Goal: Contribute content: Contribute content

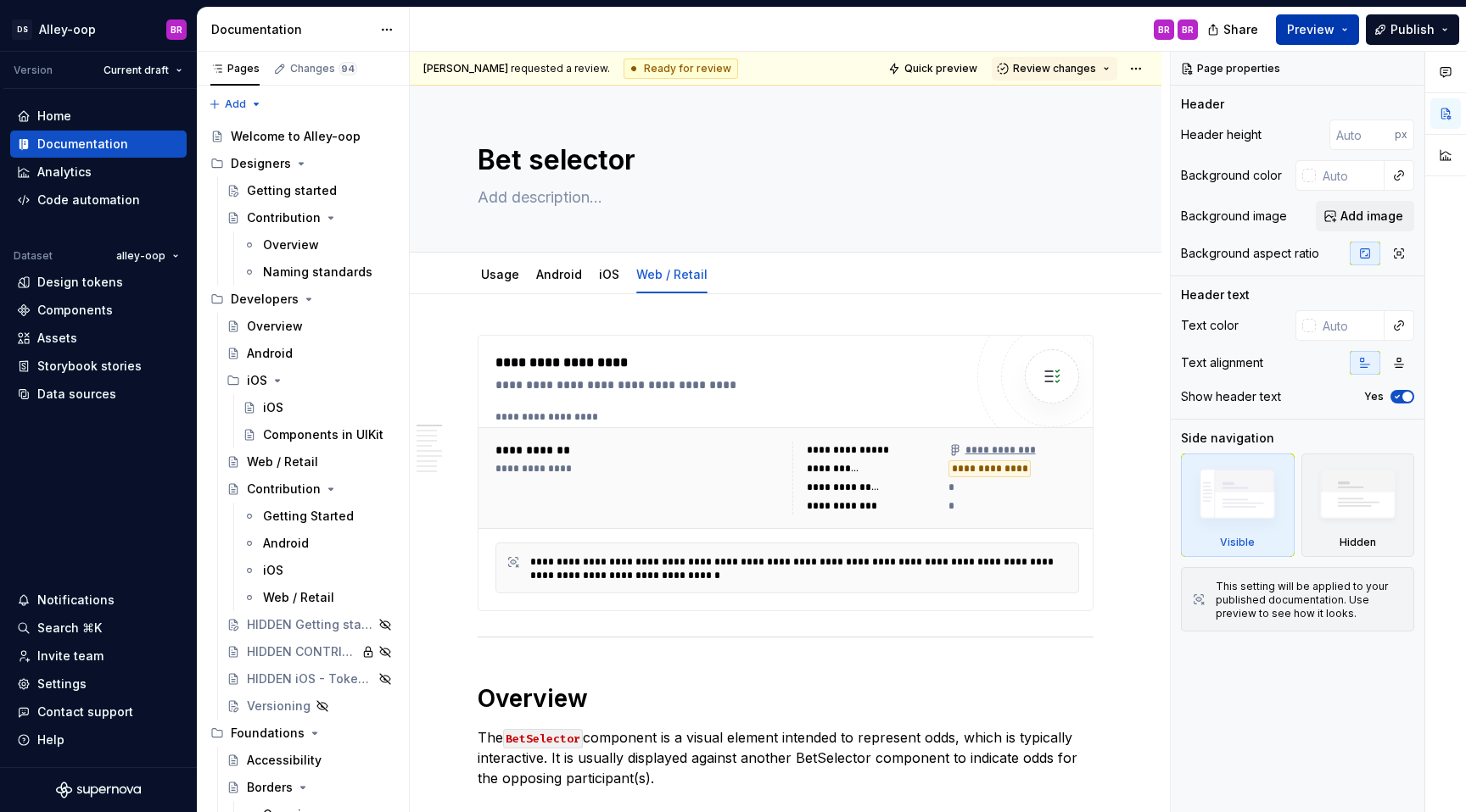
click at [1345, 28] on button "Preview" at bounding box center [1317, 30] width 83 height 31
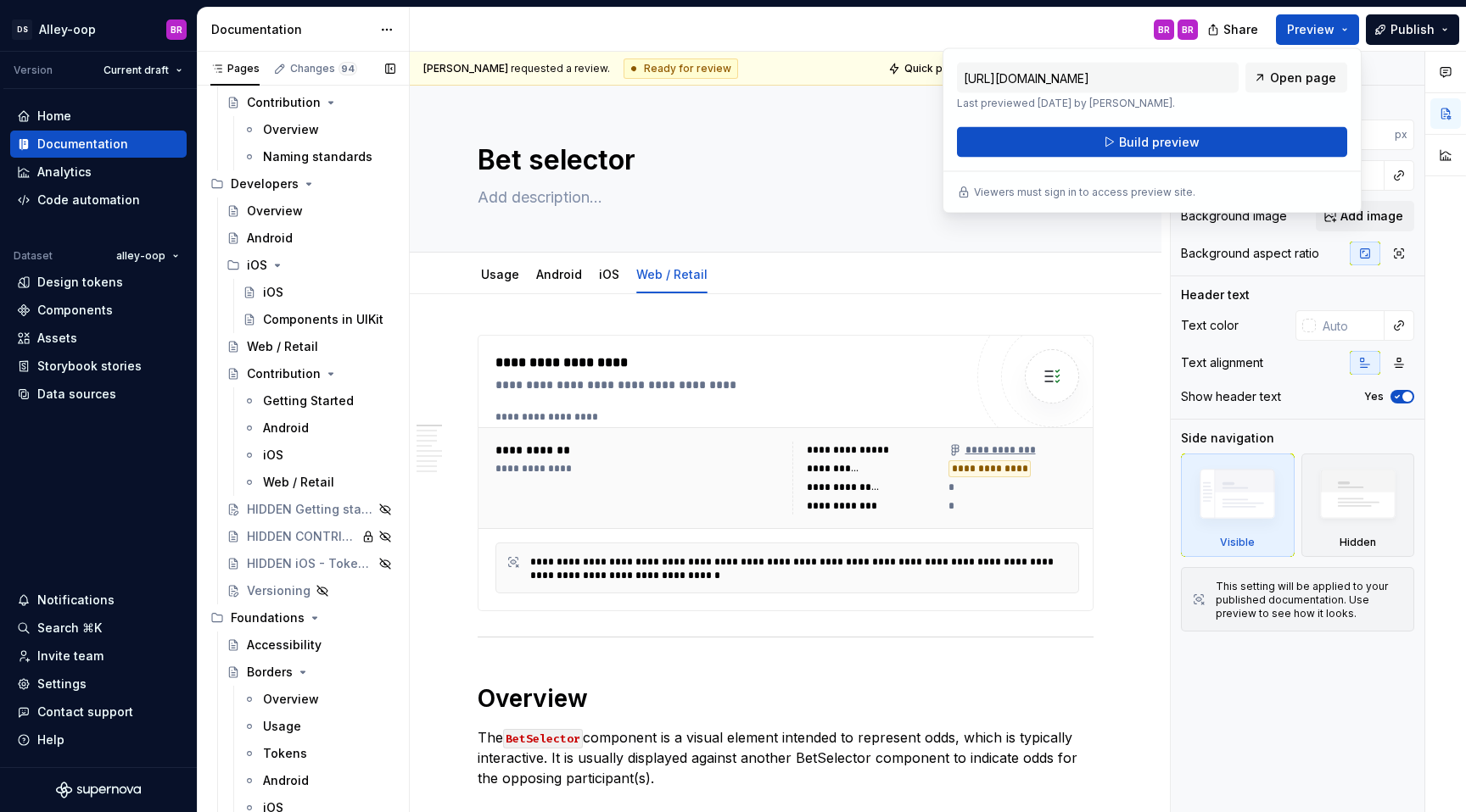
scroll to position [106, 0]
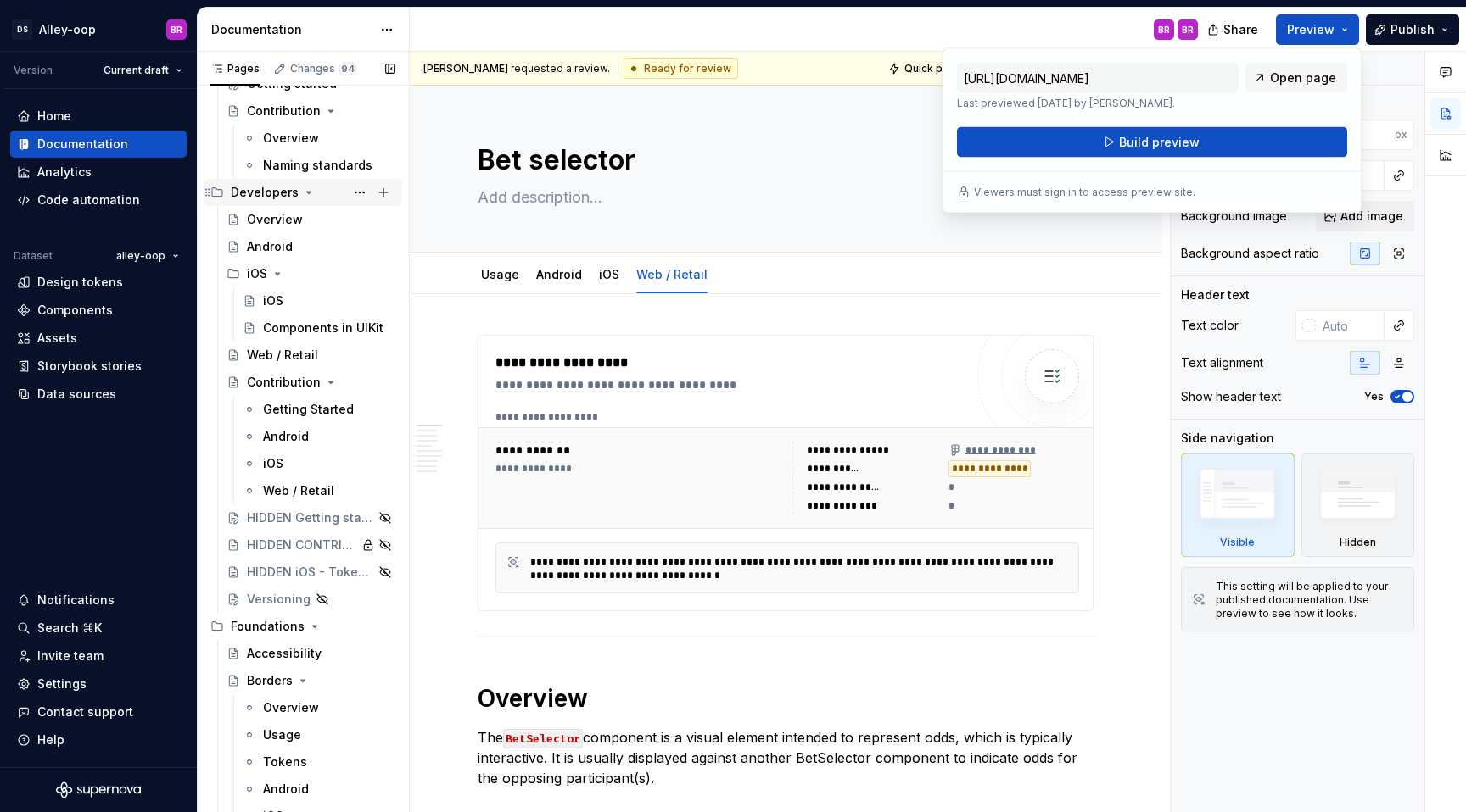
click at [302, 191] on icon "Page tree" at bounding box center [309, 193] width 14 height 14
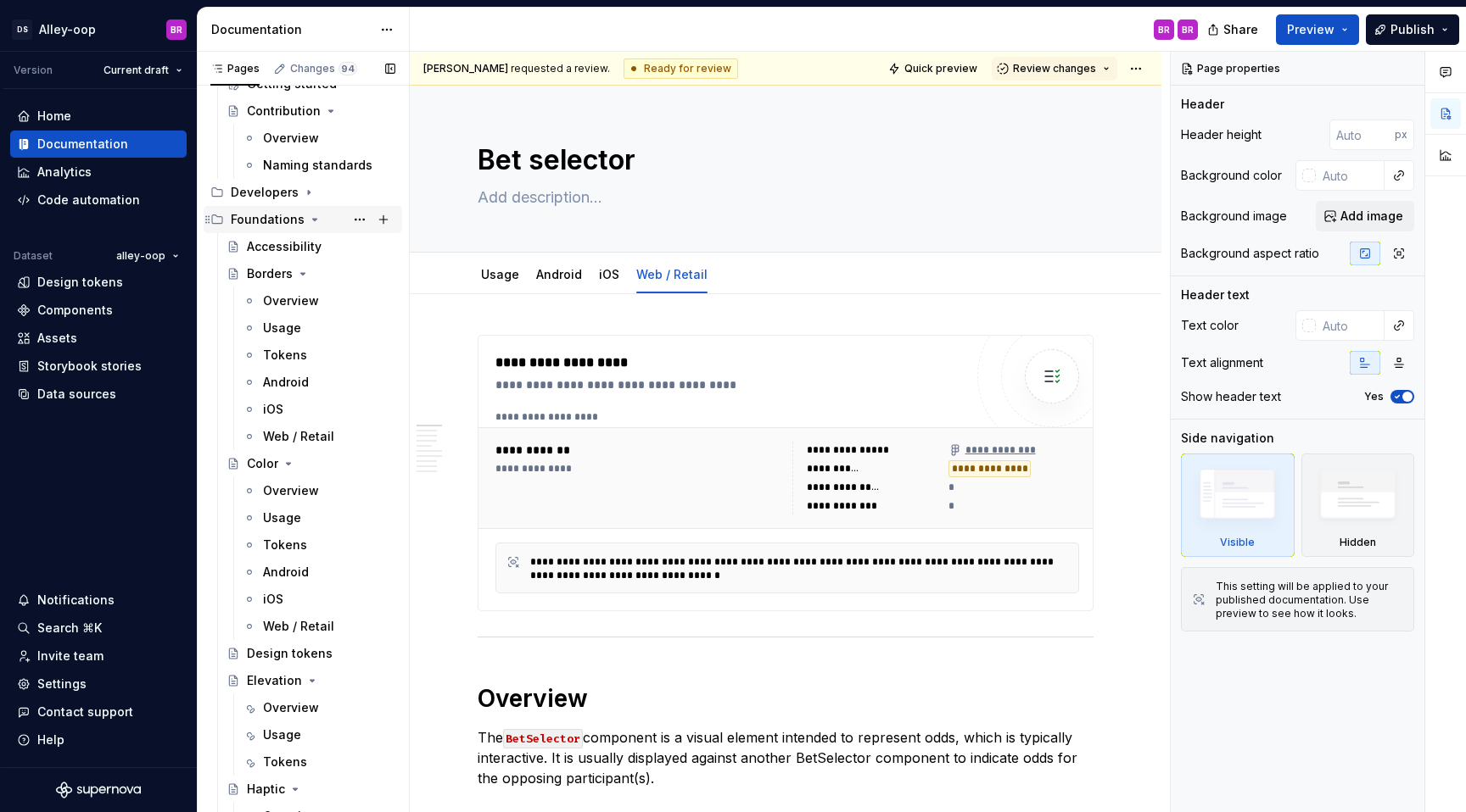
click at [310, 222] on icon "Page tree" at bounding box center [315, 220] width 14 height 14
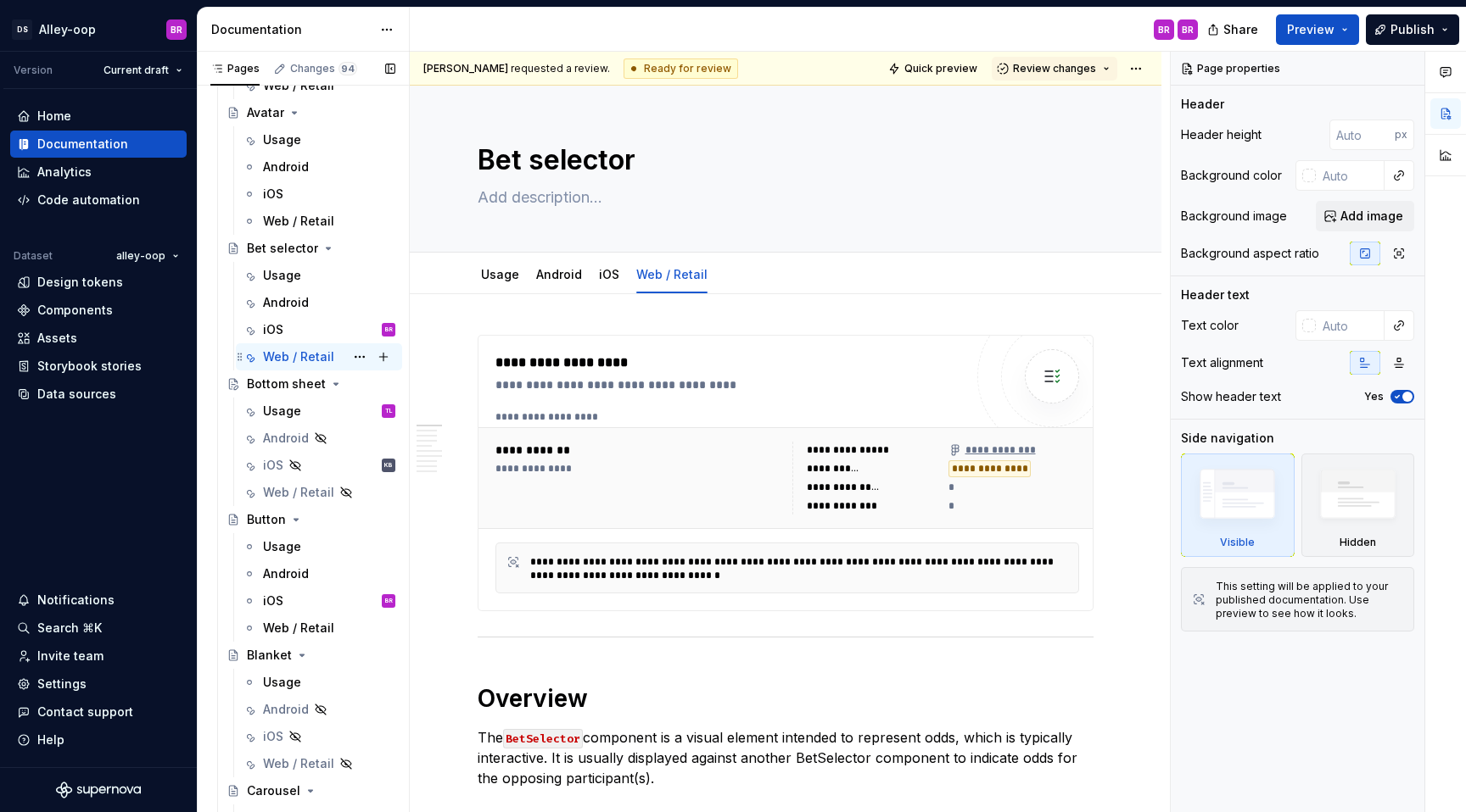
scroll to position [618, 0]
click at [294, 324] on div "iOS BR" at bounding box center [329, 331] width 133 height 24
type textarea "*"
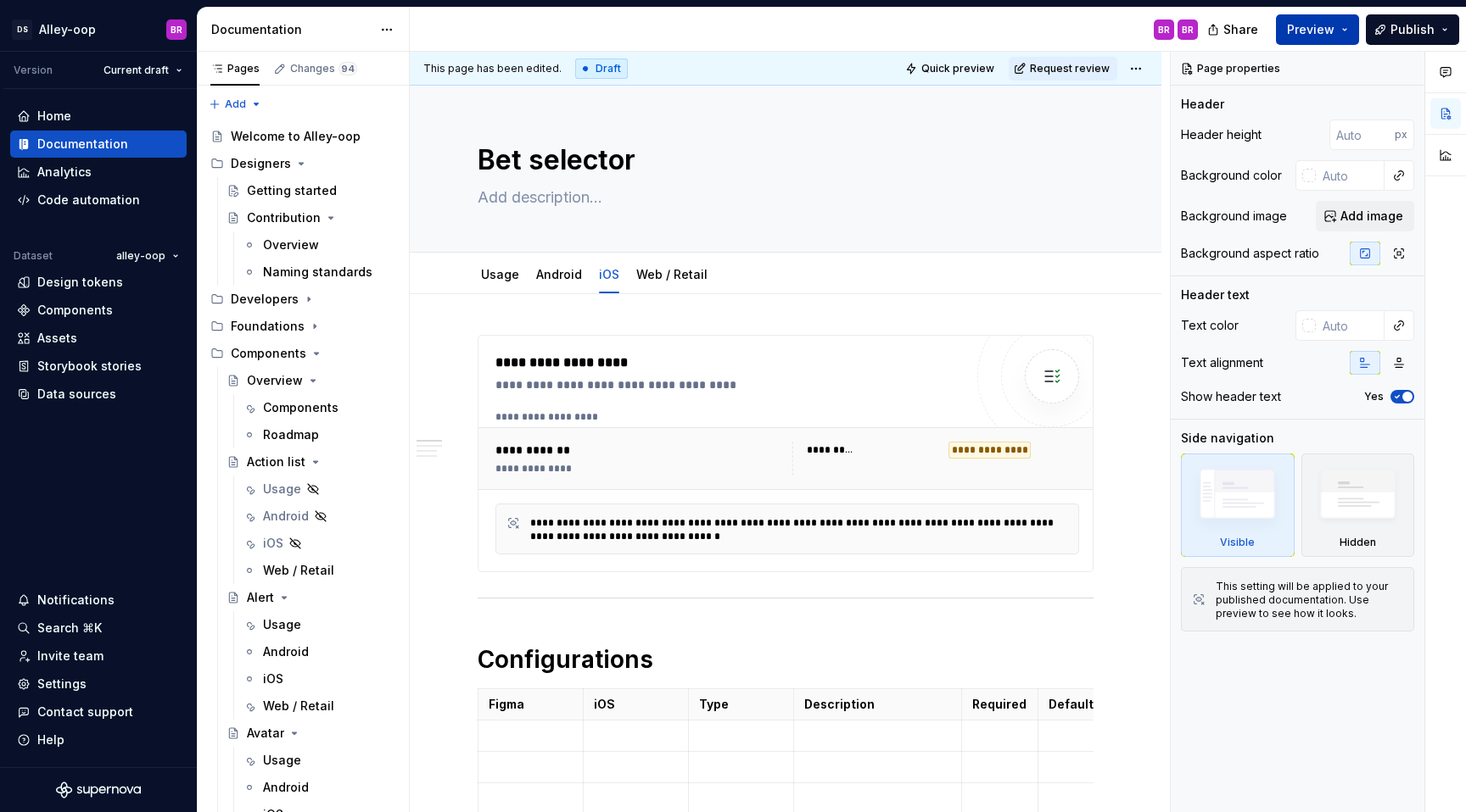
click at [1336, 27] on button "Preview" at bounding box center [1317, 30] width 83 height 31
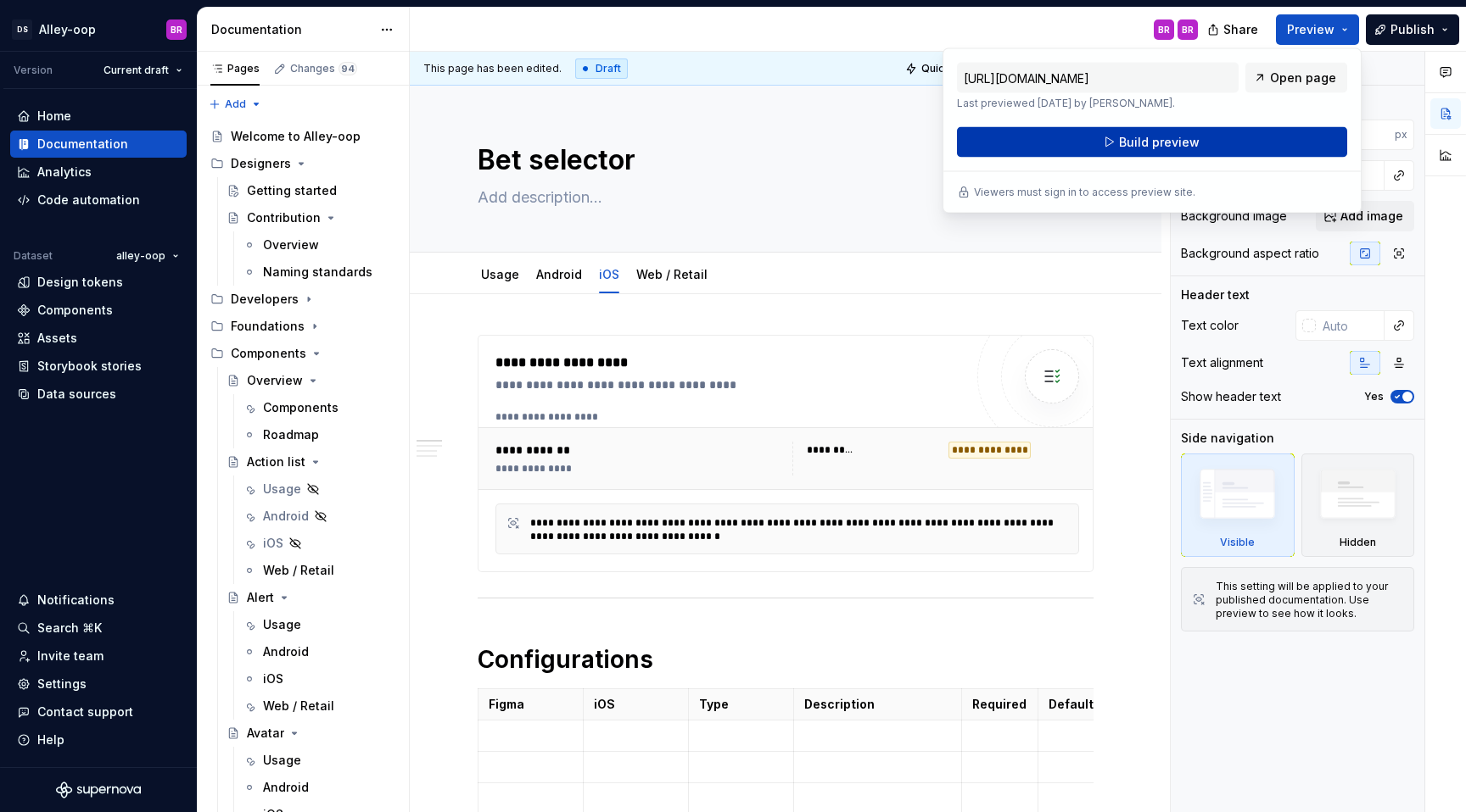
click at [1224, 150] on button "Build preview" at bounding box center [1151, 142] width 390 height 31
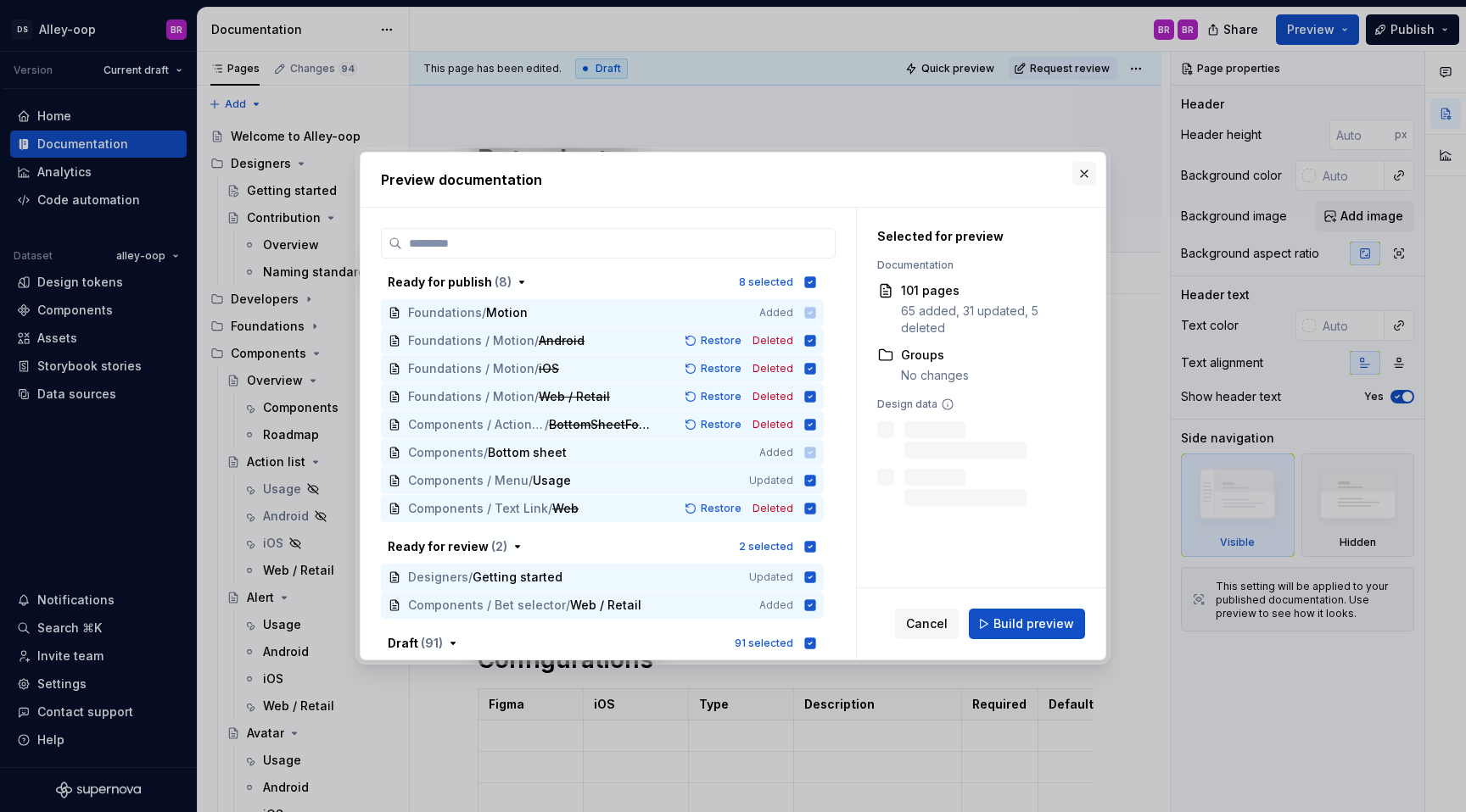
click at [1085, 167] on button "button" at bounding box center [1084, 173] width 24 height 24
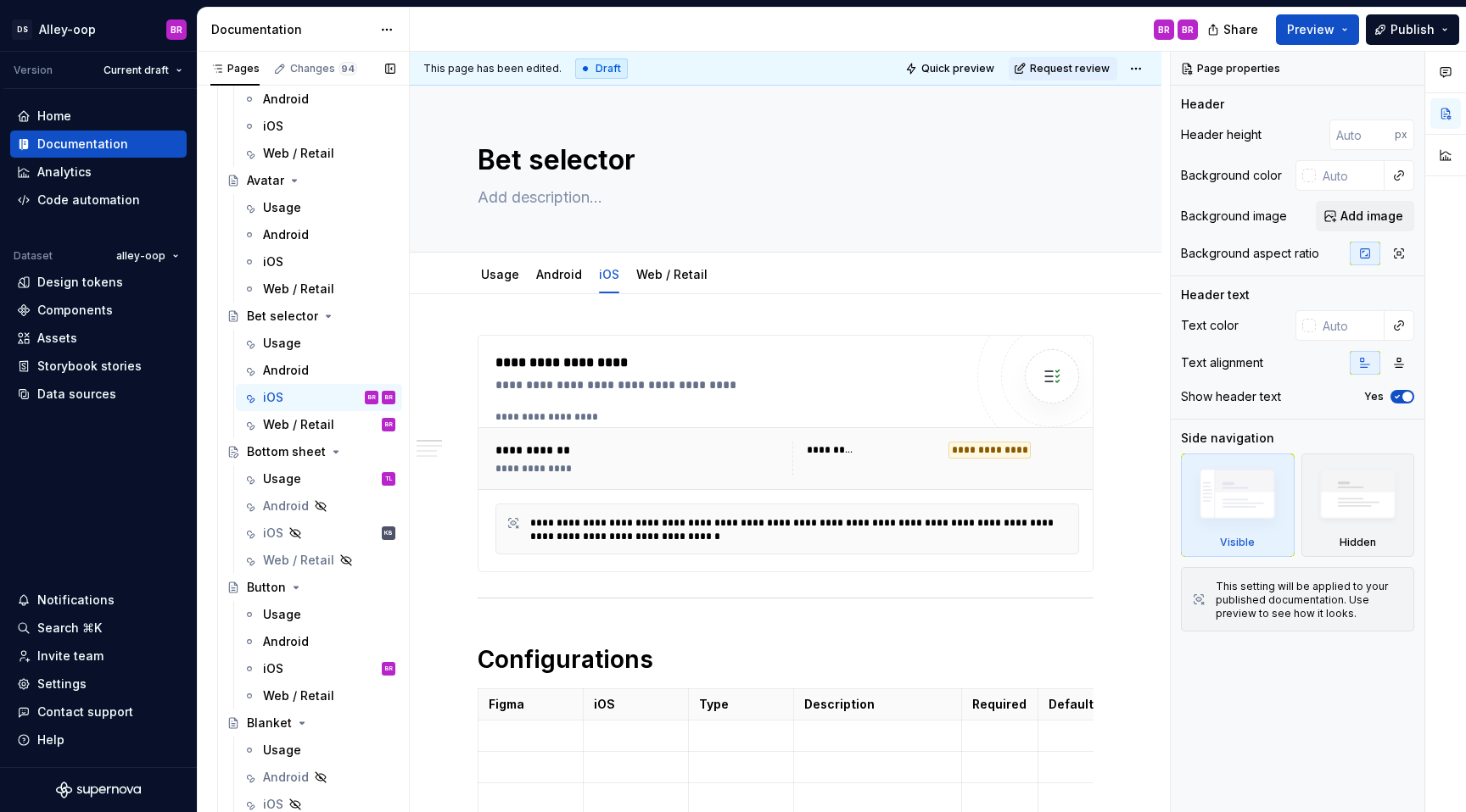
scroll to position [599, 0]
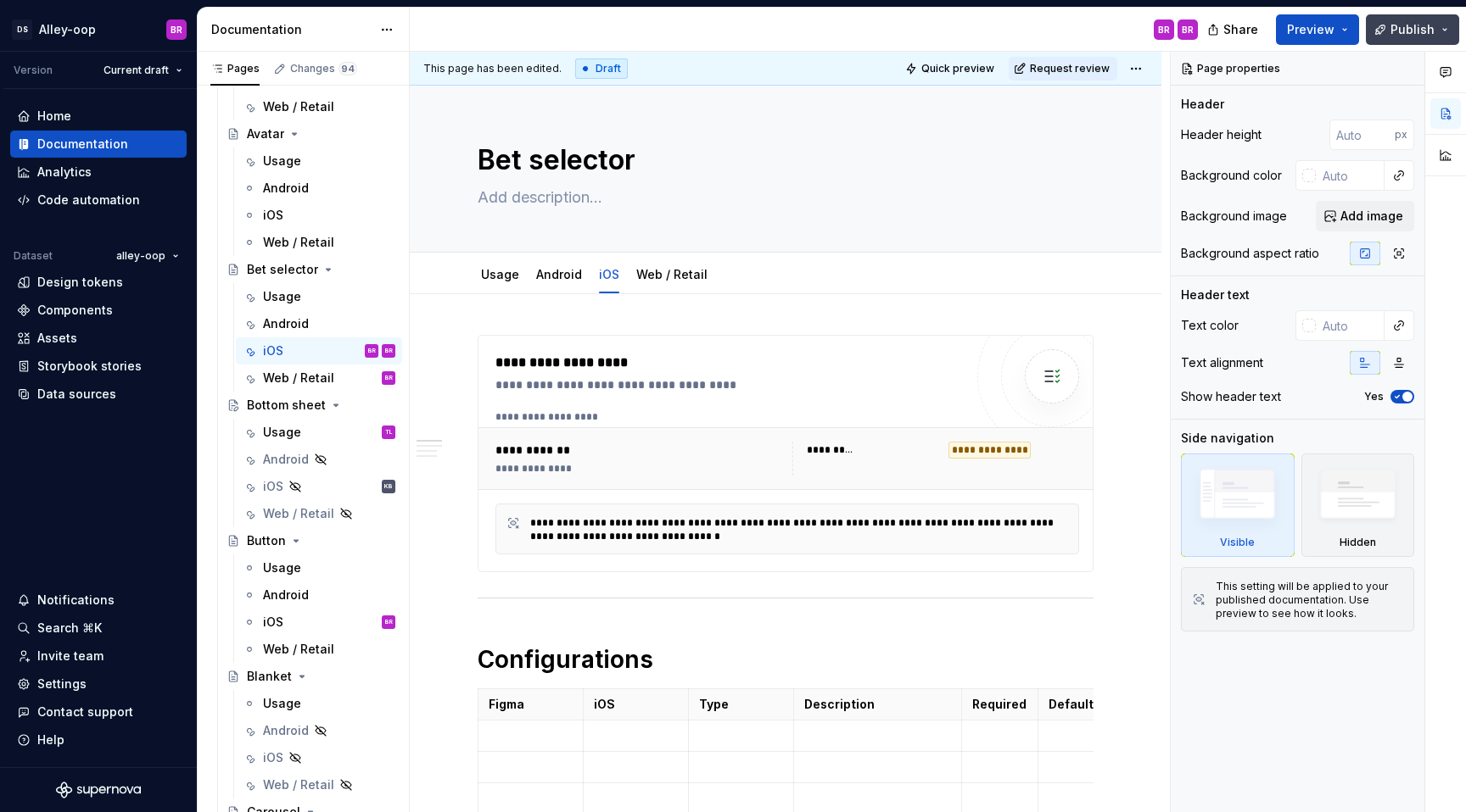
click at [1421, 30] on span "Publish" at bounding box center [1413, 30] width 45 height 17
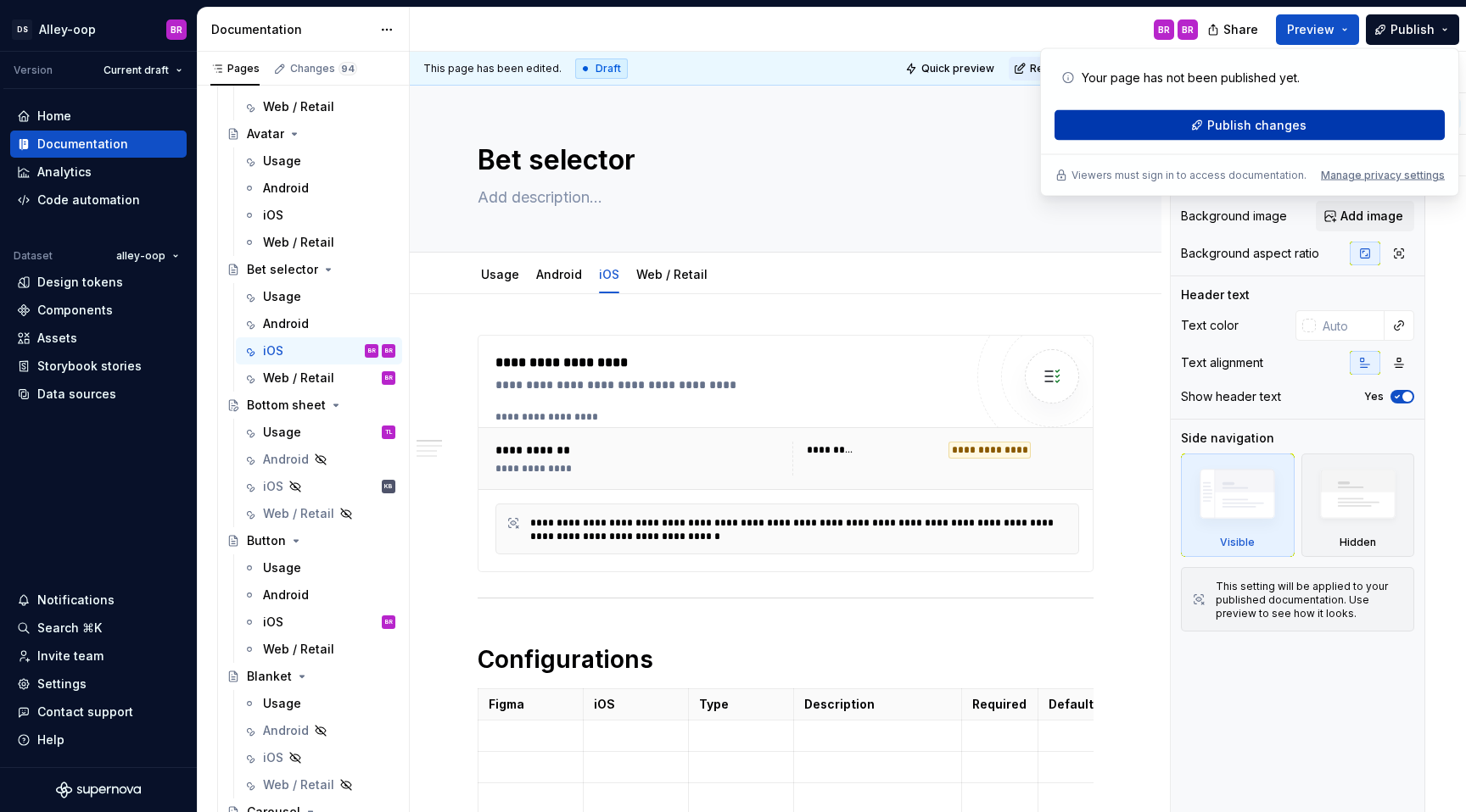
click at [1358, 120] on button "Publish changes" at bounding box center [1249, 126] width 390 height 31
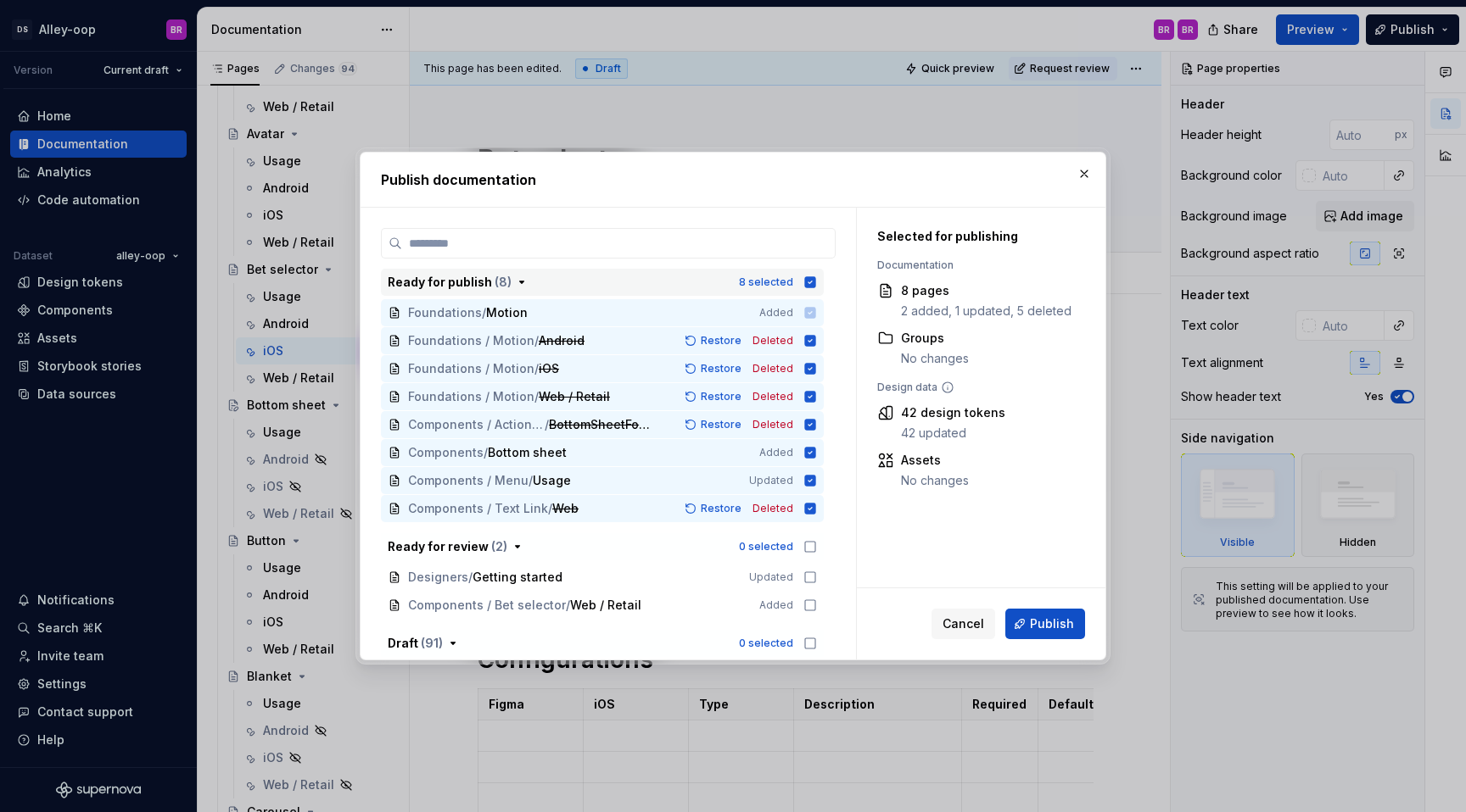
click at [816, 282] on icon "button" at bounding box center [809, 282] width 11 height 11
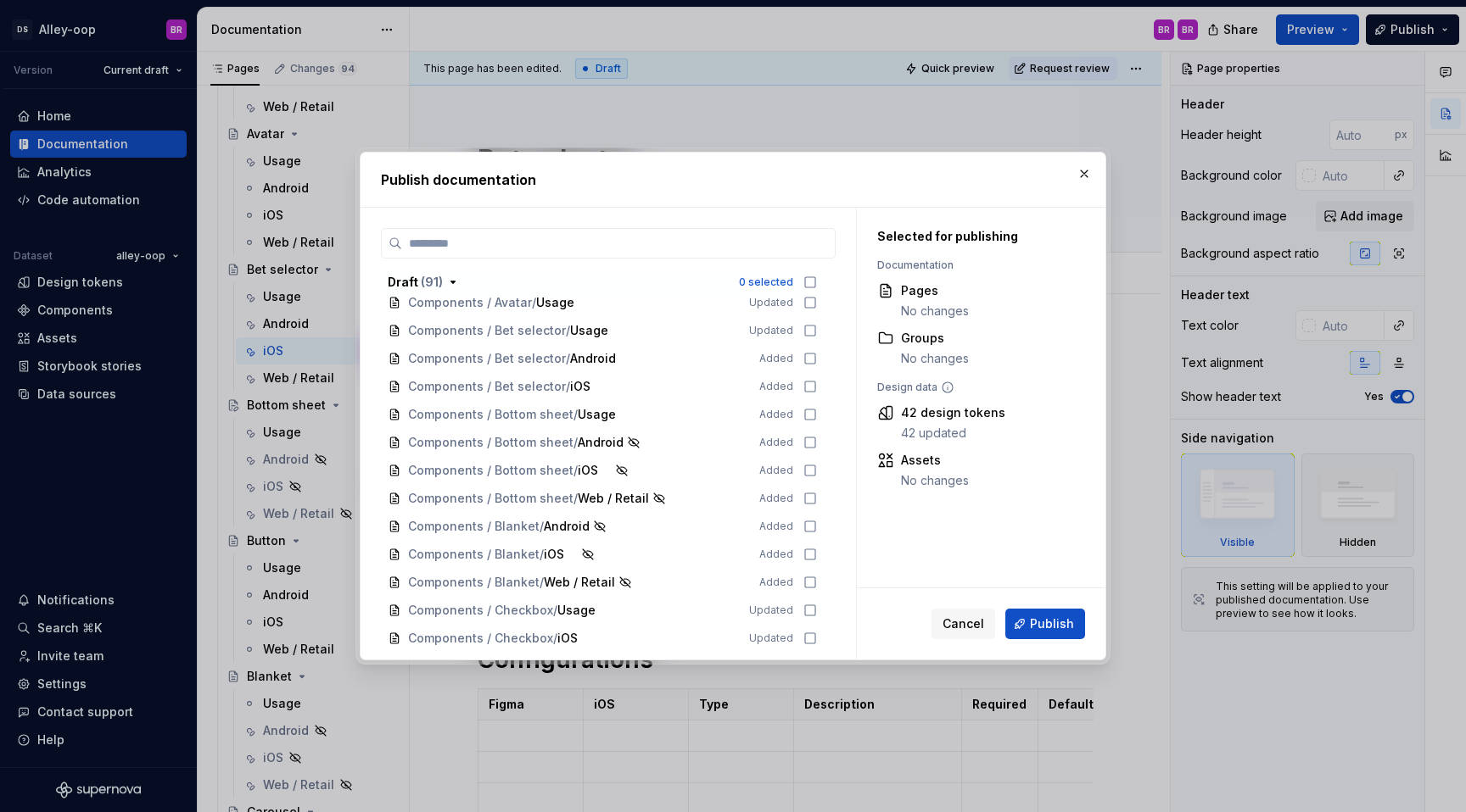
scroll to position [1014, 0]
click at [817, 384] on icon at bounding box center [809, 387] width 14 height 14
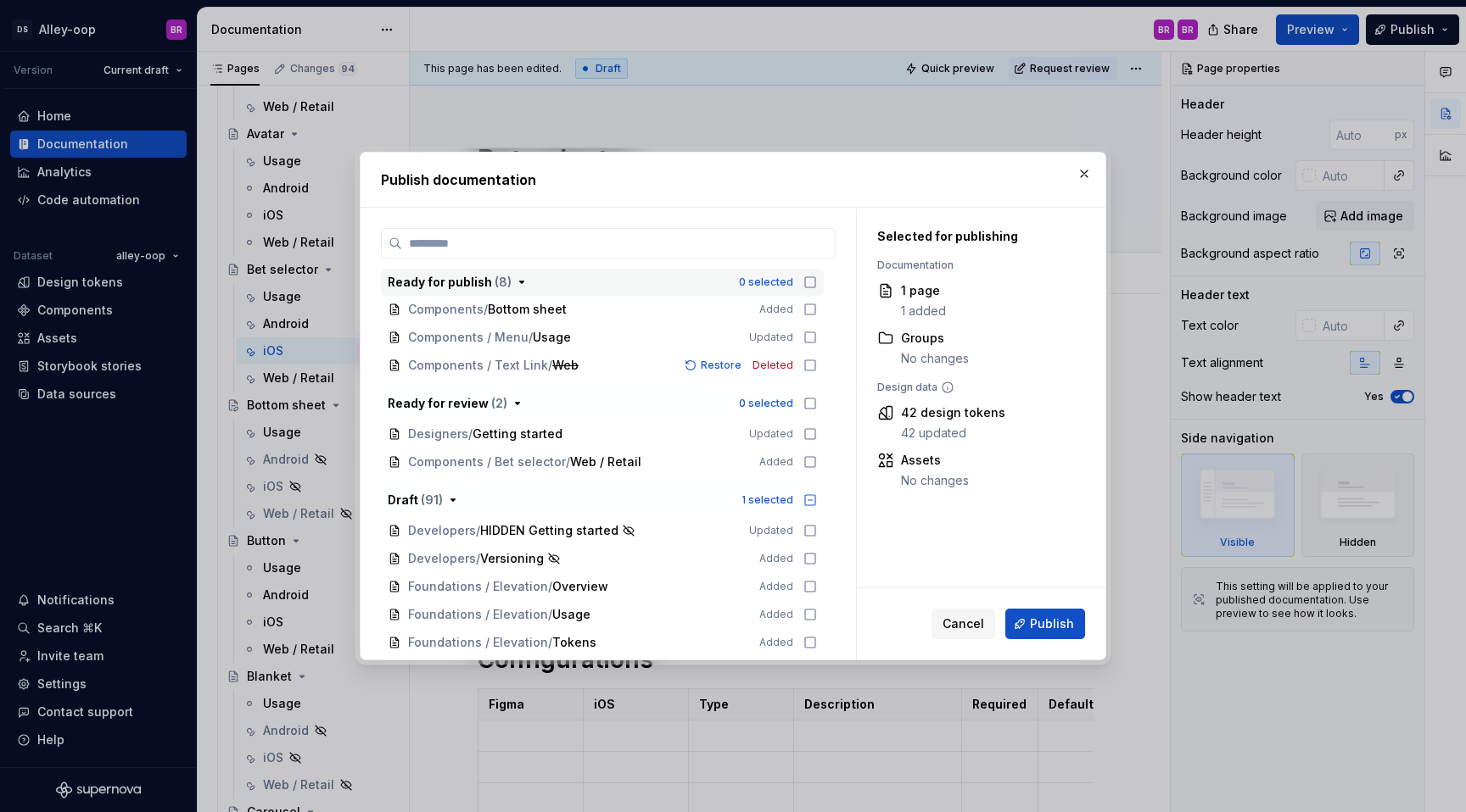
scroll to position [0, 0]
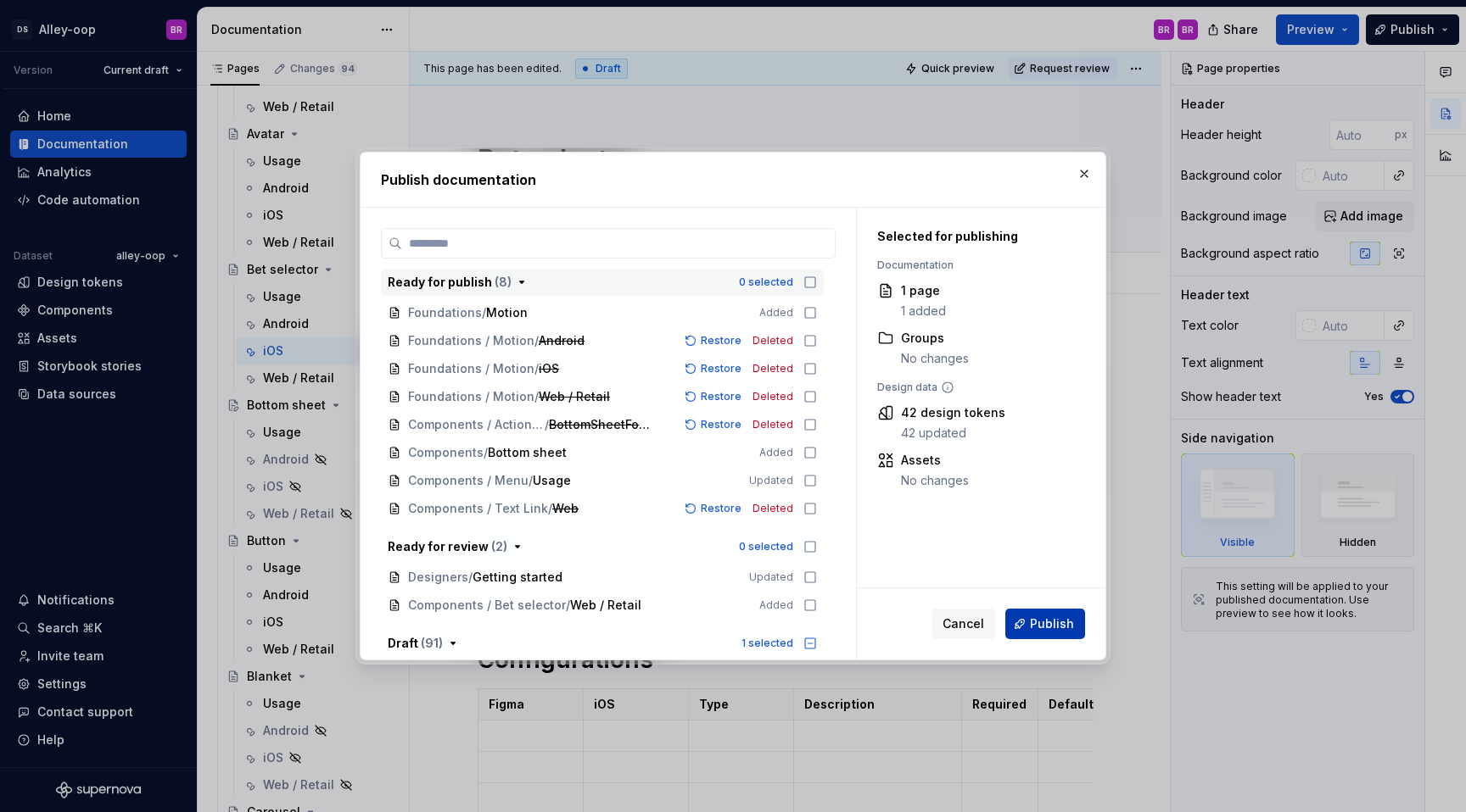
click at [1056, 625] on span "Publish" at bounding box center [1052, 624] width 45 height 17
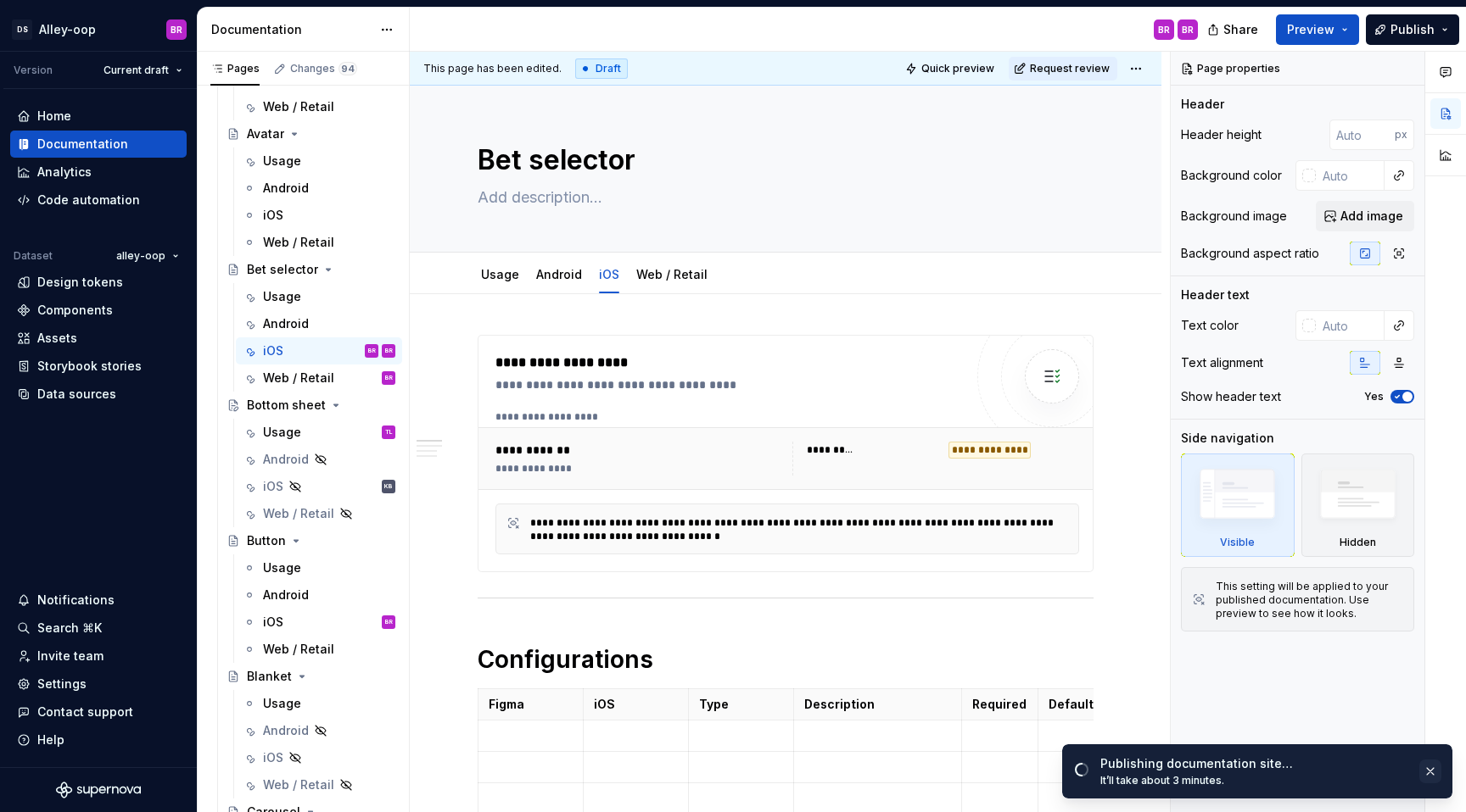
click at [1431, 767] on button "button" at bounding box center [1429, 771] width 22 height 24
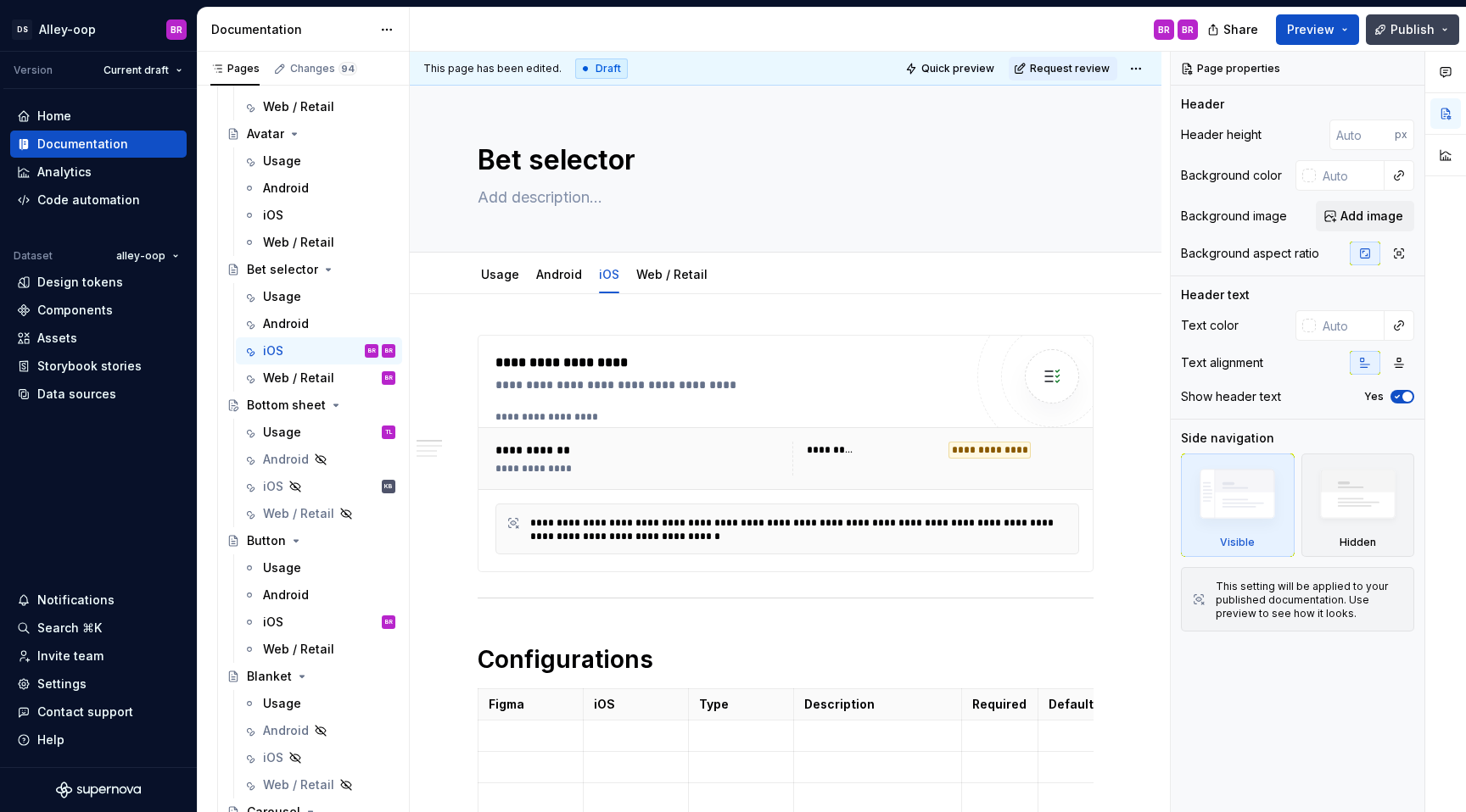
click at [1439, 32] on button "Publish" at bounding box center [1412, 30] width 93 height 31
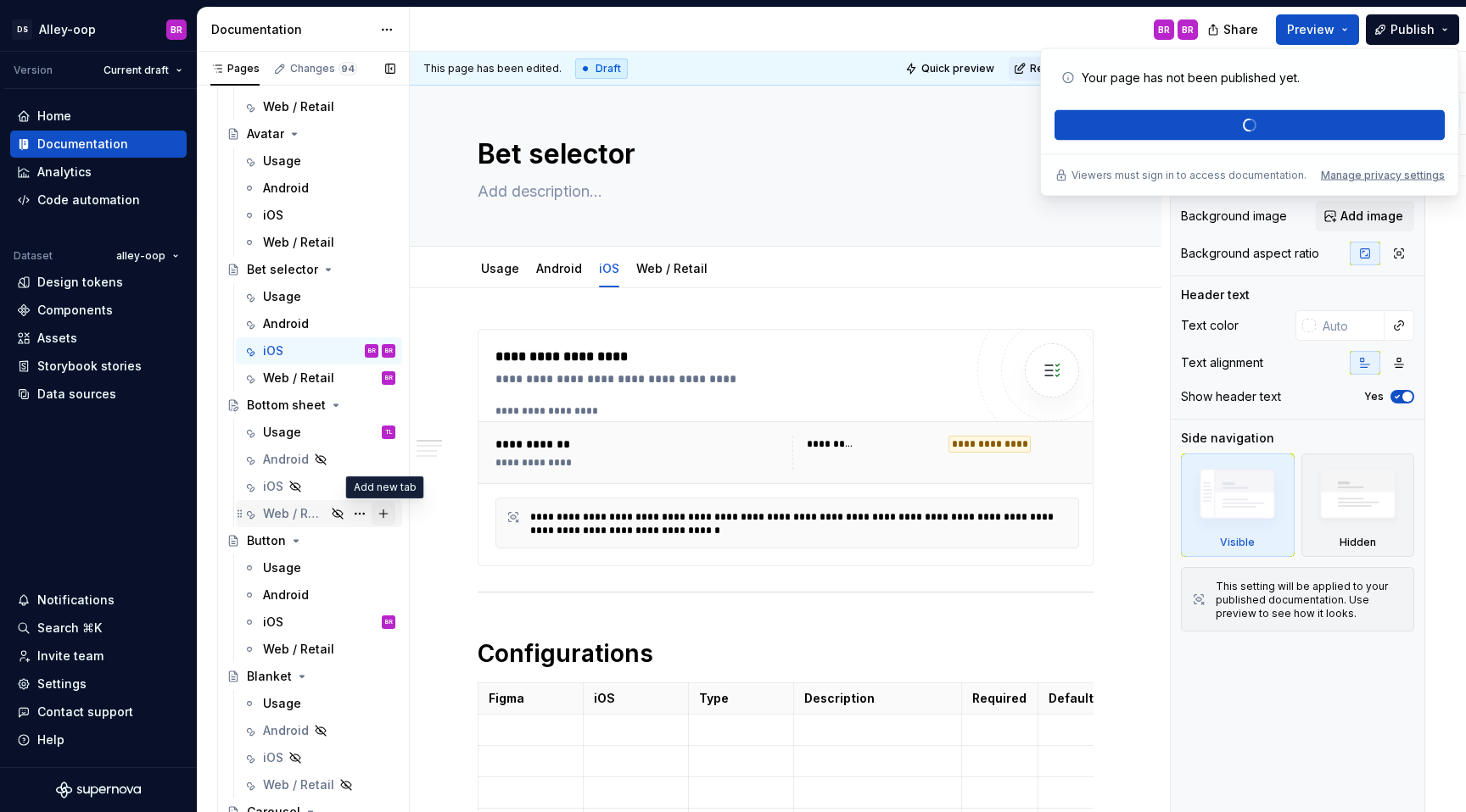
scroll to position [619, 0]
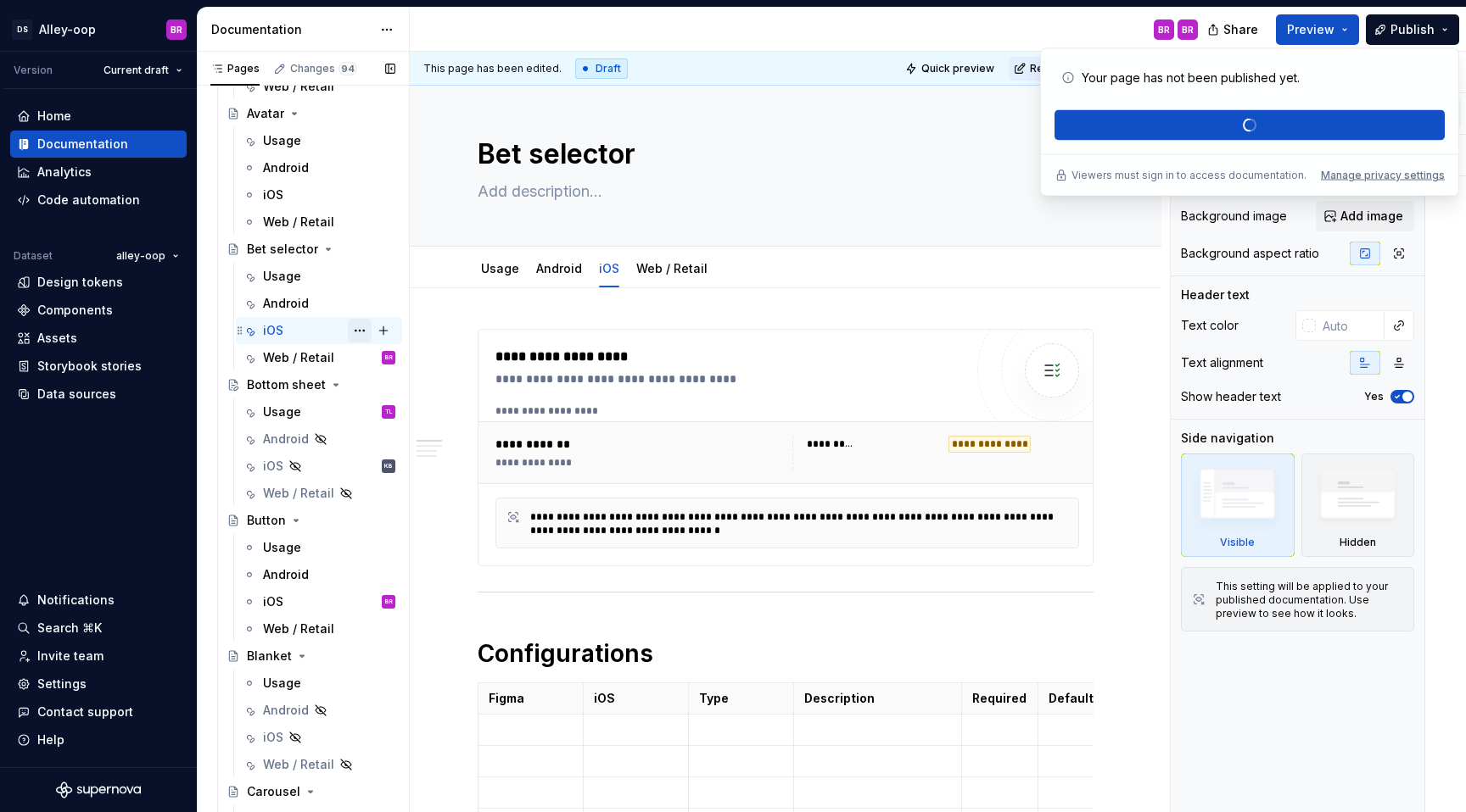
click at [358, 333] on button "Page tree" at bounding box center [359, 330] width 24 height 24
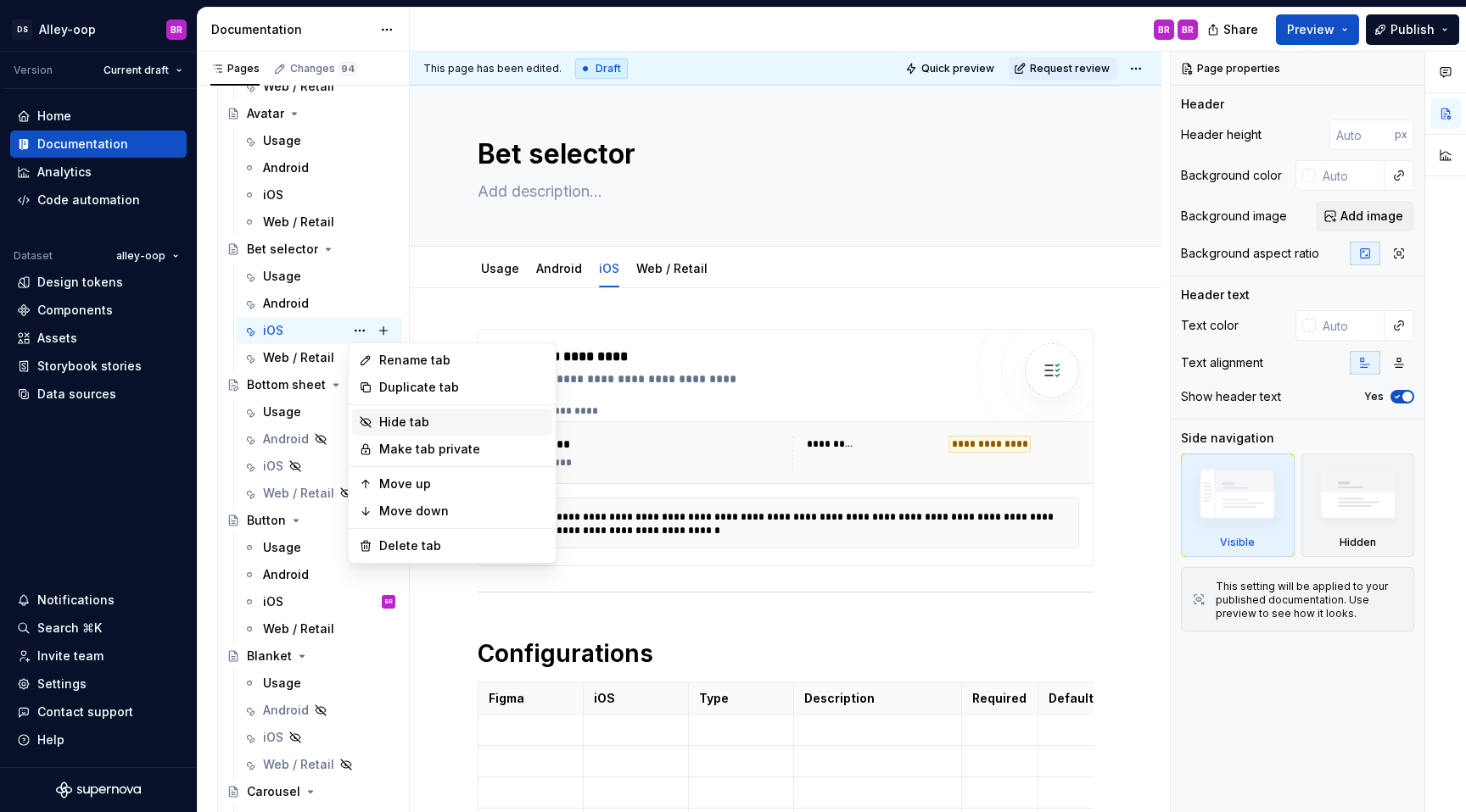
click at [394, 418] on div "Hide tab" at bounding box center [463, 422] width 167 height 17
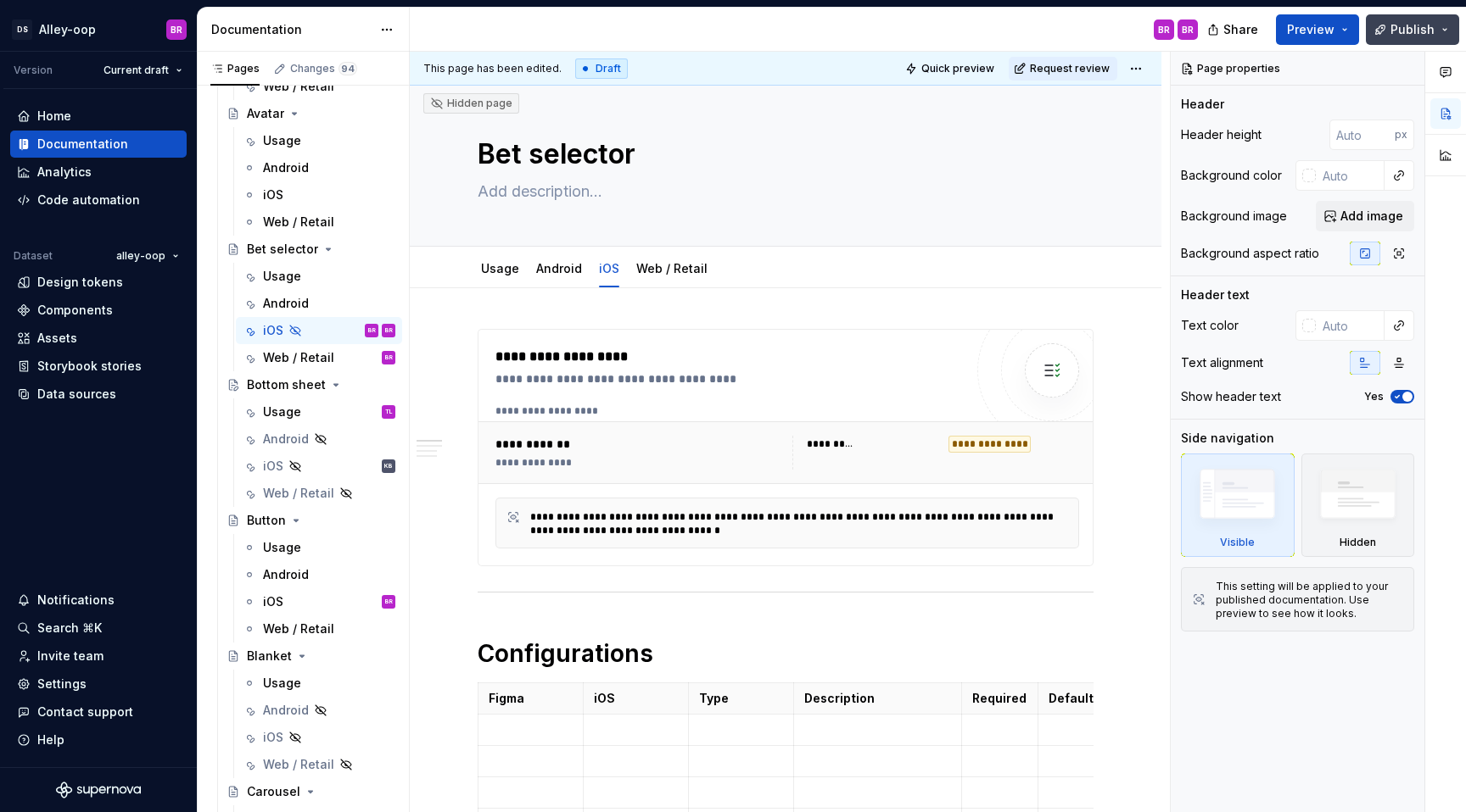
click at [1433, 32] on button "Publish" at bounding box center [1412, 30] width 93 height 31
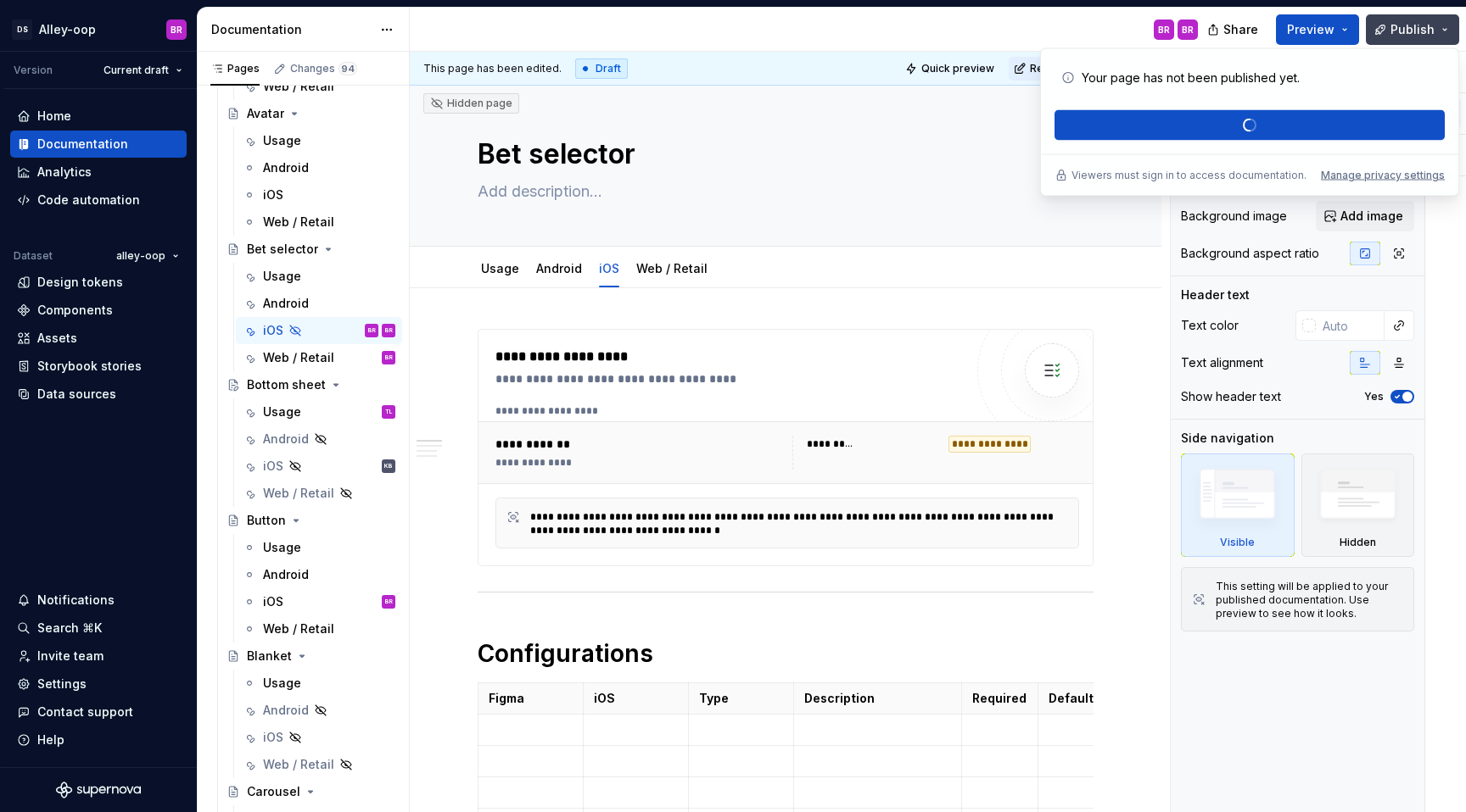
click at [1412, 30] on span "Publish" at bounding box center [1413, 30] width 45 height 17
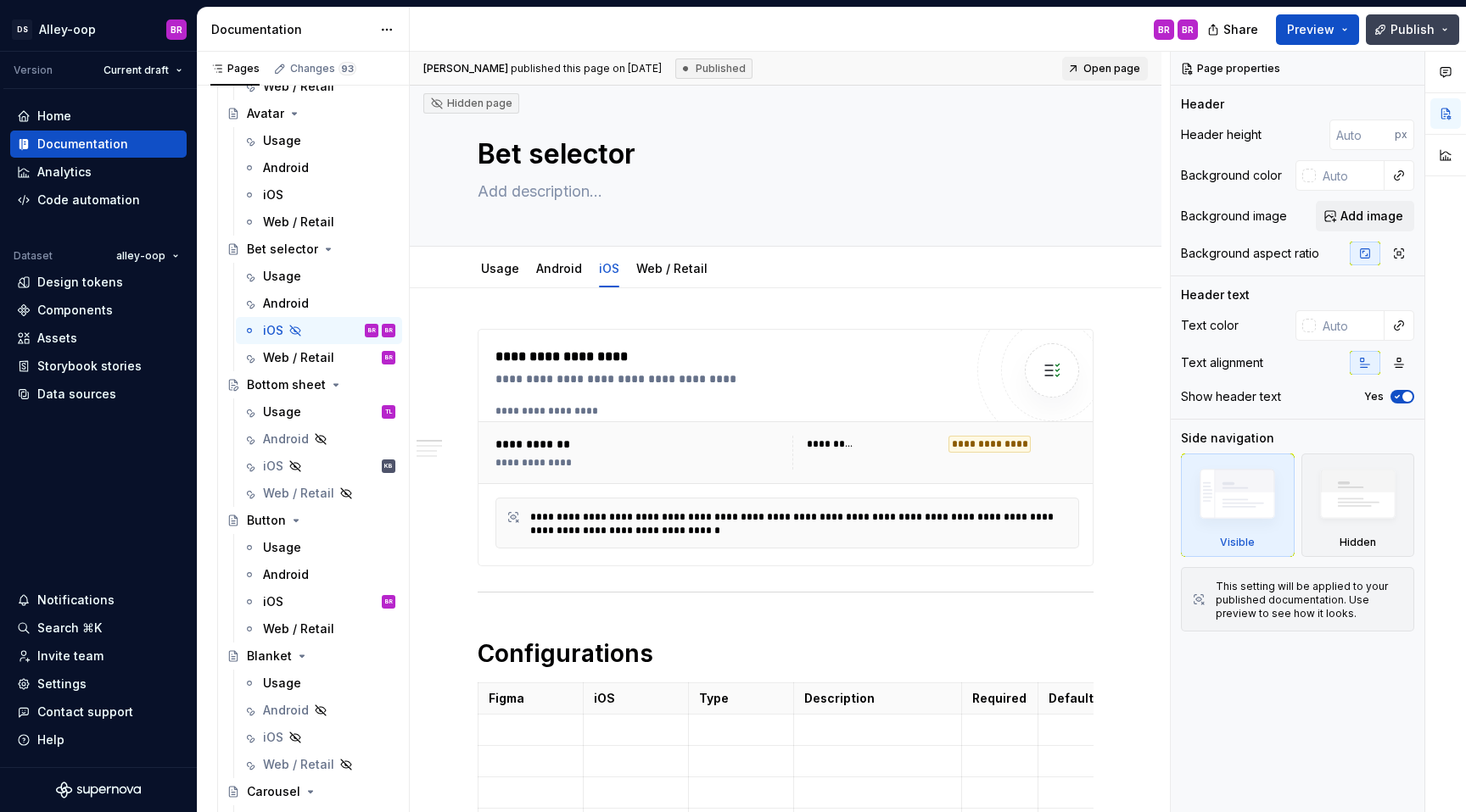
click at [1403, 27] on span "Publish" at bounding box center [1413, 30] width 45 height 17
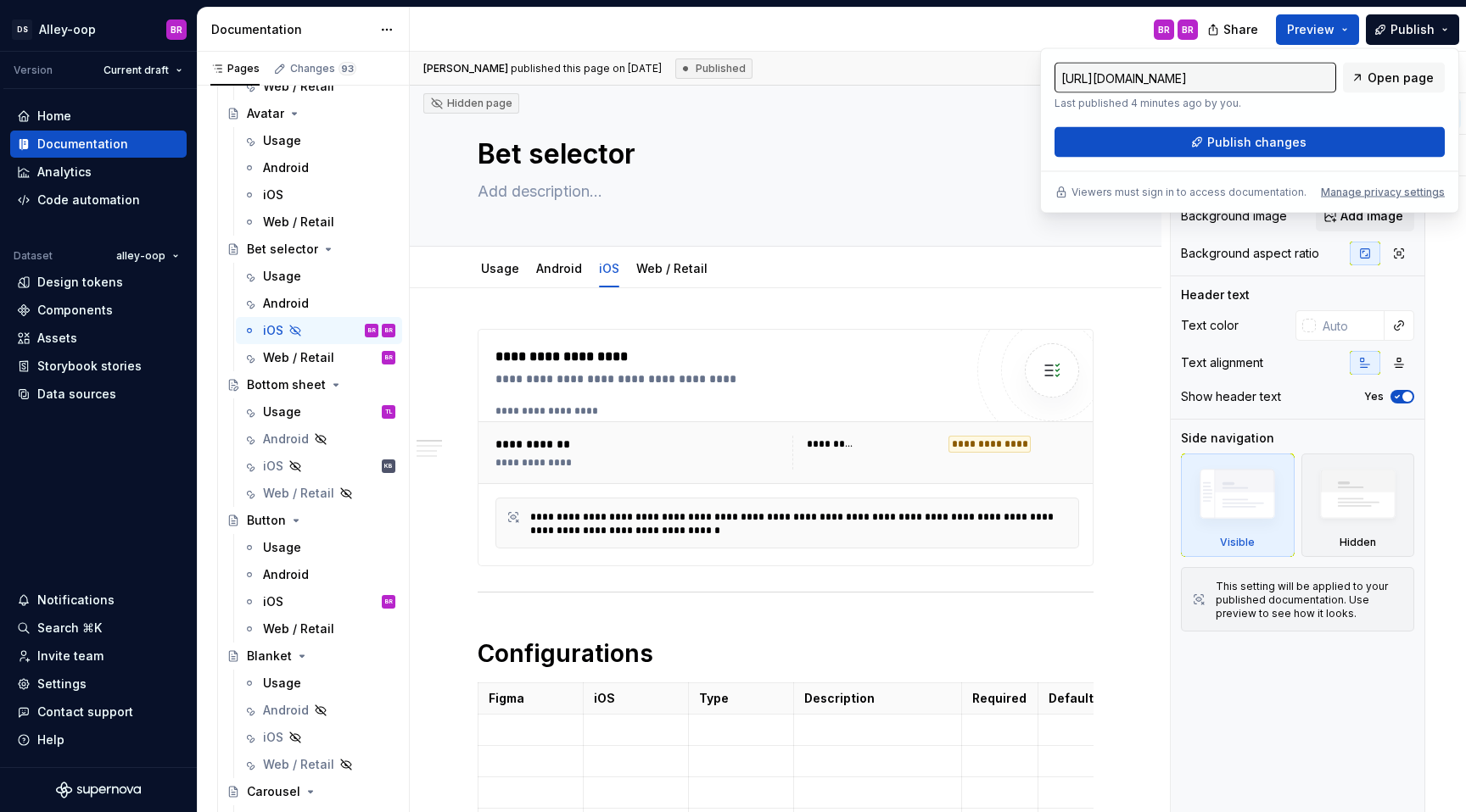
type textarea "*"
click at [1289, 140] on span "Publish changes" at bounding box center [1256, 142] width 99 height 17
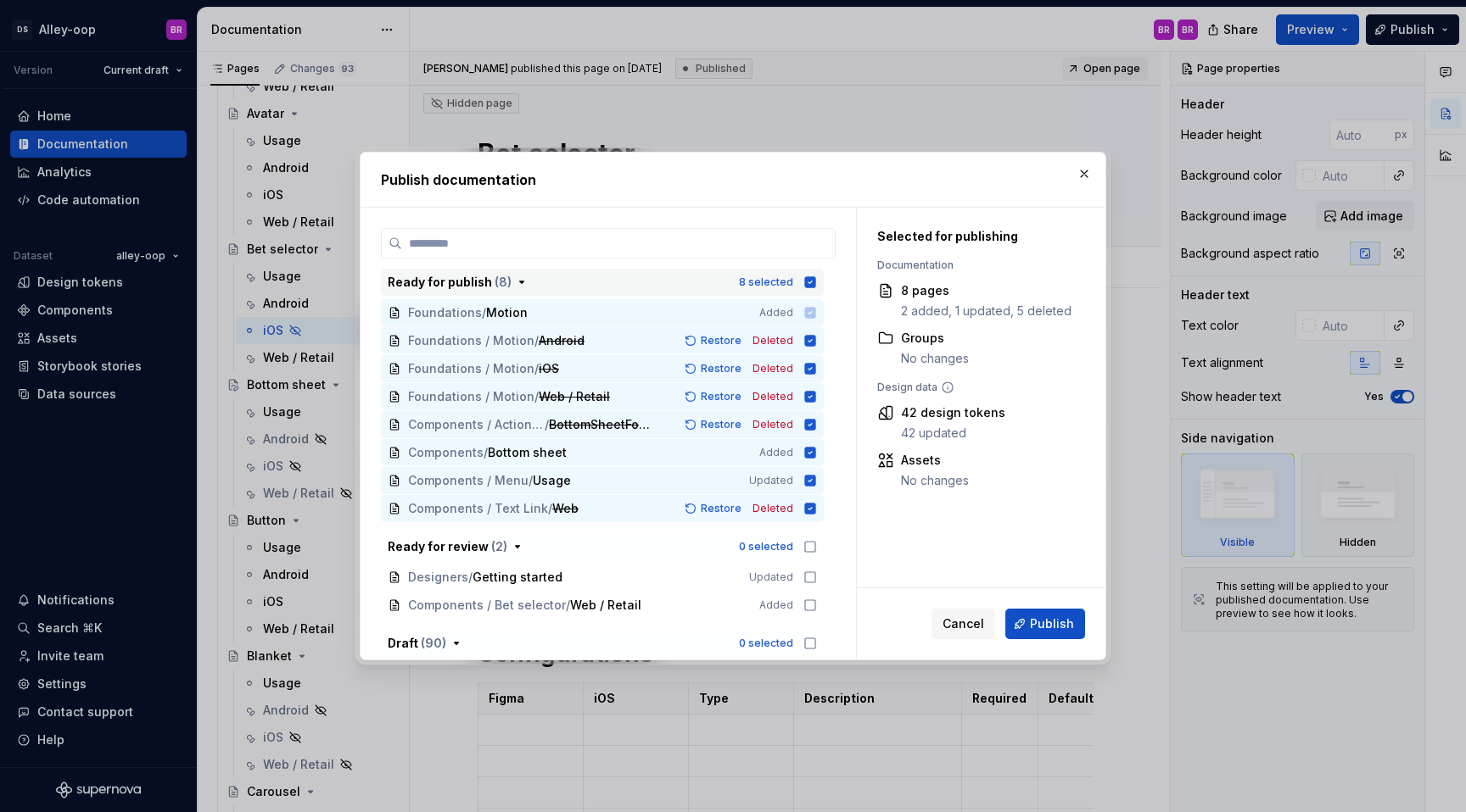
click at [816, 277] on icon "button" at bounding box center [809, 282] width 11 height 11
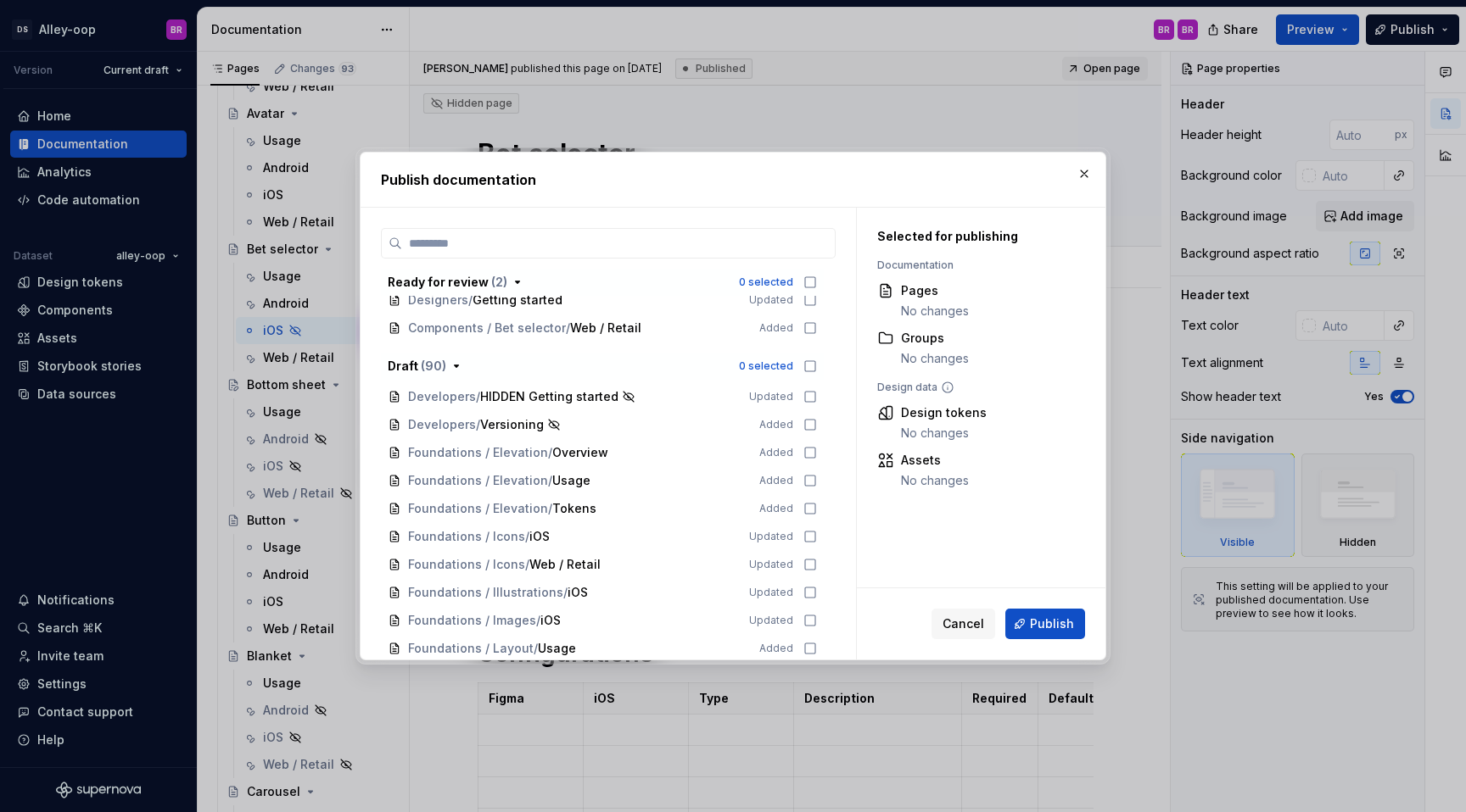
scroll to position [0, 0]
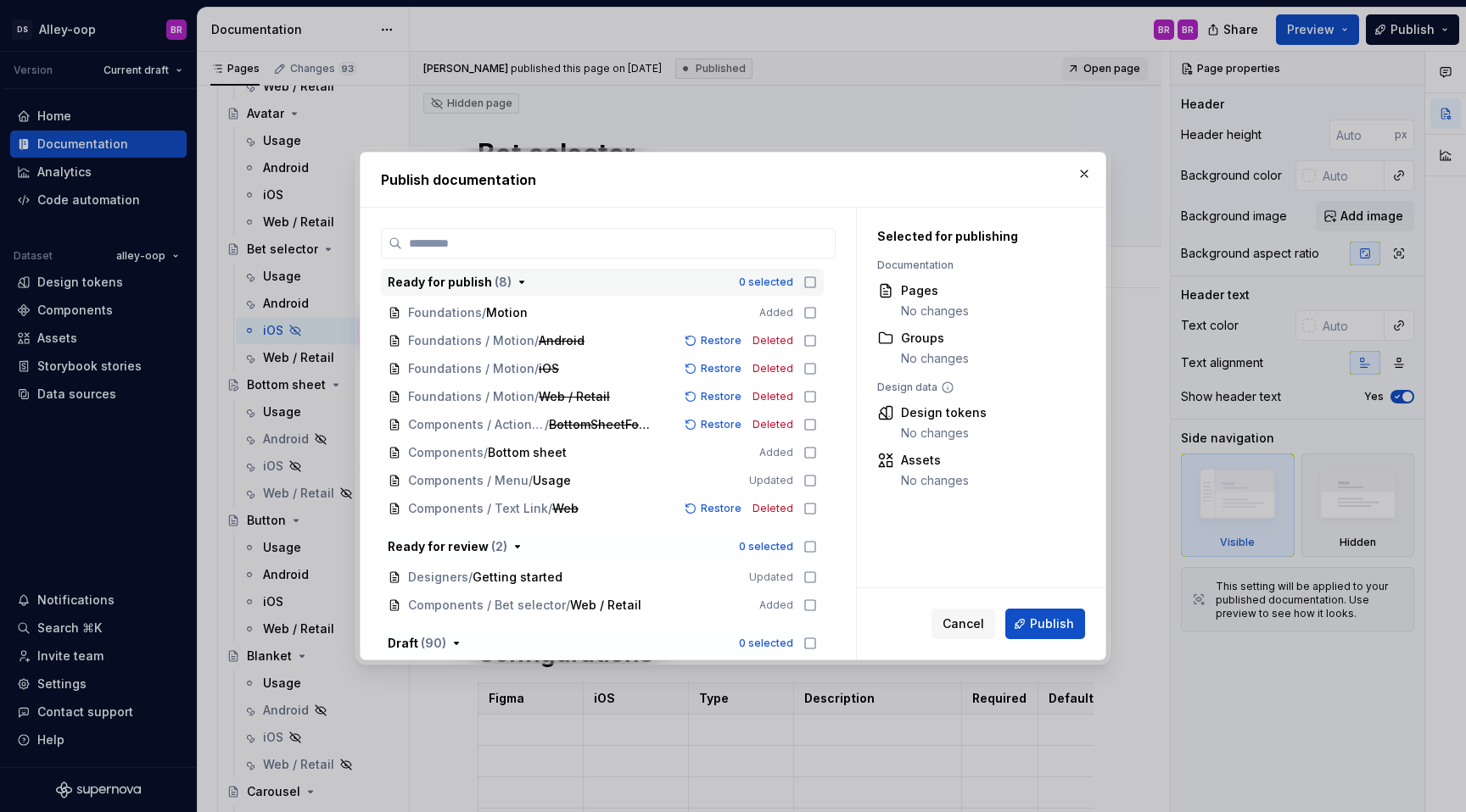
click at [515, 285] on icon "button" at bounding box center [522, 283] width 14 height 14
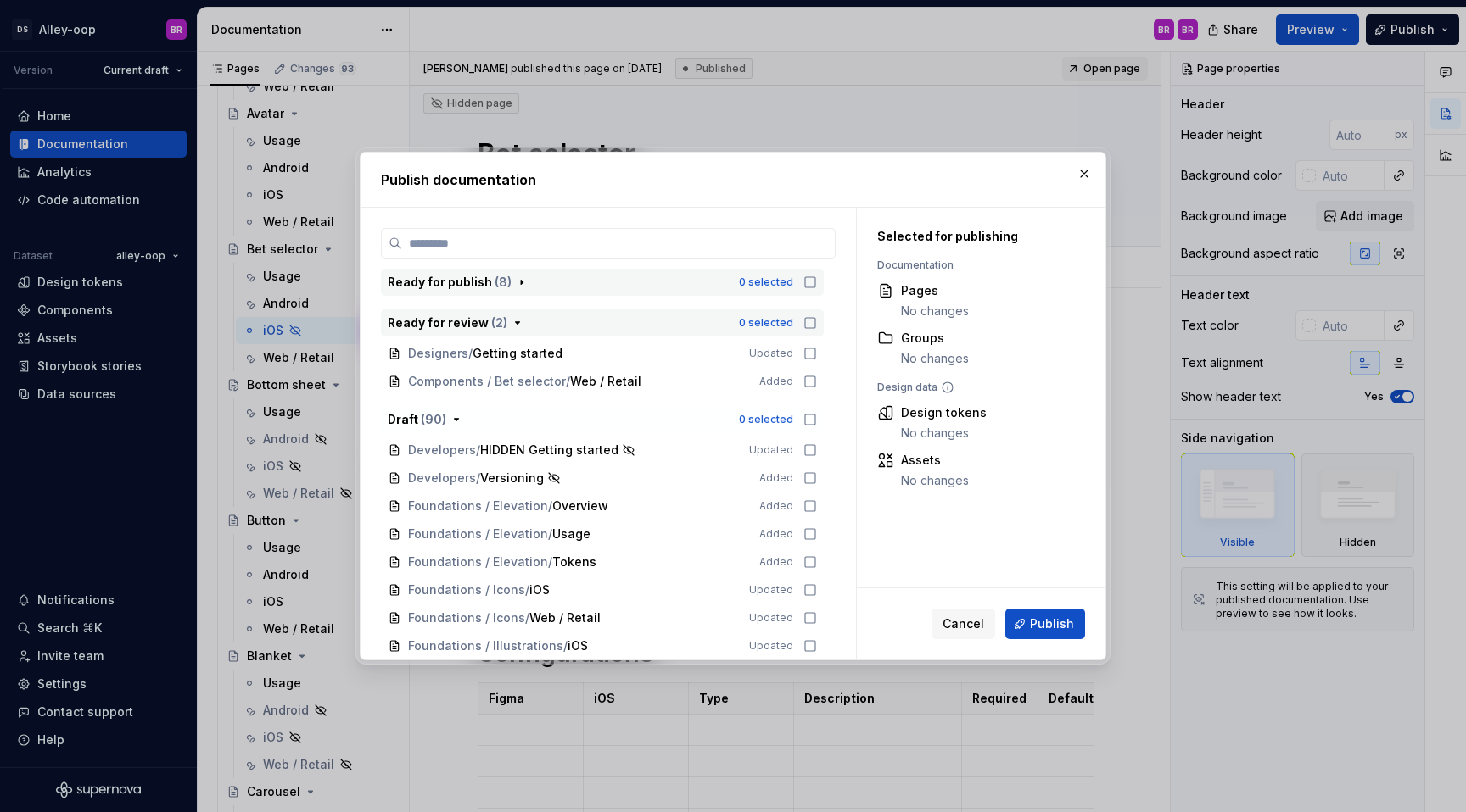
click at [517, 318] on icon "button" at bounding box center [517, 323] width 14 height 14
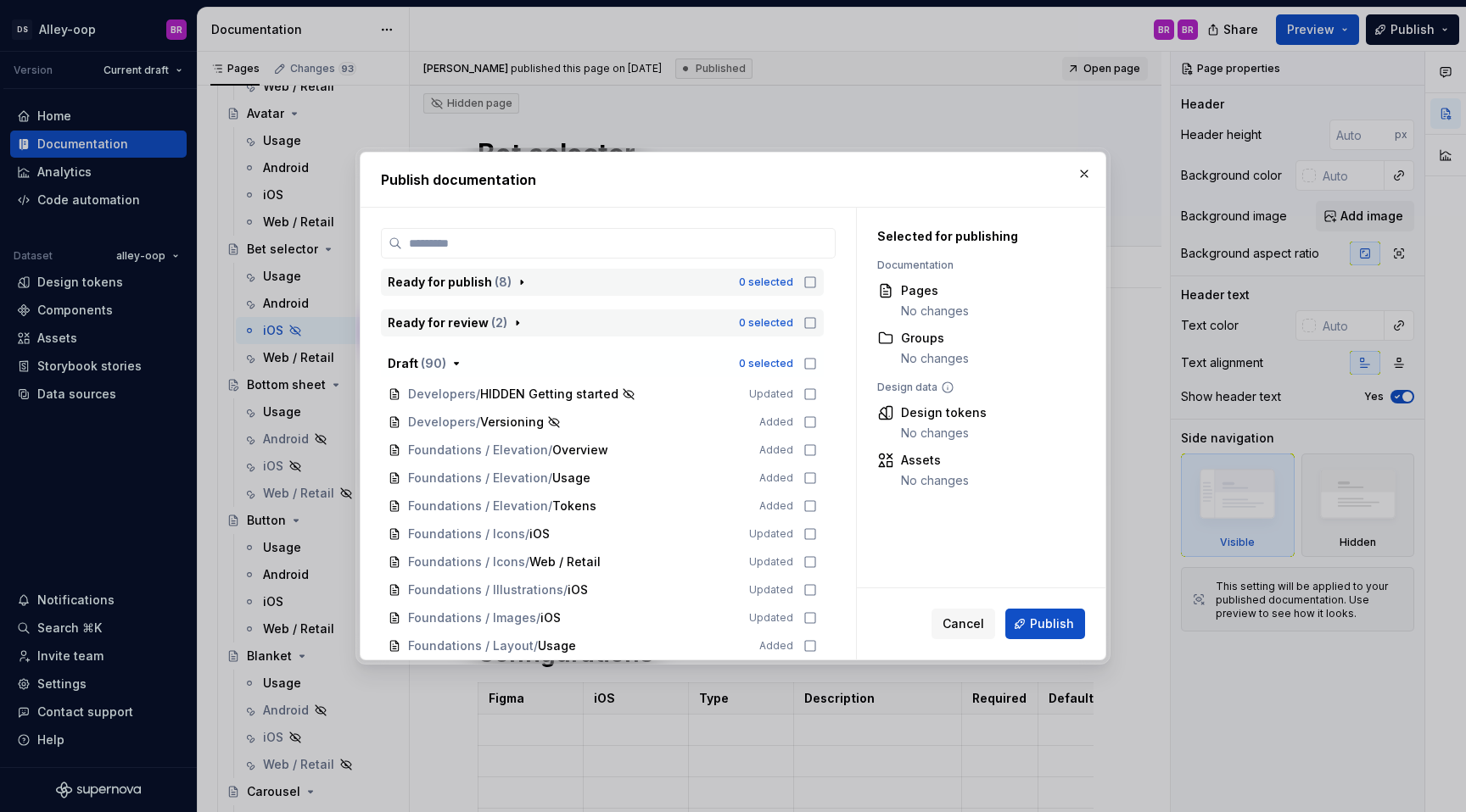
click at [517, 318] on icon "button" at bounding box center [517, 323] width 14 height 14
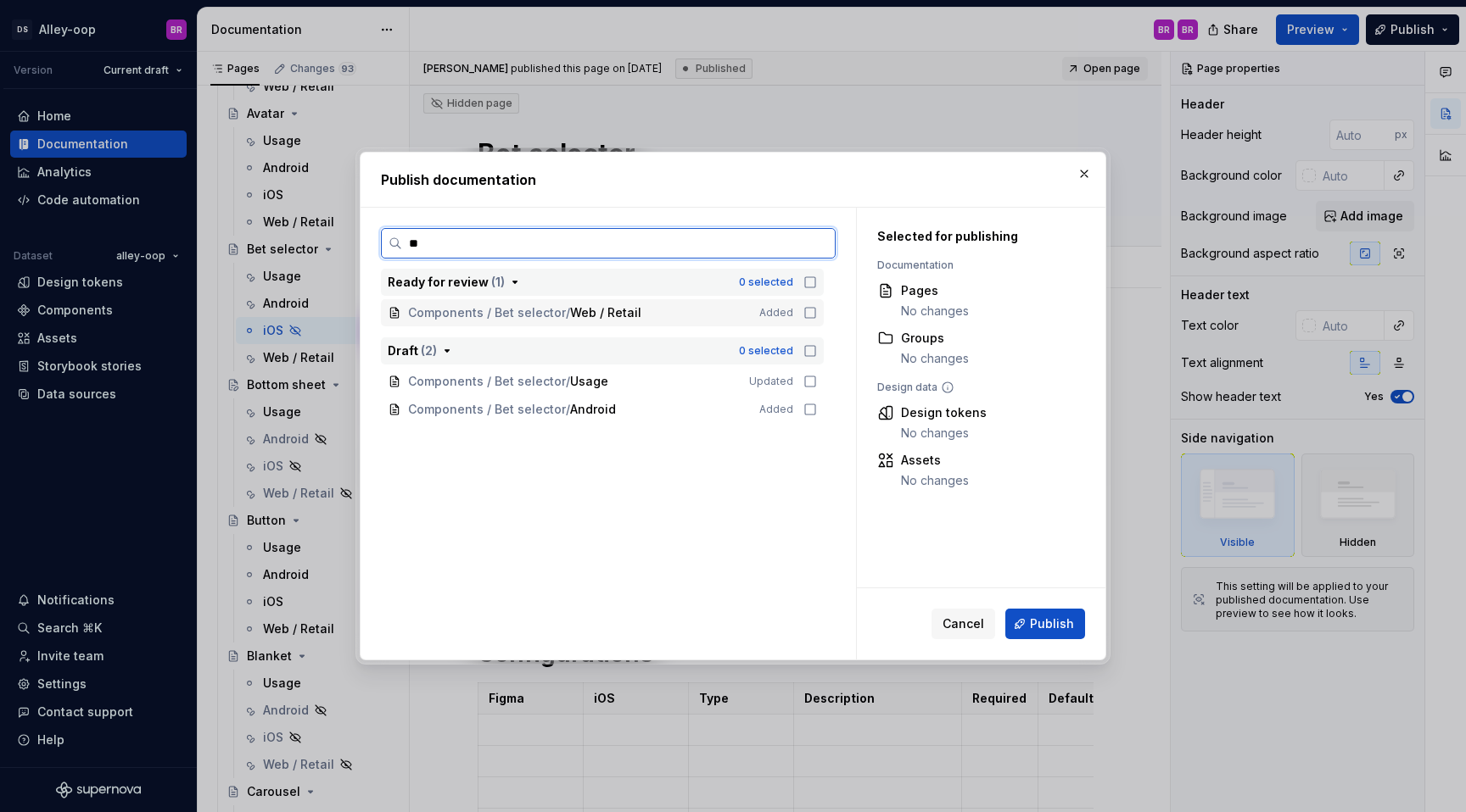
type input "***"
click at [1077, 174] on button "button" at bounding box center [1084, 173] width 24 height 24
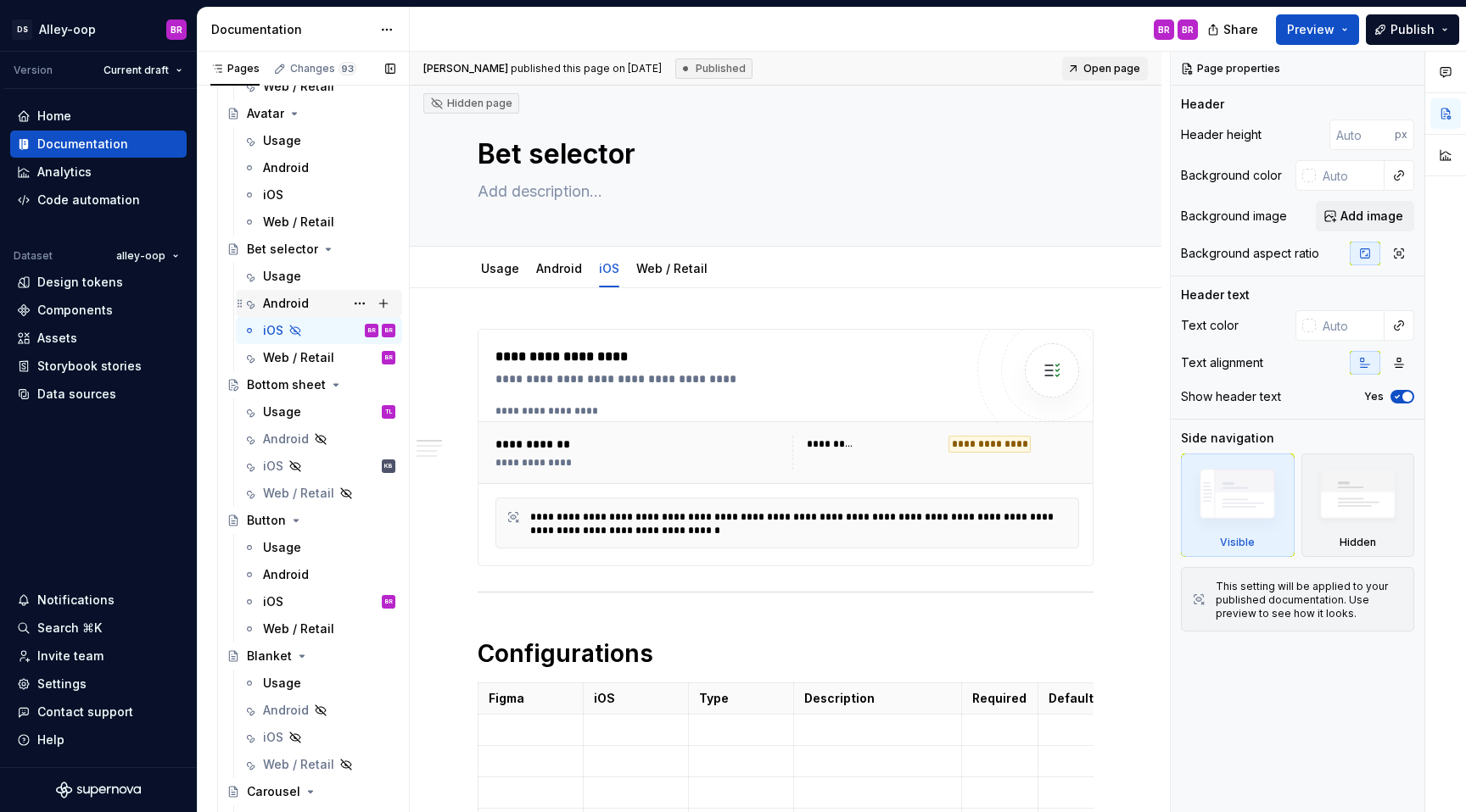
click at [306, 301] on div "Android" at bounding box center [286, 304] width 46 height 17
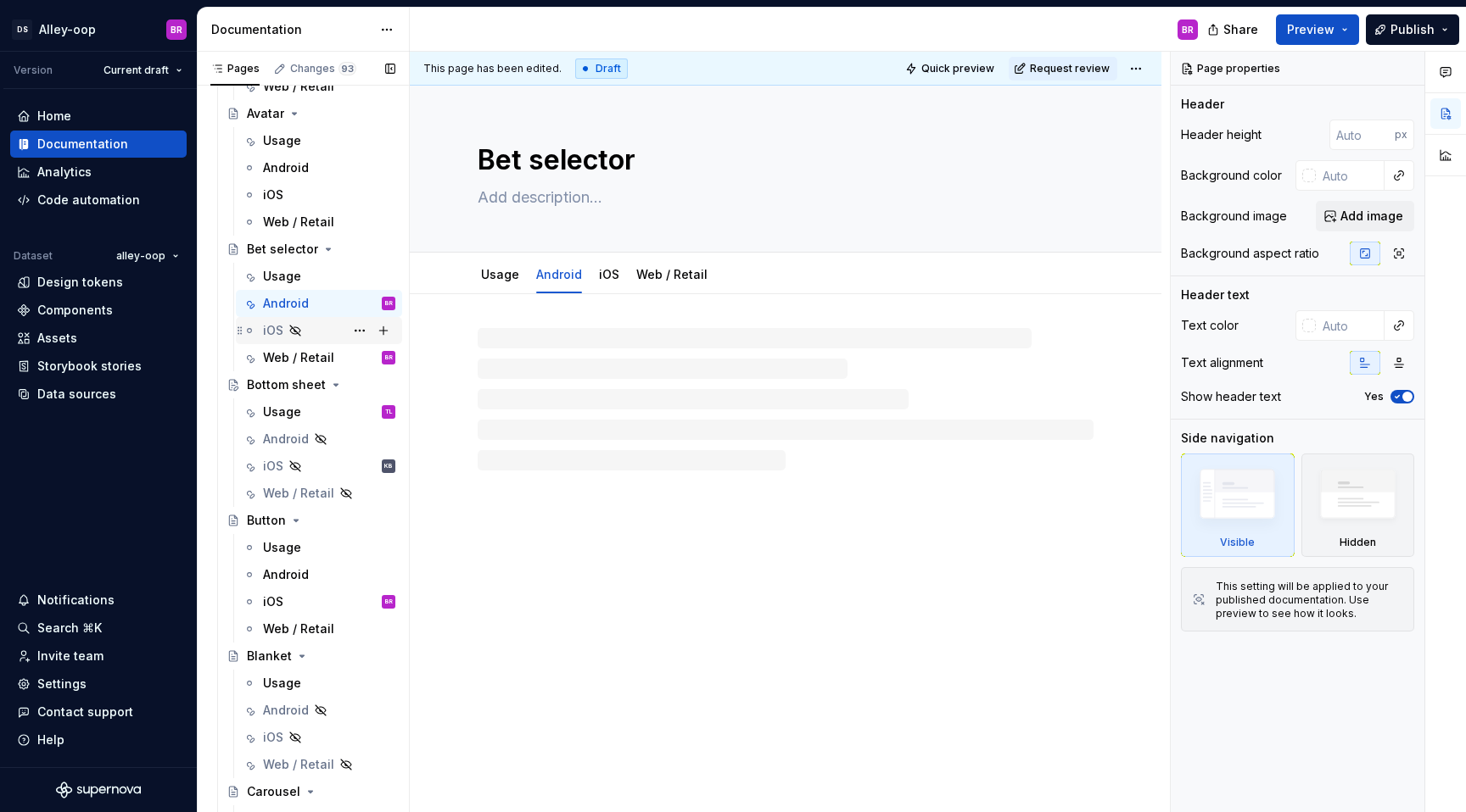
click at [267, 331] on div "iOS" at bounding box center [273, 331] width 20 height 17
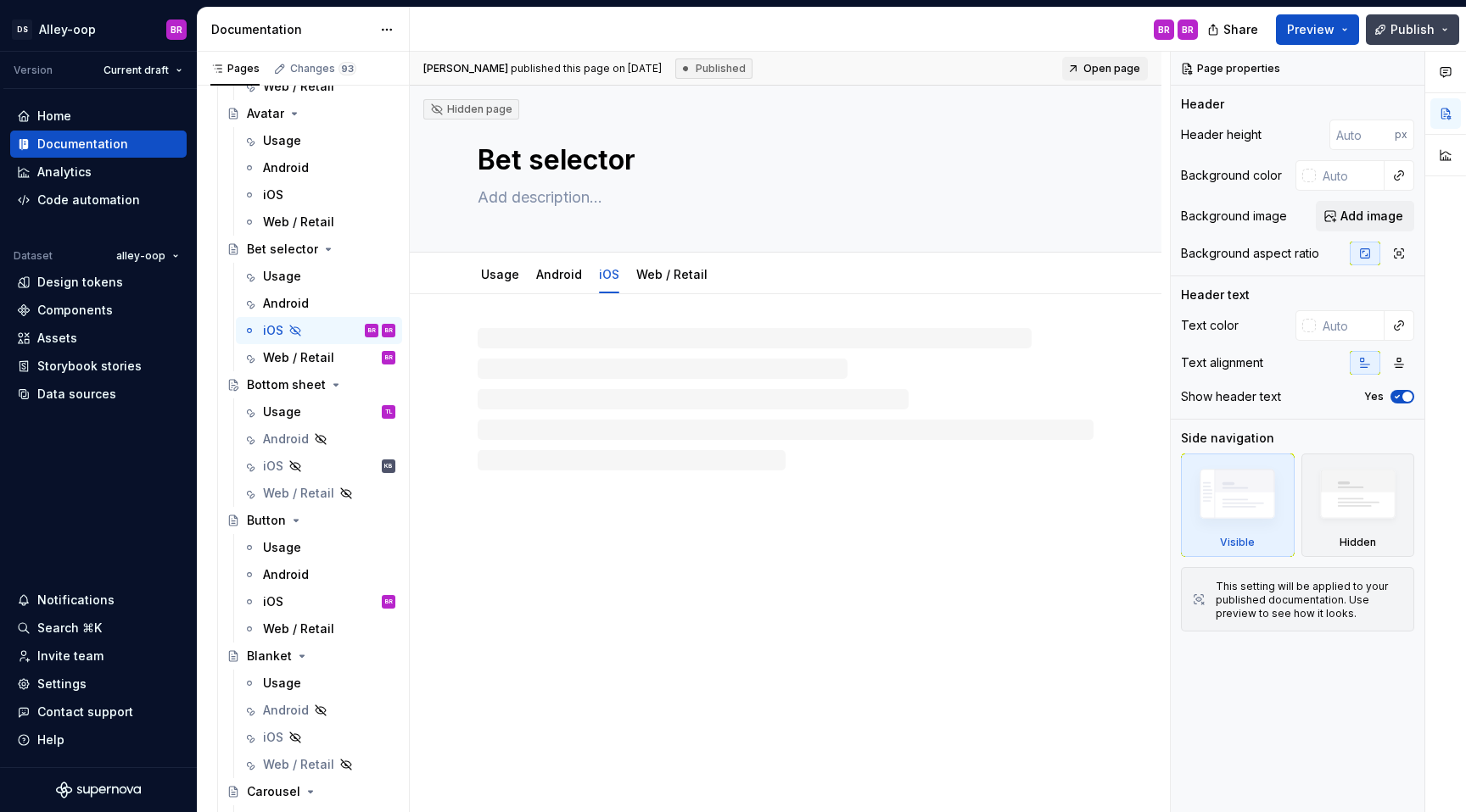
click at [1438, 18] on button "Publish" at bounding box center [1412, 30] width 93 height 31
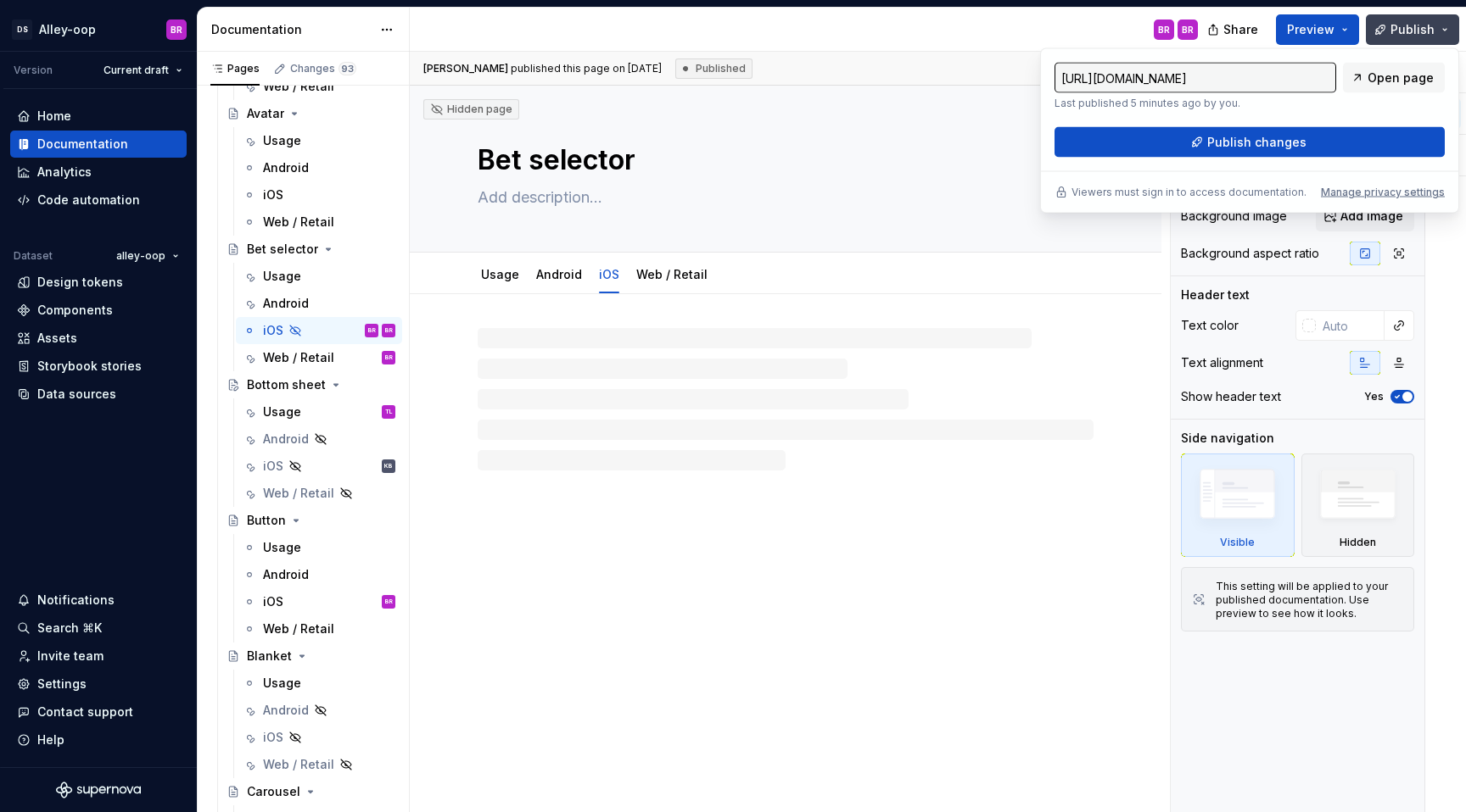
type textarea "*"
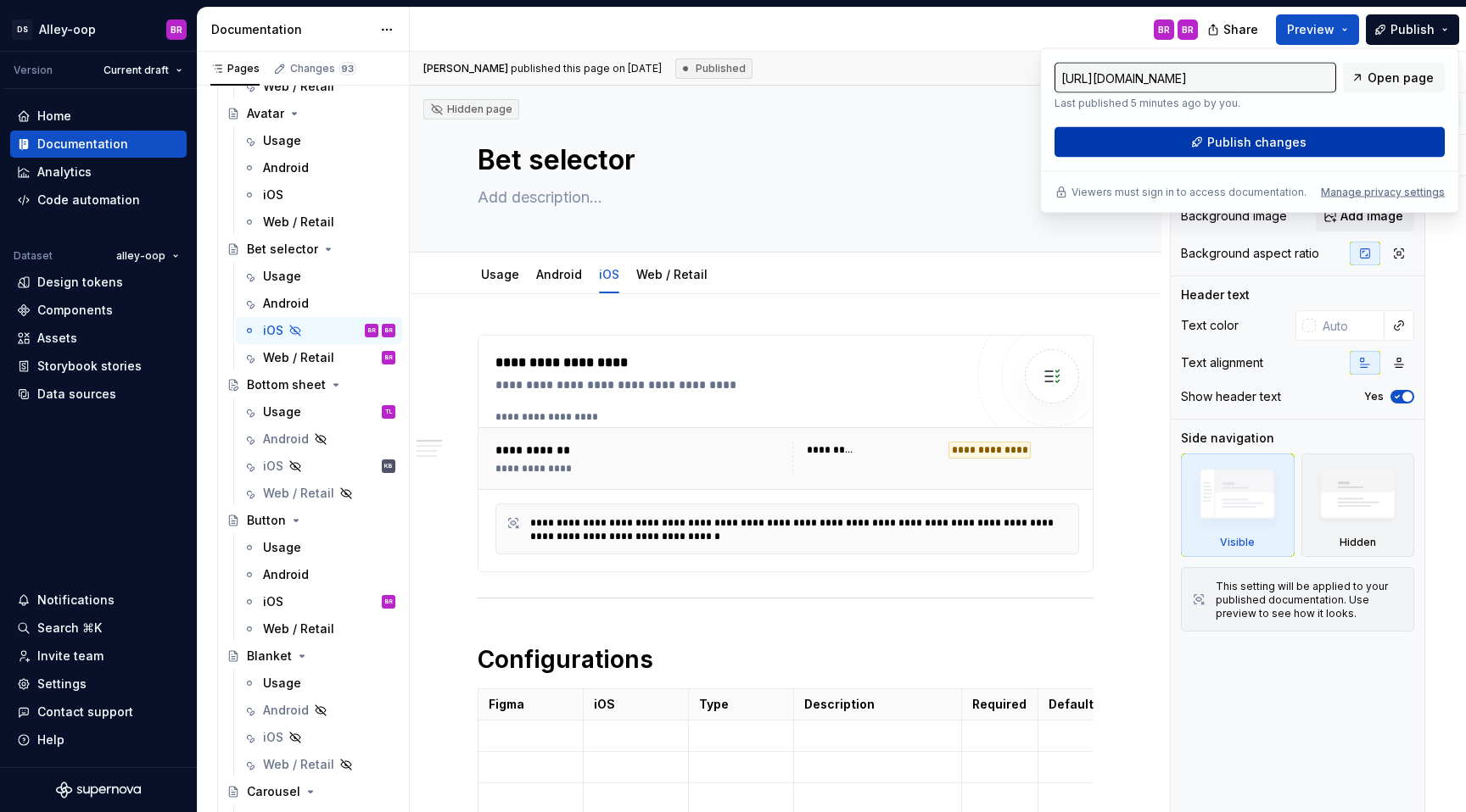
click at [1301, 140] on span "Publish changes" at bounding box center [1256, 142] width 99 height 17
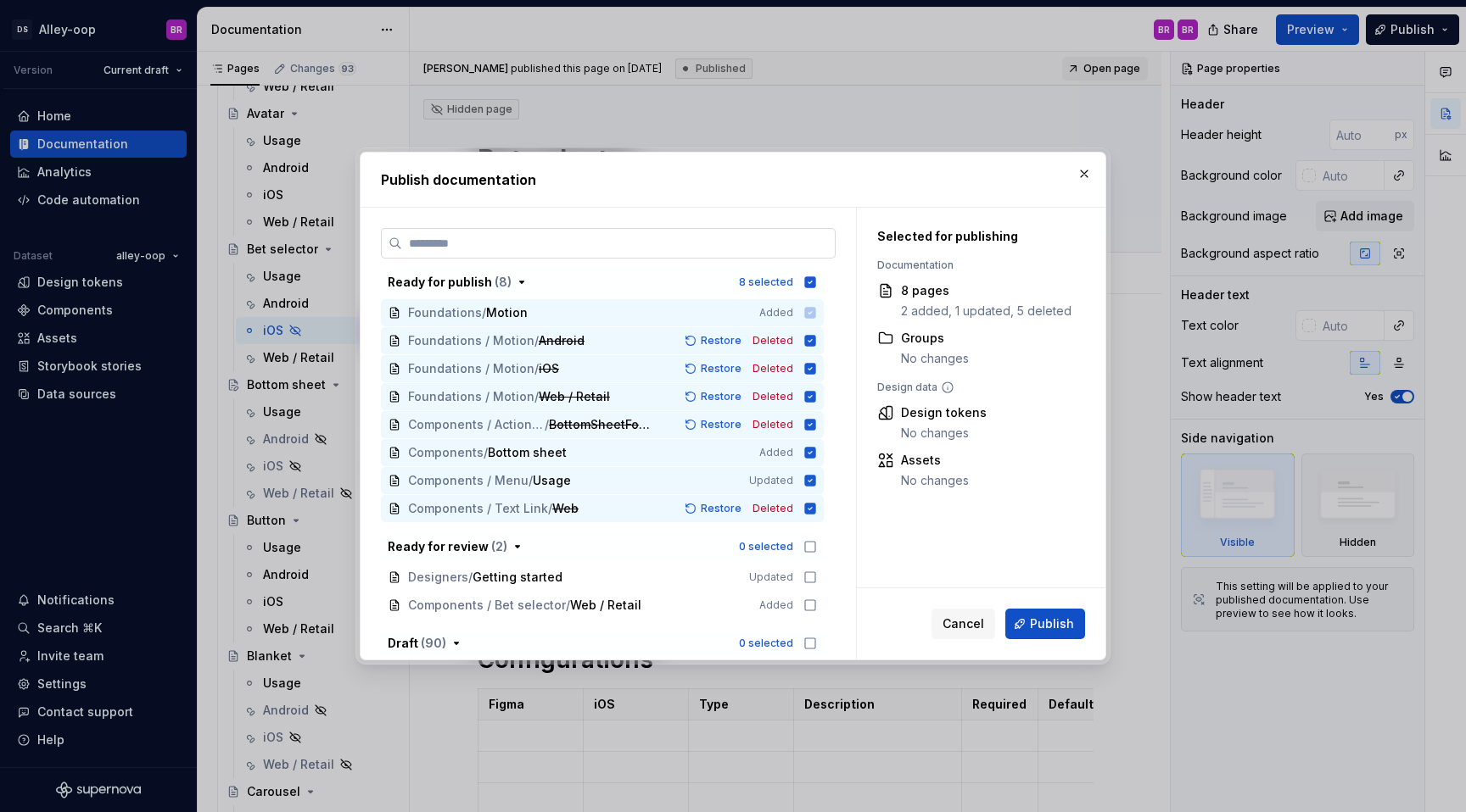
click at [536, 245] on input "search" at bounding box center [618, 244] width 433 height 17
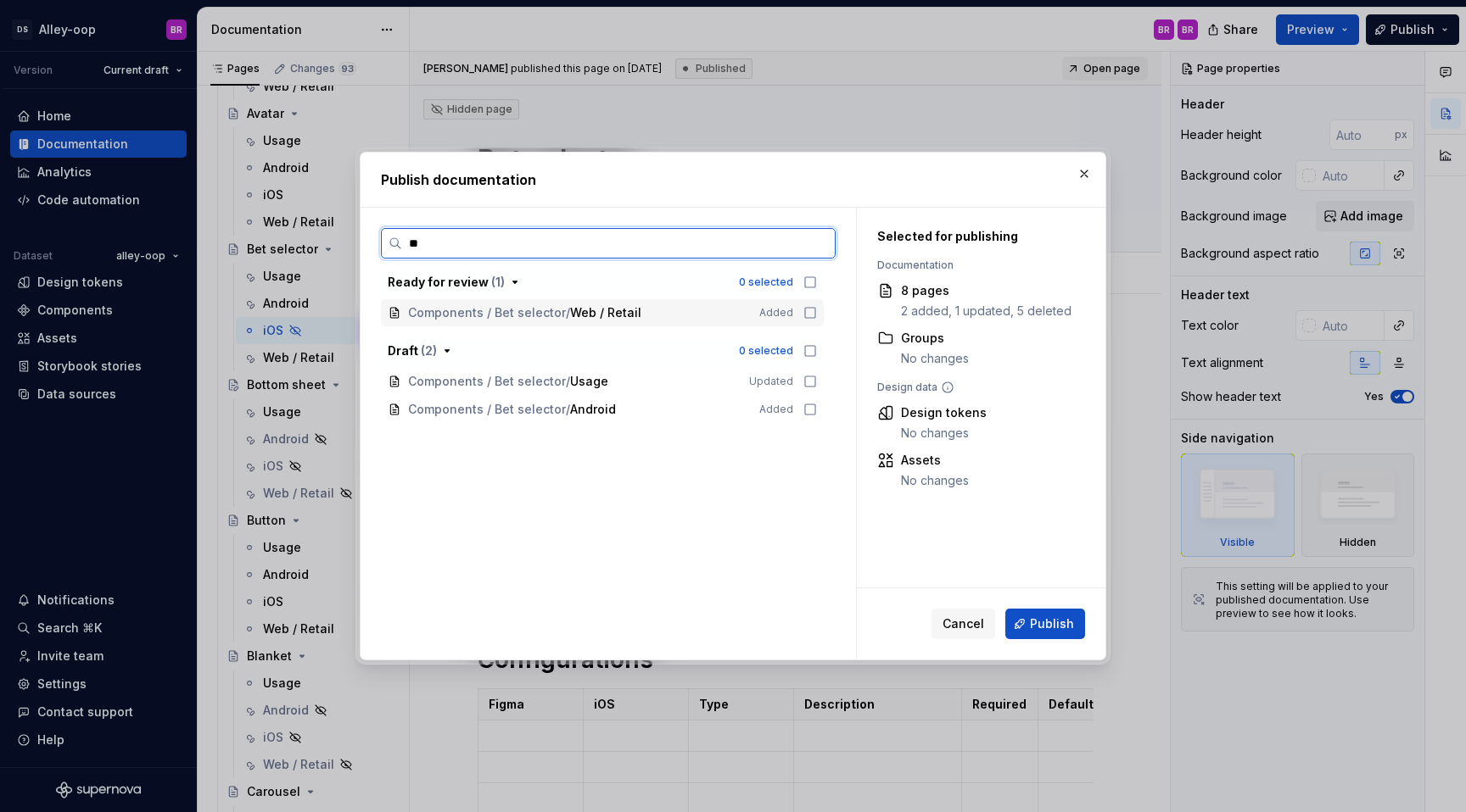
type input "*"
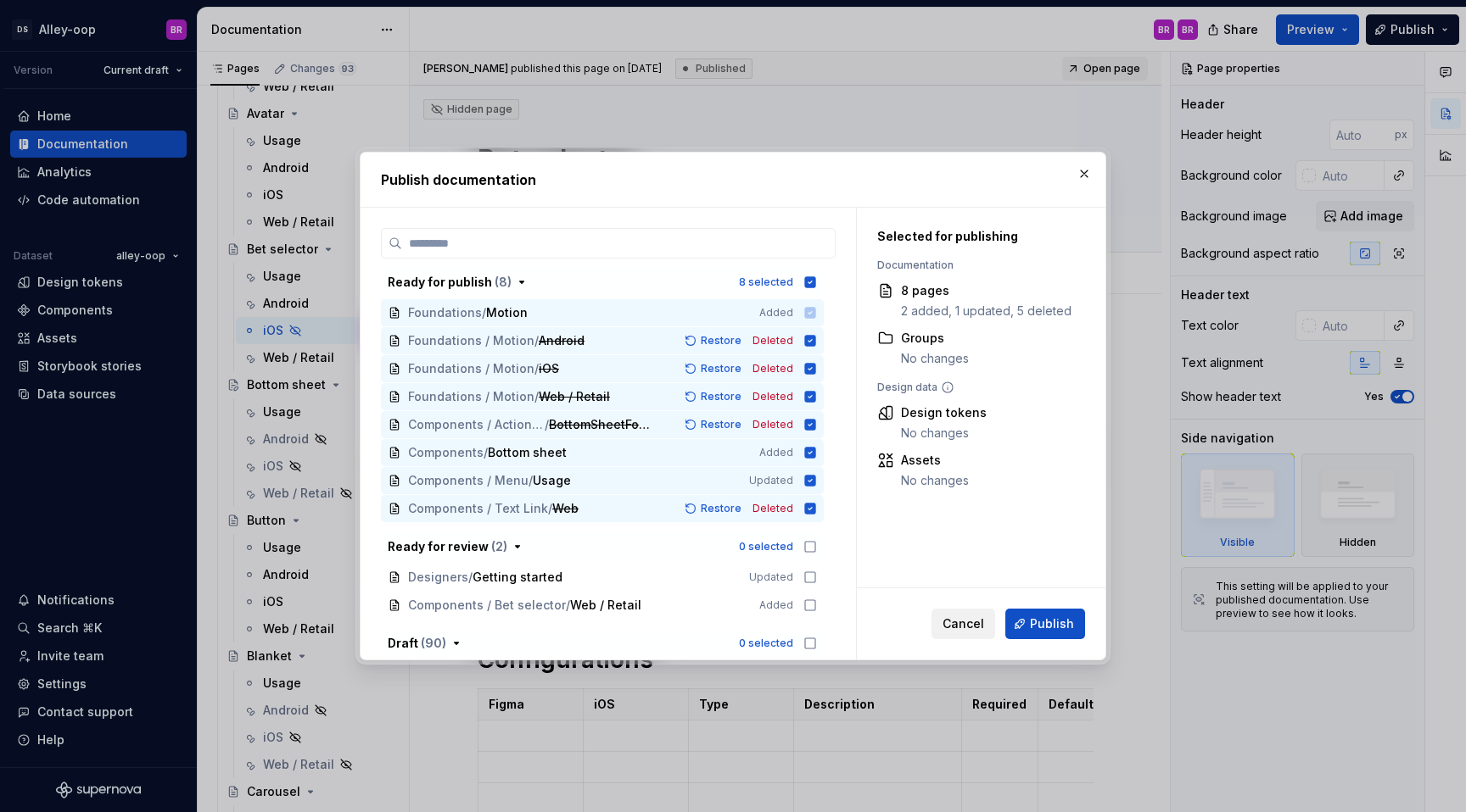
click at [966, 613] on button "Cancel" at bounding box center [963, 624] width 64 height 31
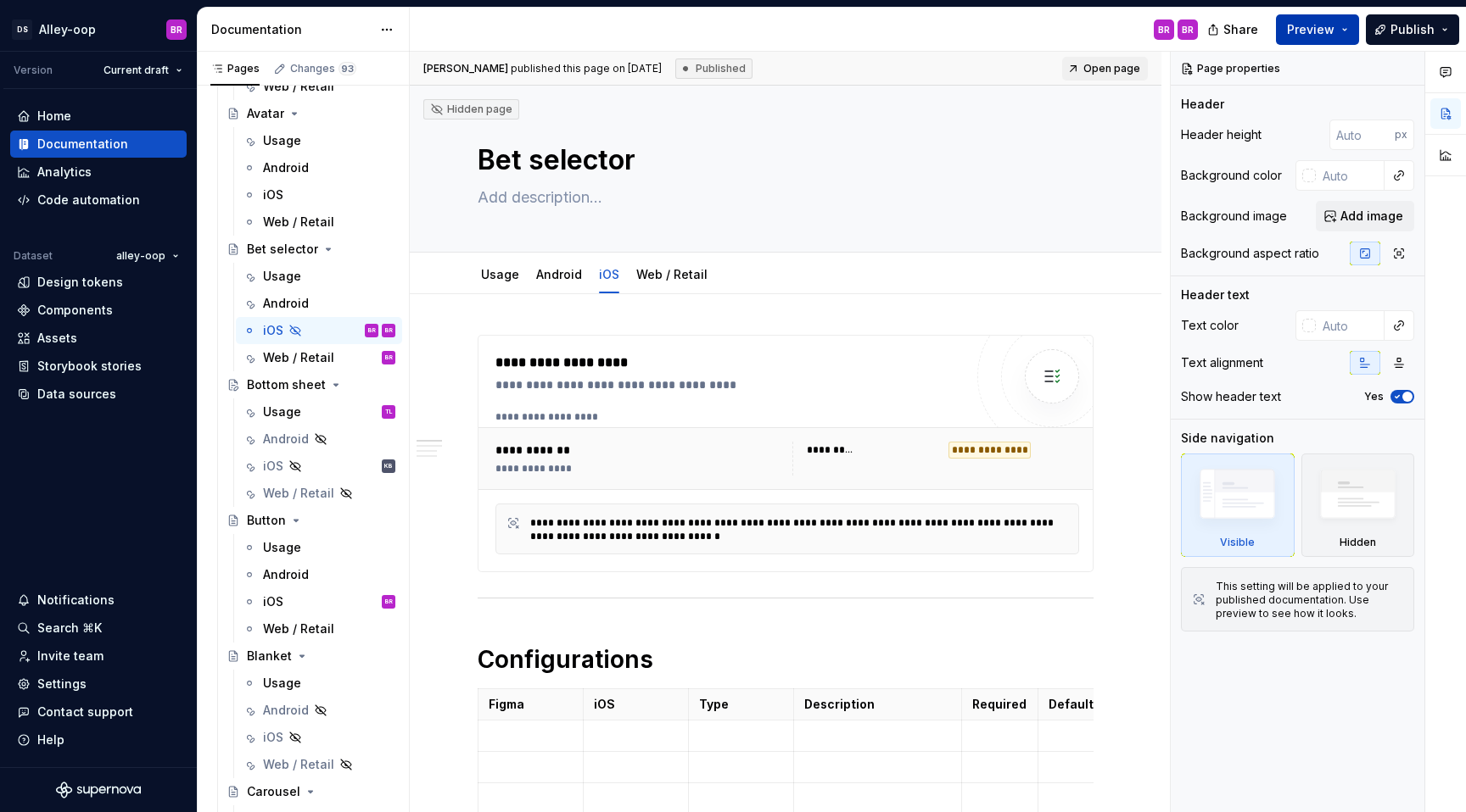
click at [1349, 28] on button "Preview" at bounding box center [1317, 30] width 83 height 31
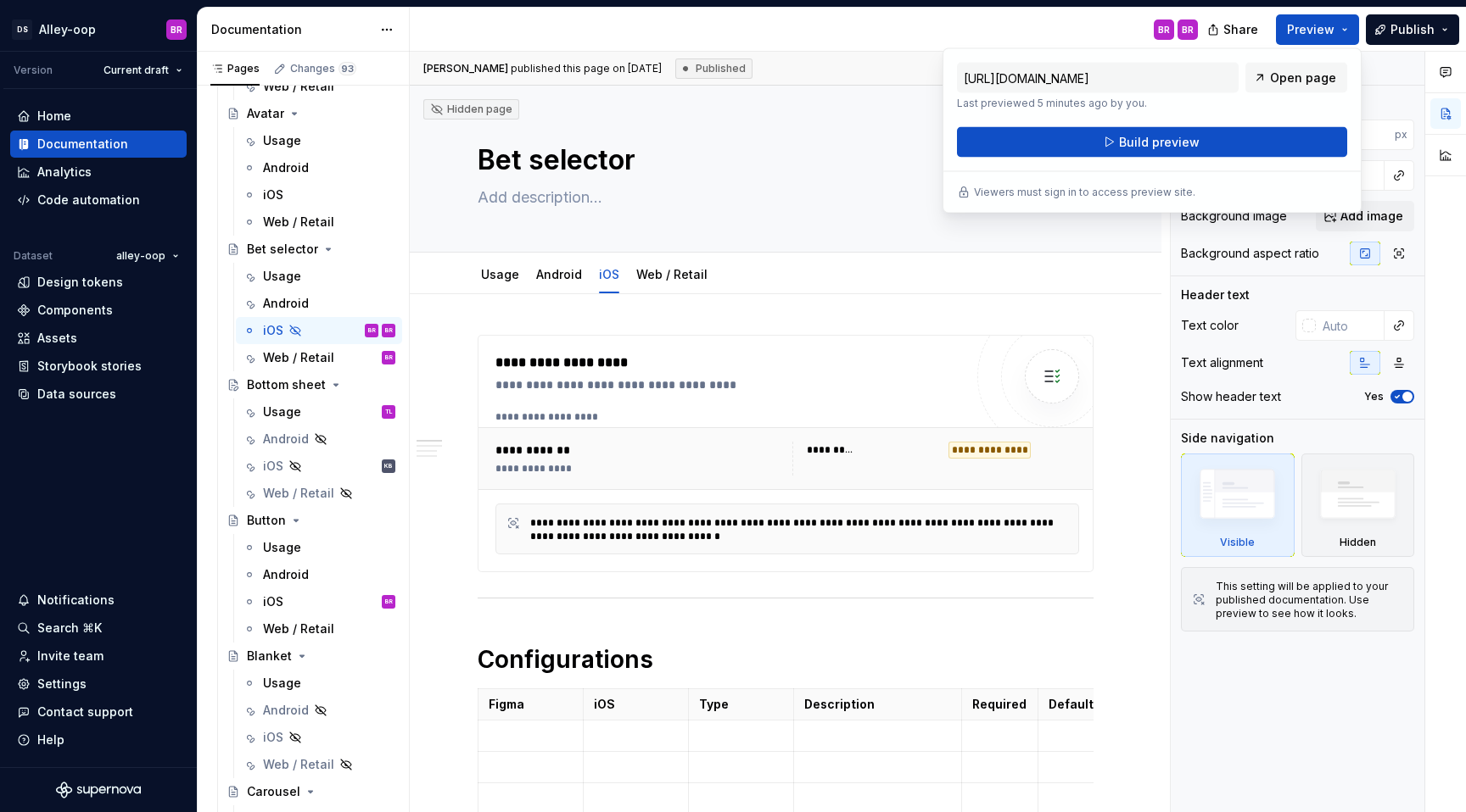
type textarea "*"
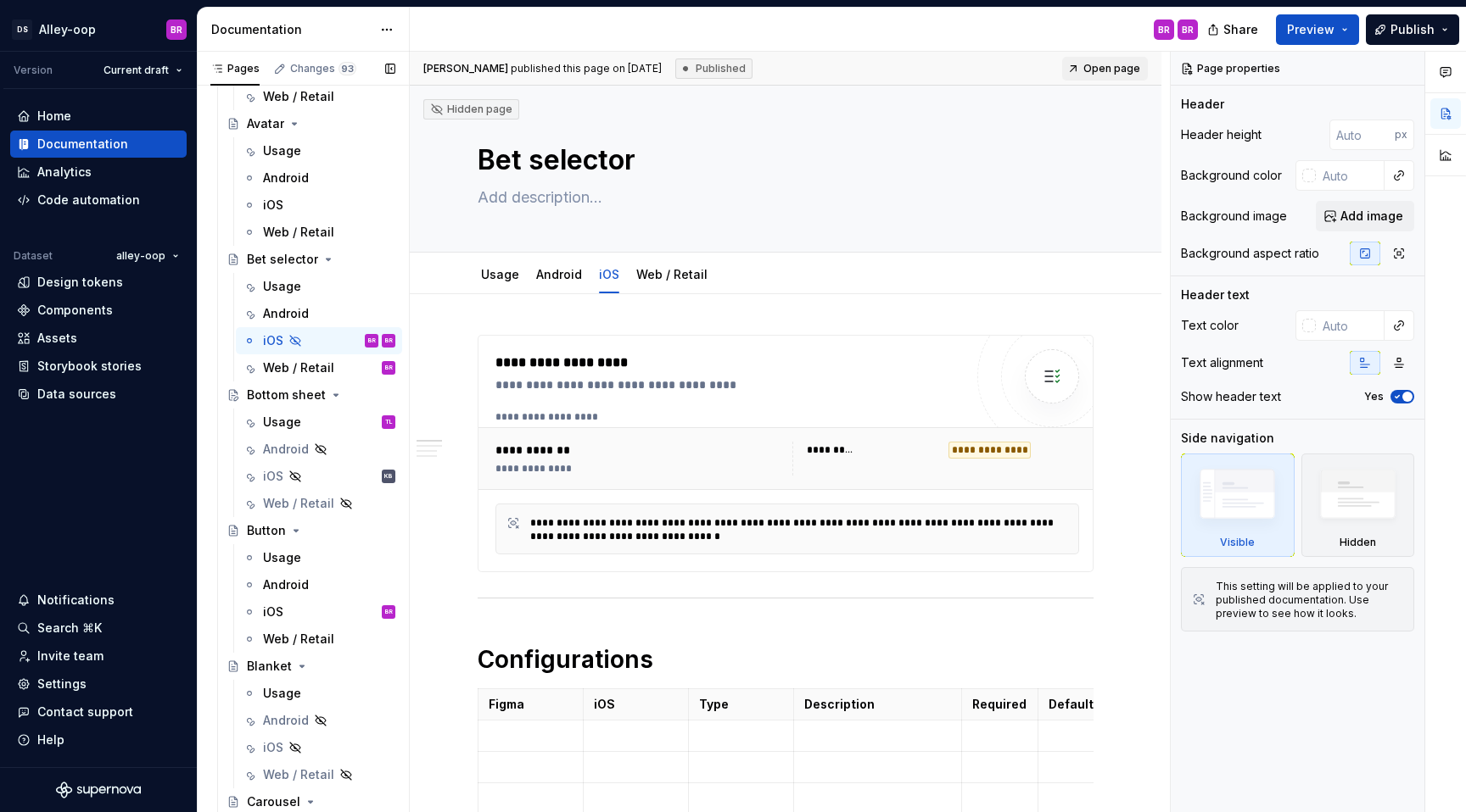
scroll to position [611, 0]
type textarea "*"
click at [1398, 31] on span "Publish" at bounding box center [1413, 30] width 45 height 17
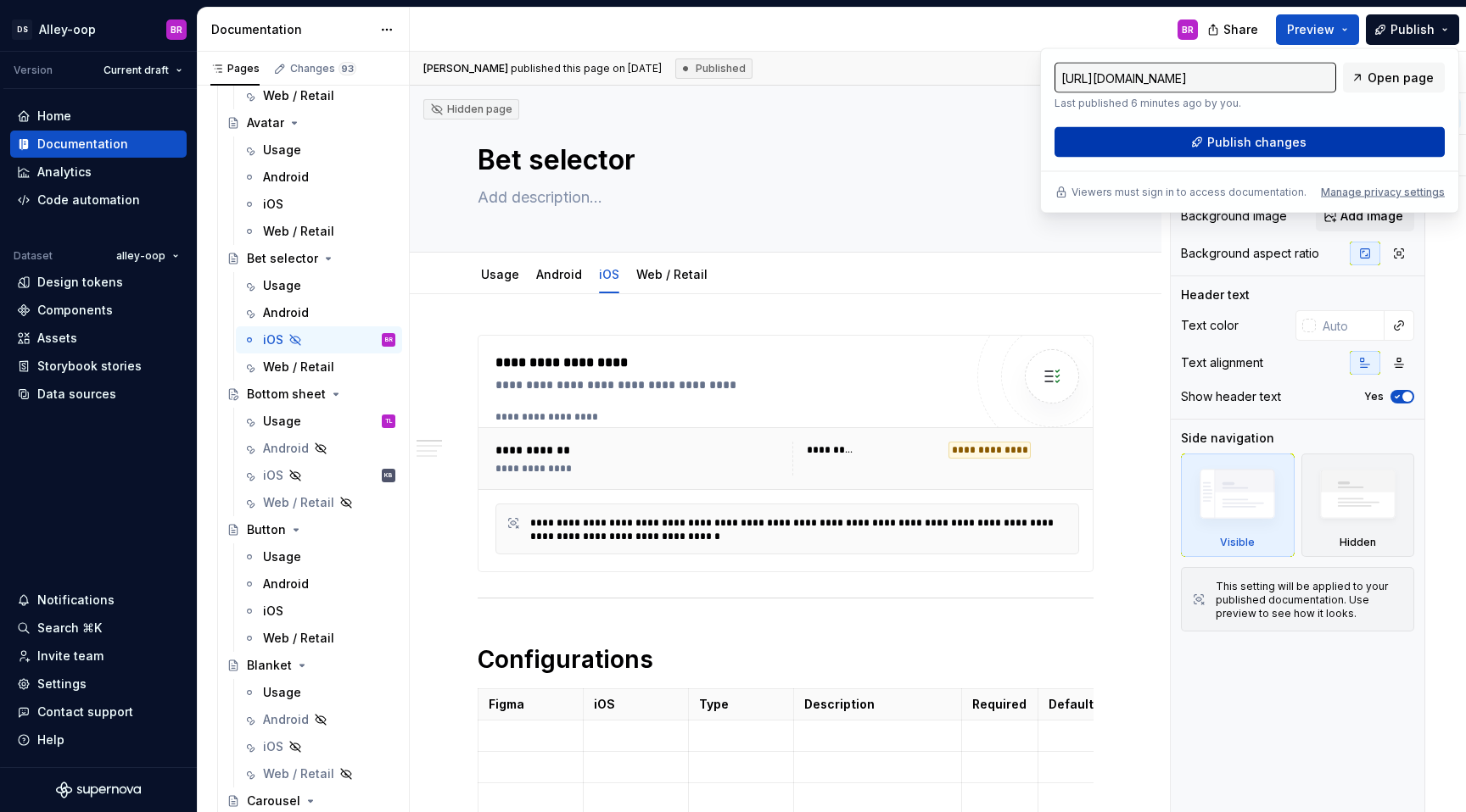
click at [1325, 135] on button "Publish changes" at bounding box center [1249, 142] width 390 height 31
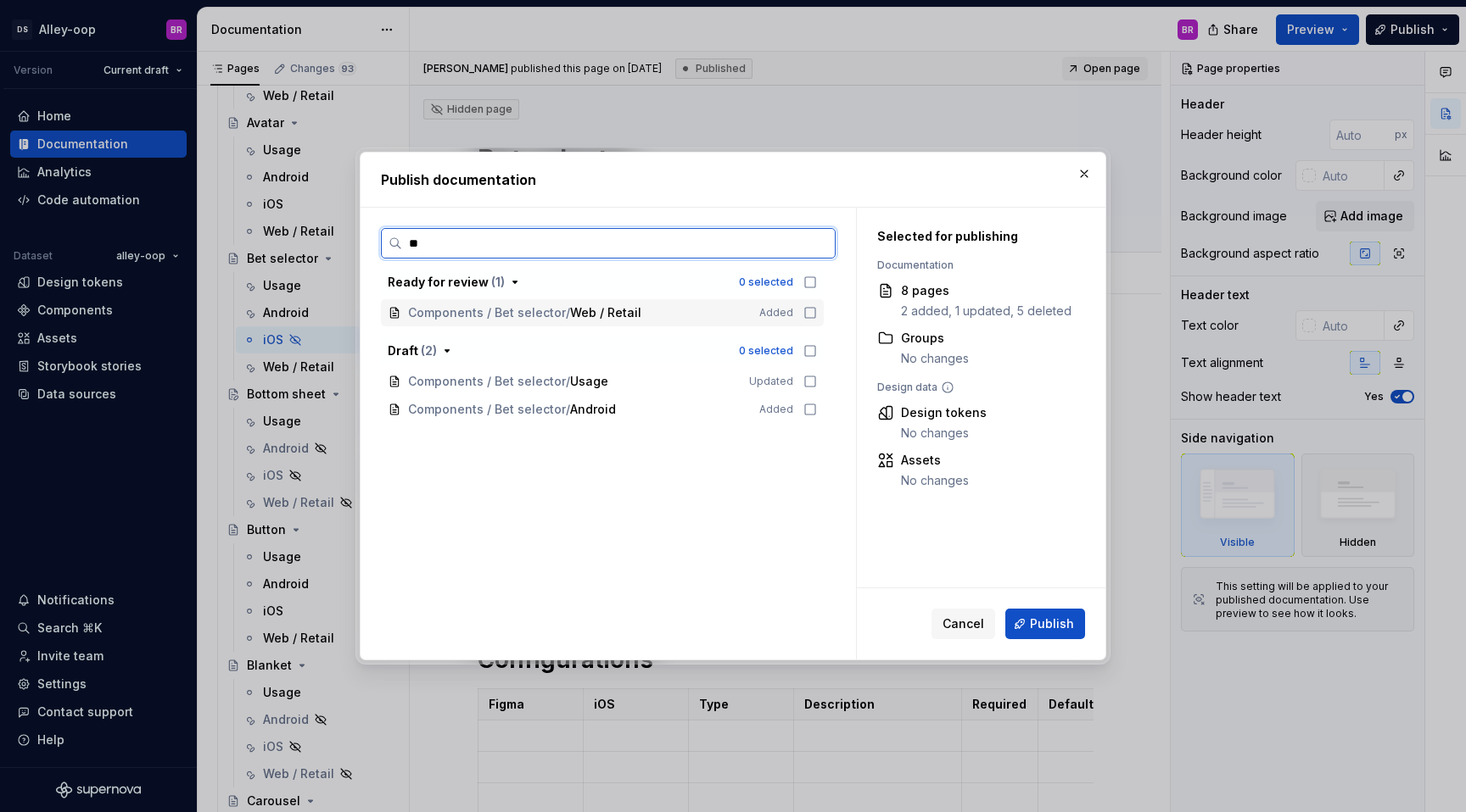
type input "*"
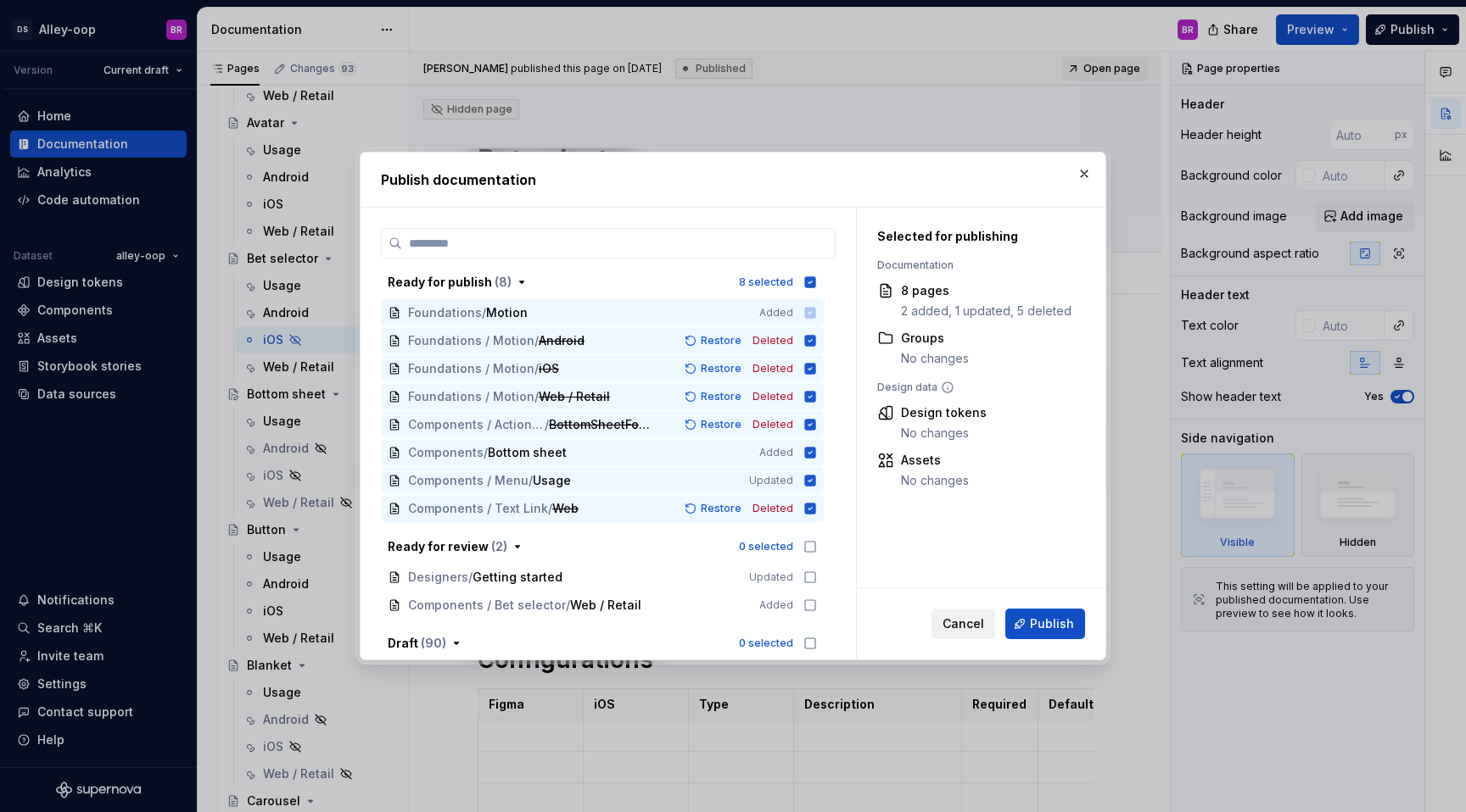
click at [962, 625] on span "Cancel" at bounding box center [962, 624] width 42 height 17
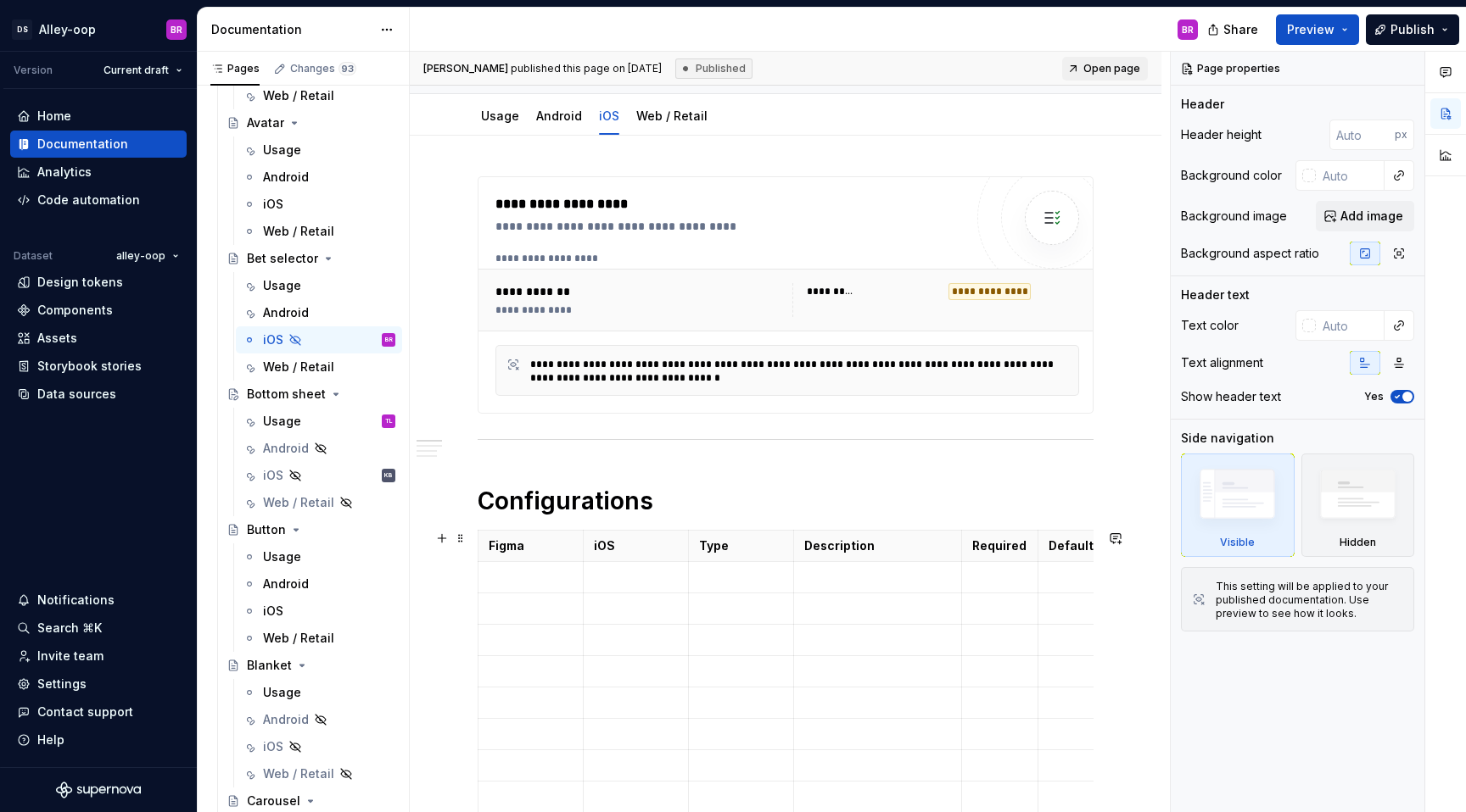
scroll to position [158, 0]
click at [501, 586] on td at bounding box center [531, 579] width 106 height 31
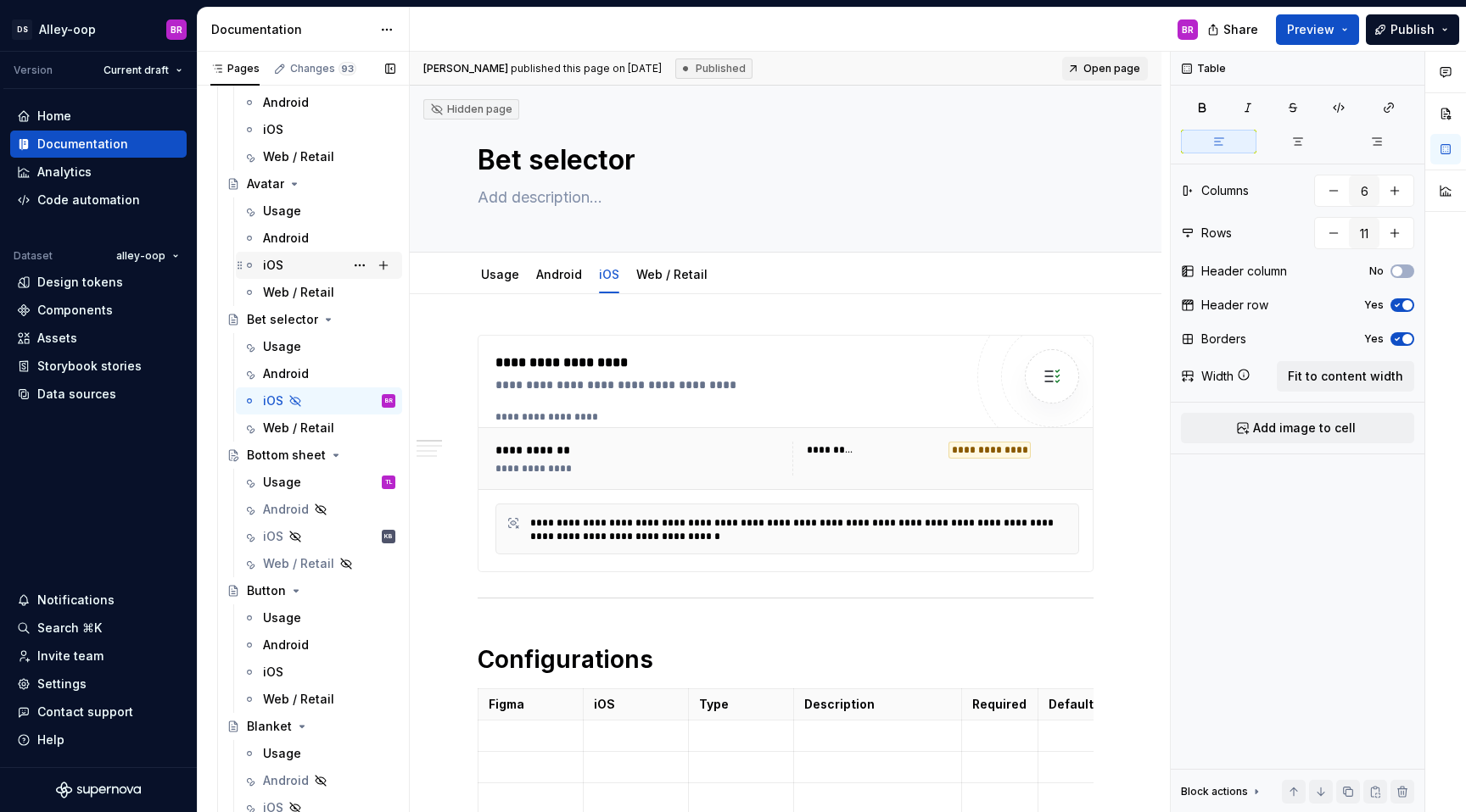
scroll to position [543, 0]
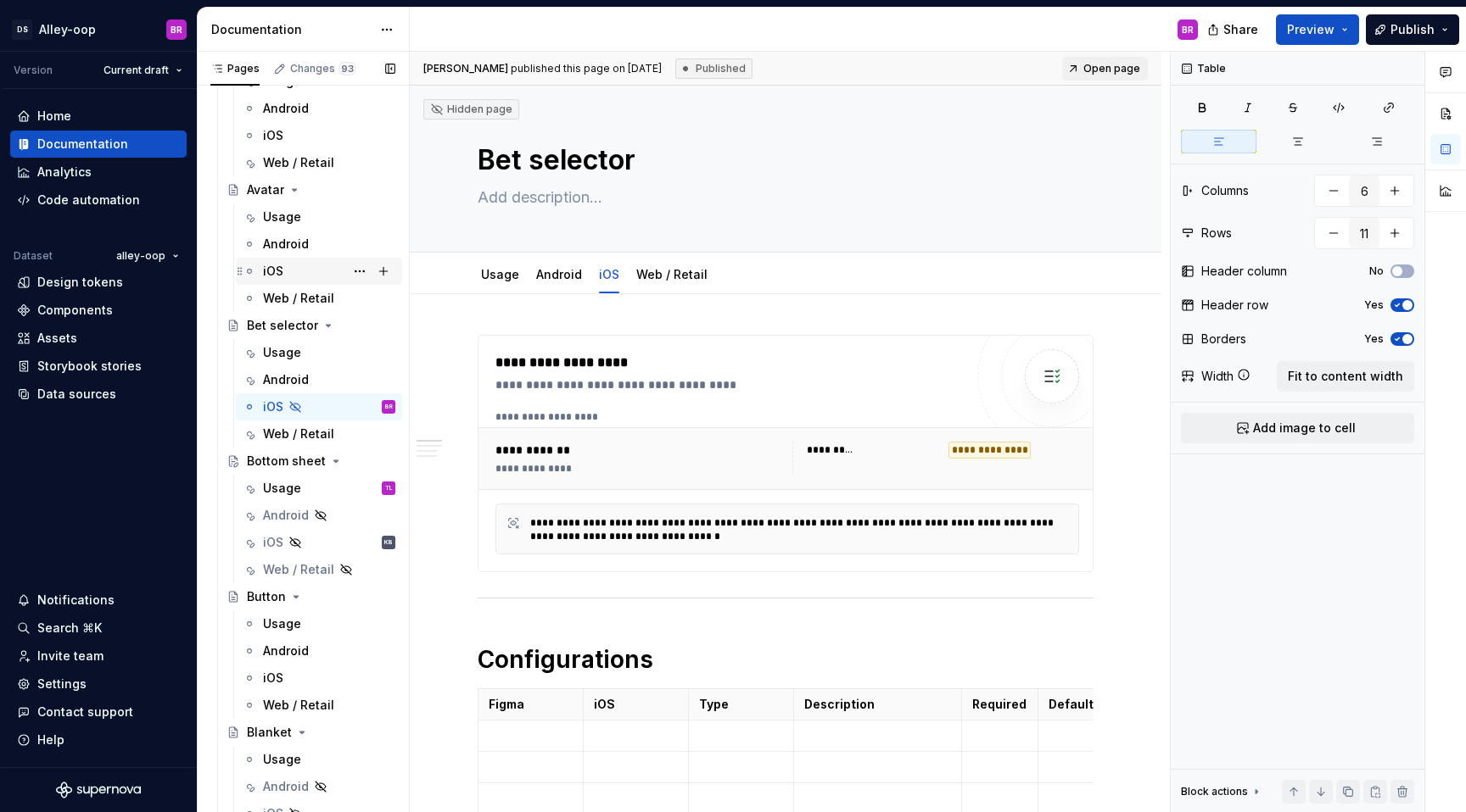
click at [290, 263] on div "iOS" at bounding box center [329, 271] width 133 height 24
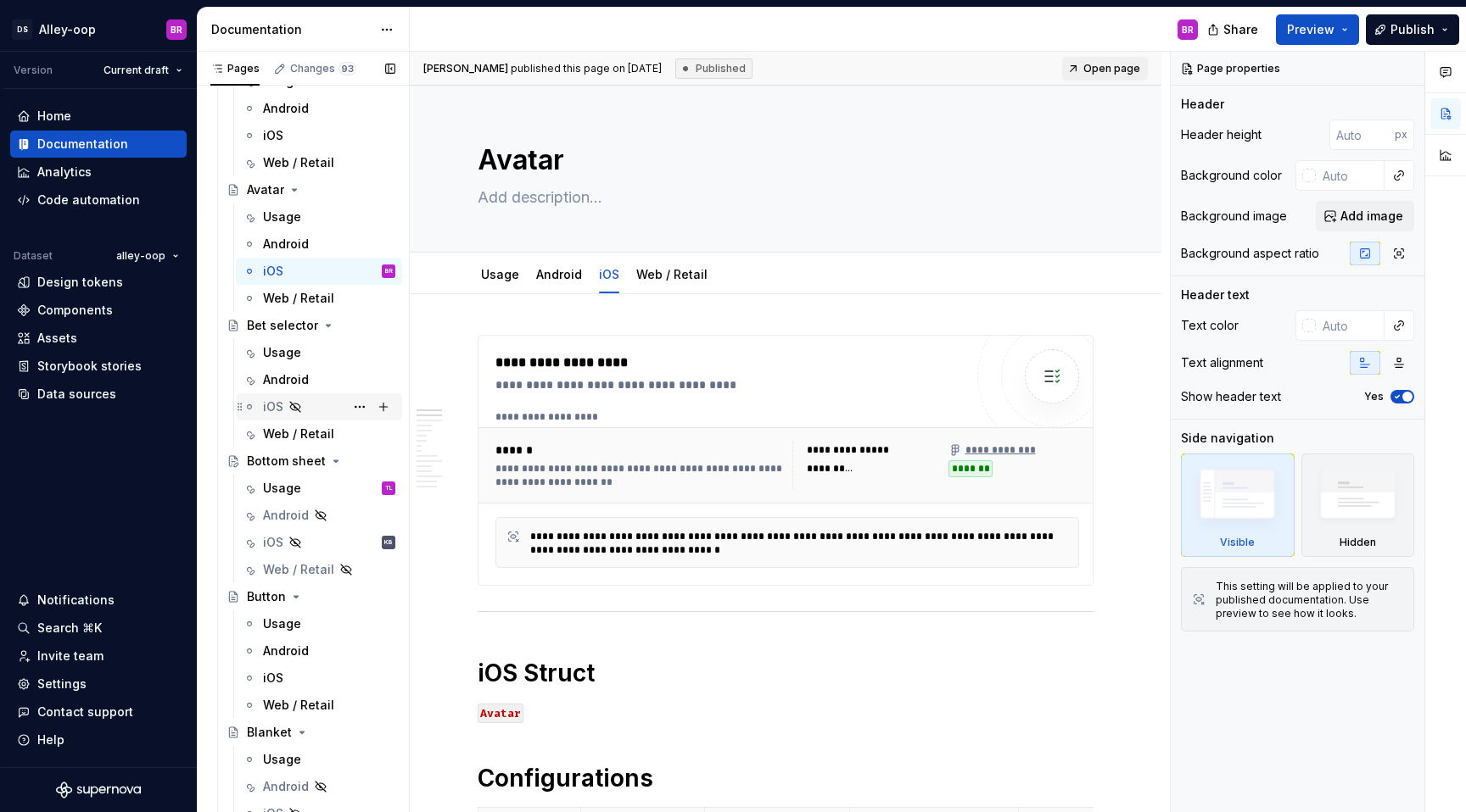
click at [261, 407] on div "iOS" at bounding box center [320, 406] width 153 height 24
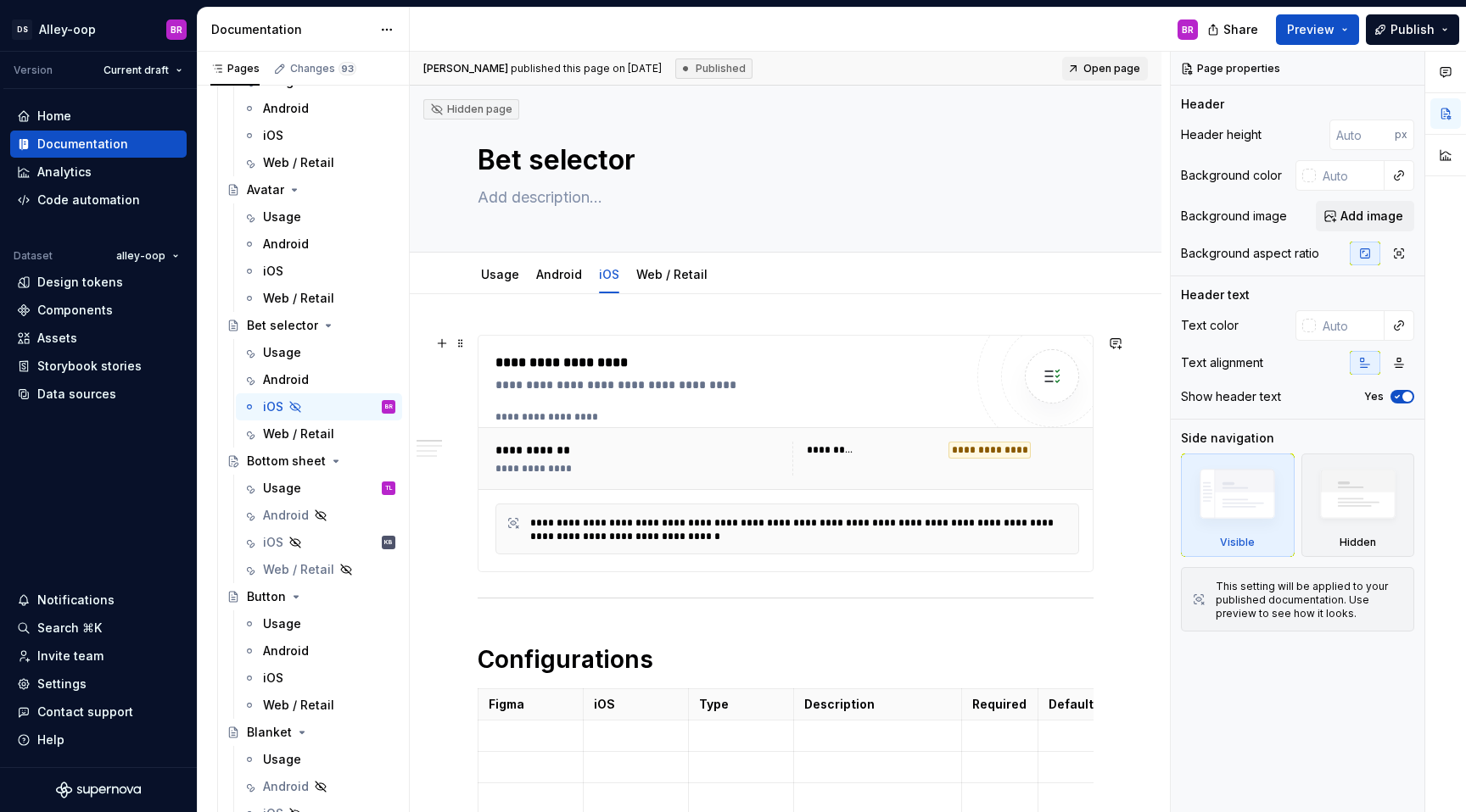
click at [871, 453] on div "**********" at bounding box center [872, 450] width 132 height 17
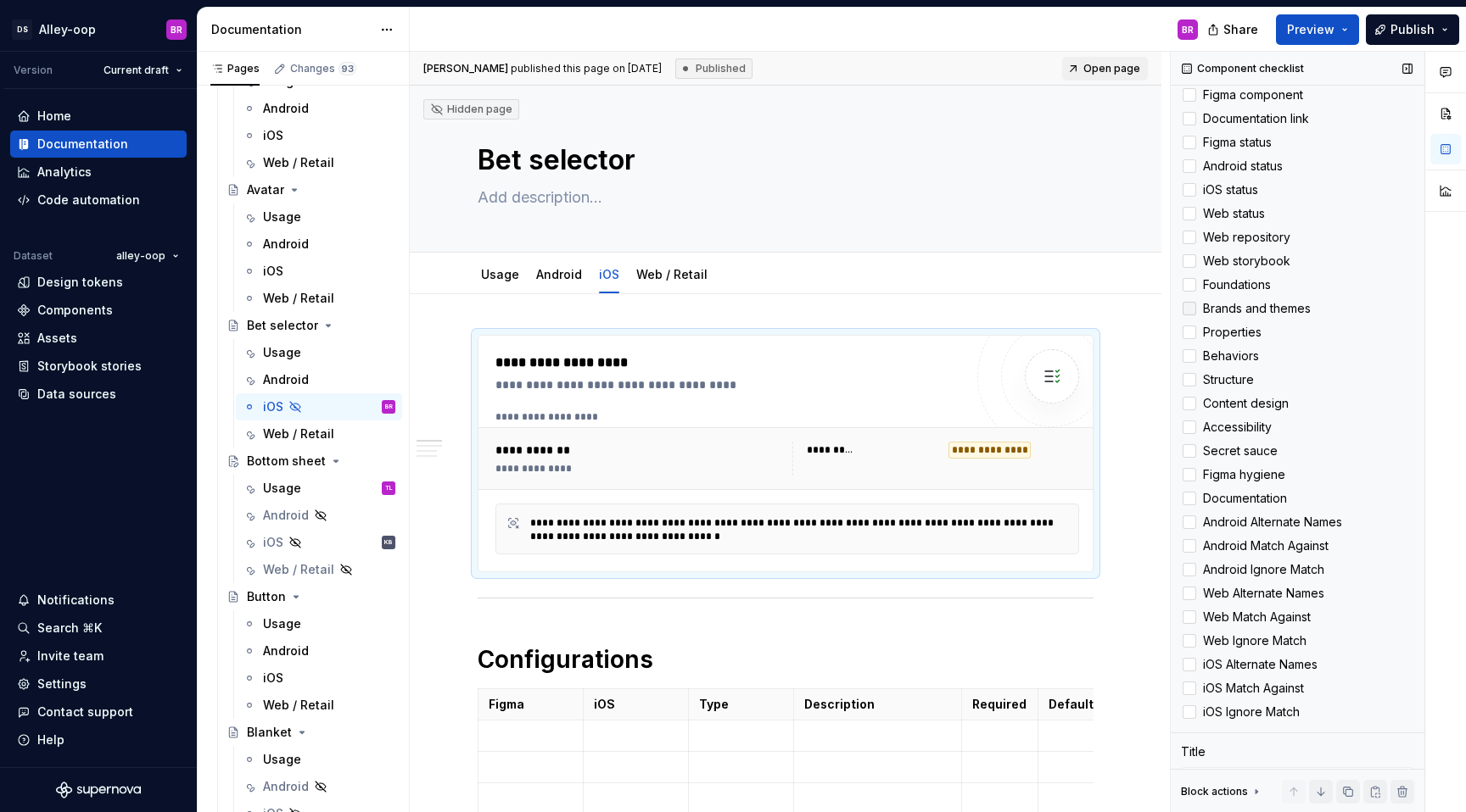
scroll to position [255, 0]
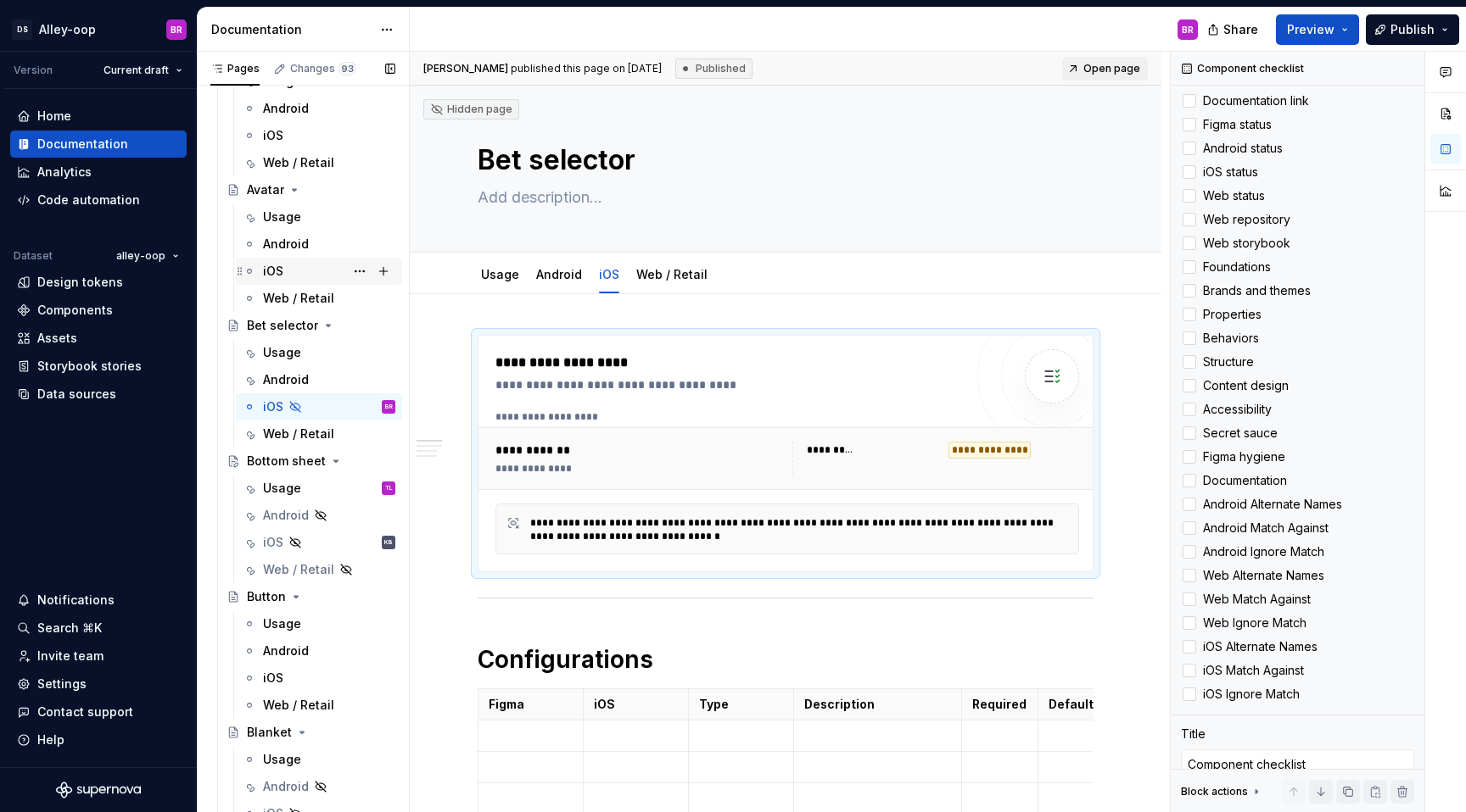
click at [302, 267] on div "iOS" at bounding box center [329, 271] width 133 height 24
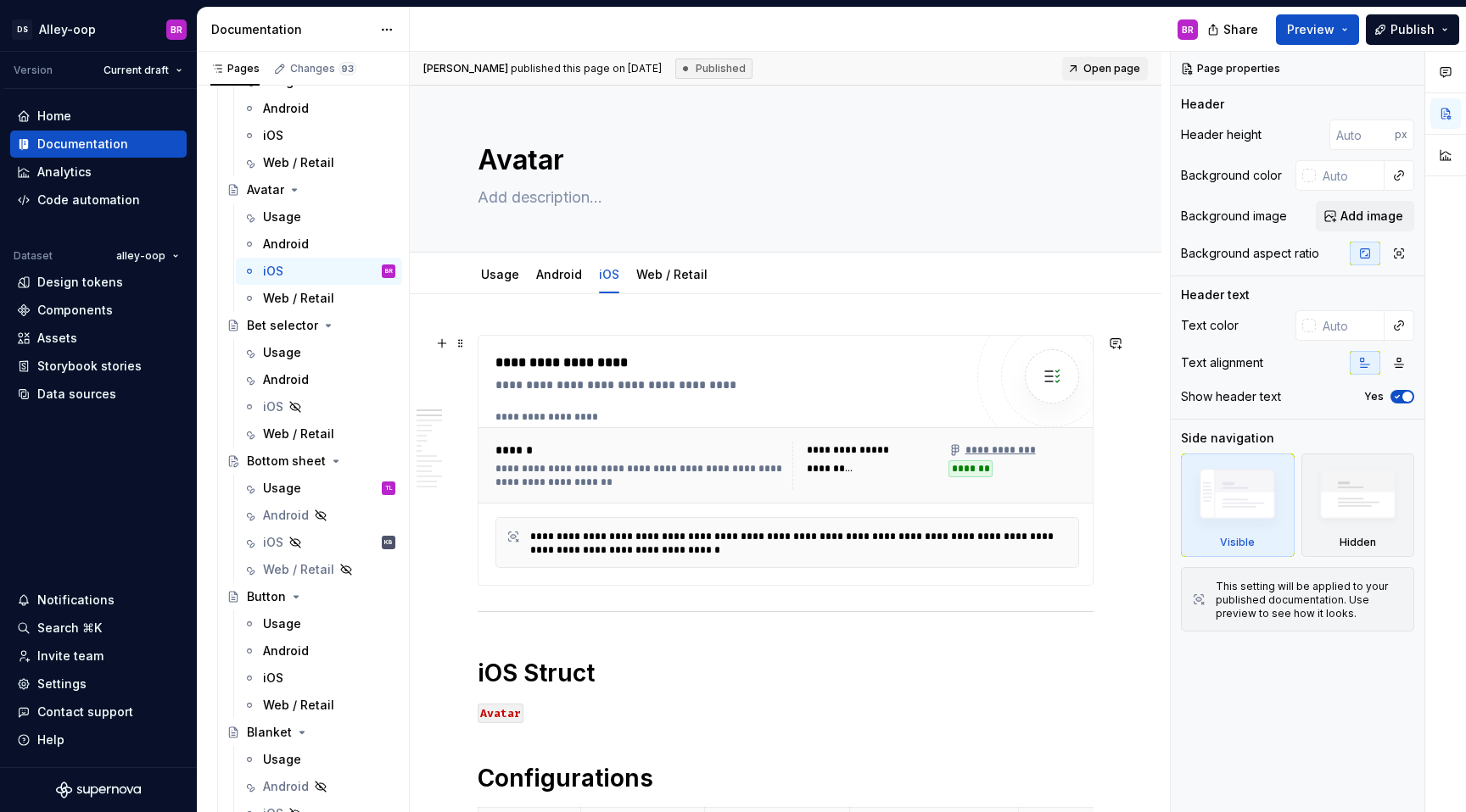
click at [851, 477] on div "**********" at bounding box center [935, 465] width 287 height 47
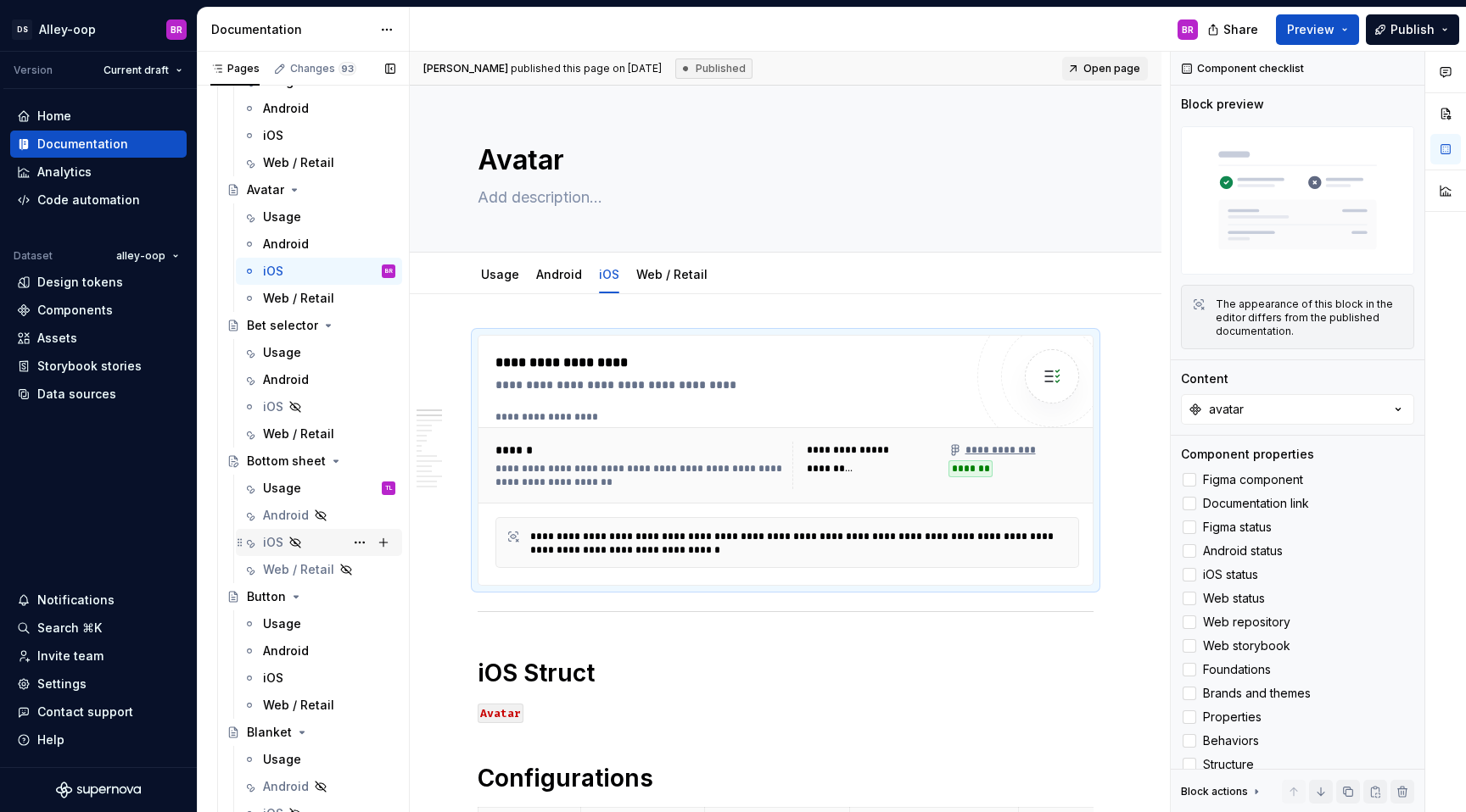
click at [321, 542] on div "iOS KB" at bounding box center [329, 542] width 133 height 24
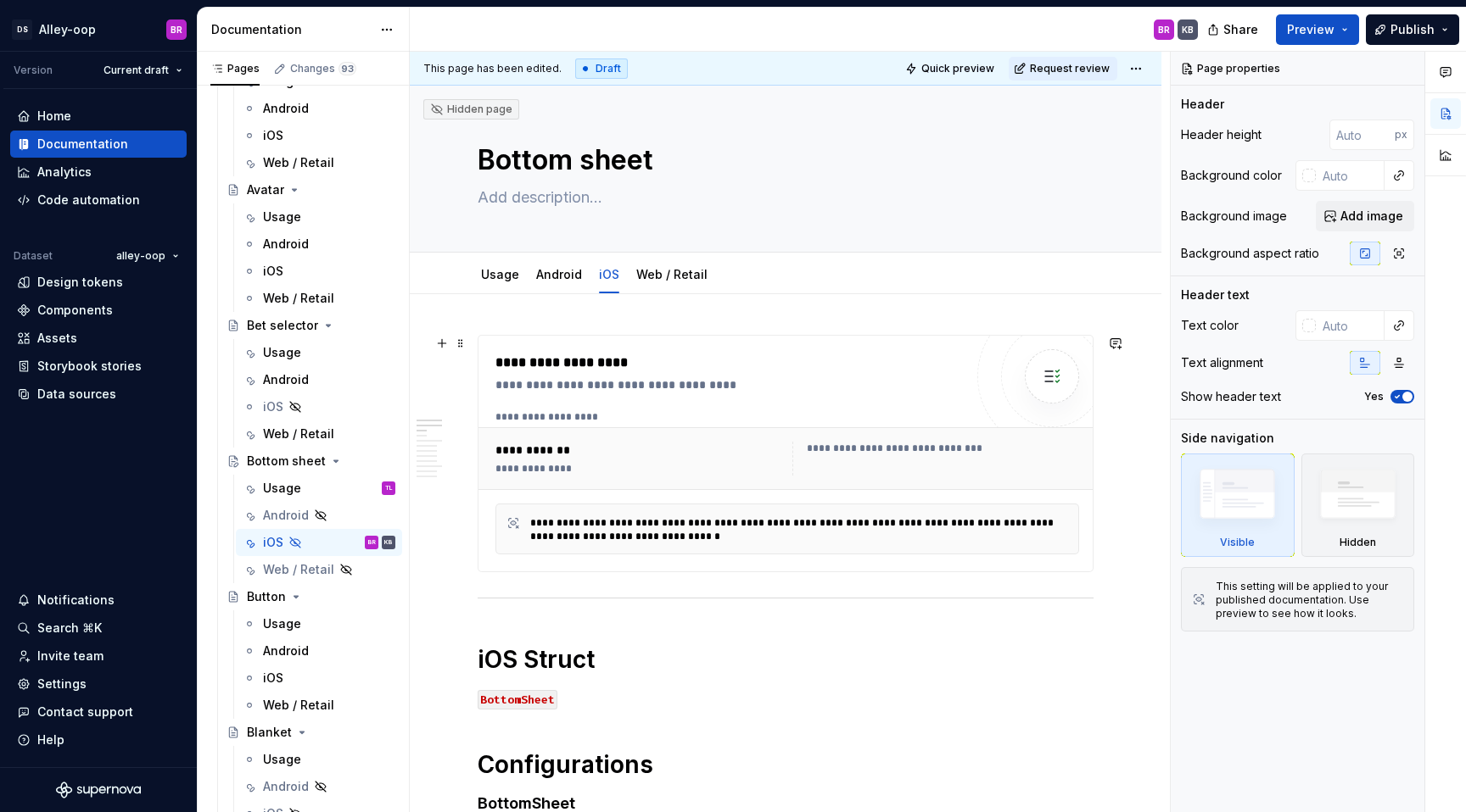
click at [859, 347] on div "**********" at bounding box center [785, 454] width 614 height 236
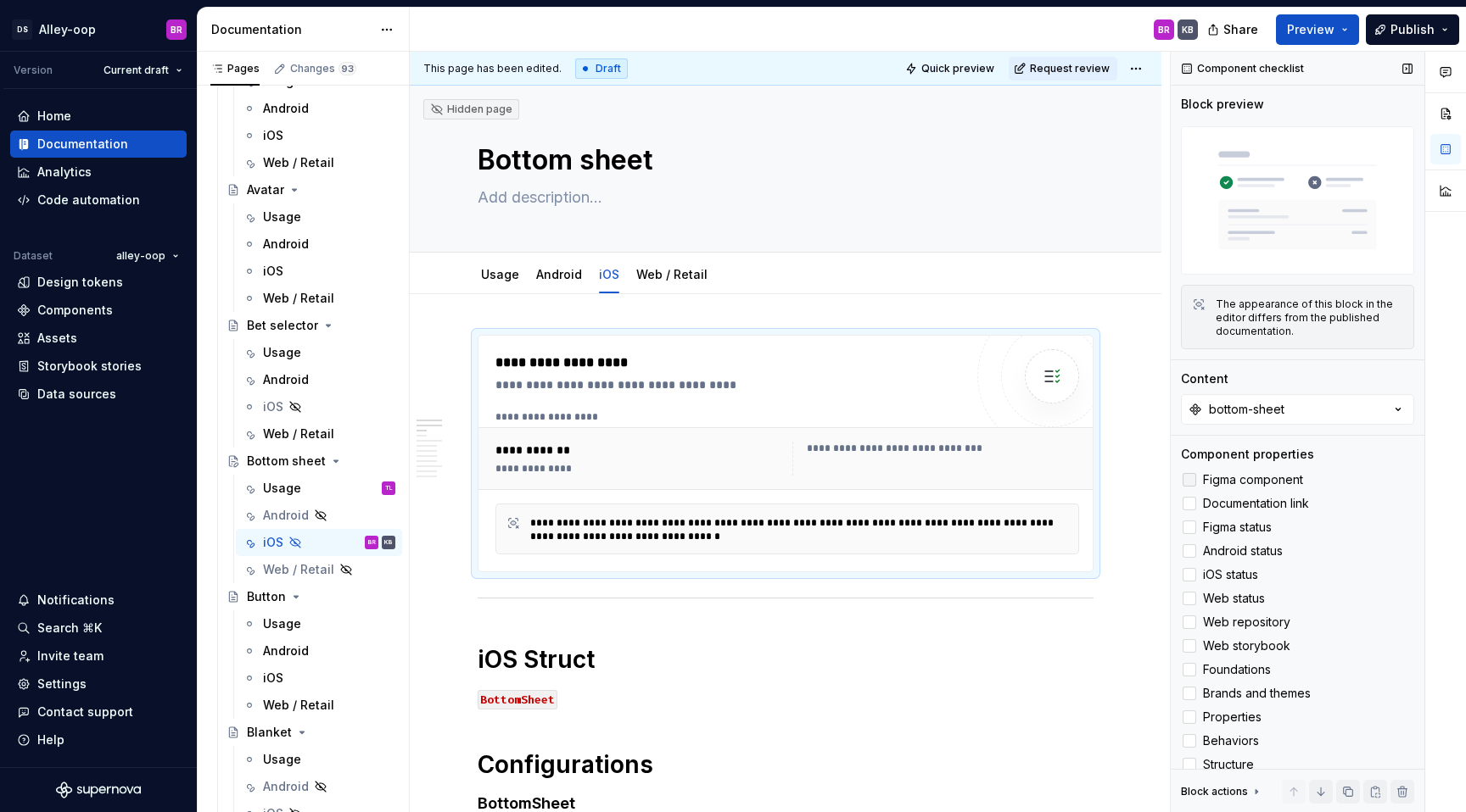
click at [1192, 481] on div at bounding box center [1189, 480] width 14 height 14
click at [1189, 480] on icon at bounding box center [1189, 480] width 0 height 0
click at [320, 405] on div "iOS" at bounding box center [329, 406] width 133 height 24
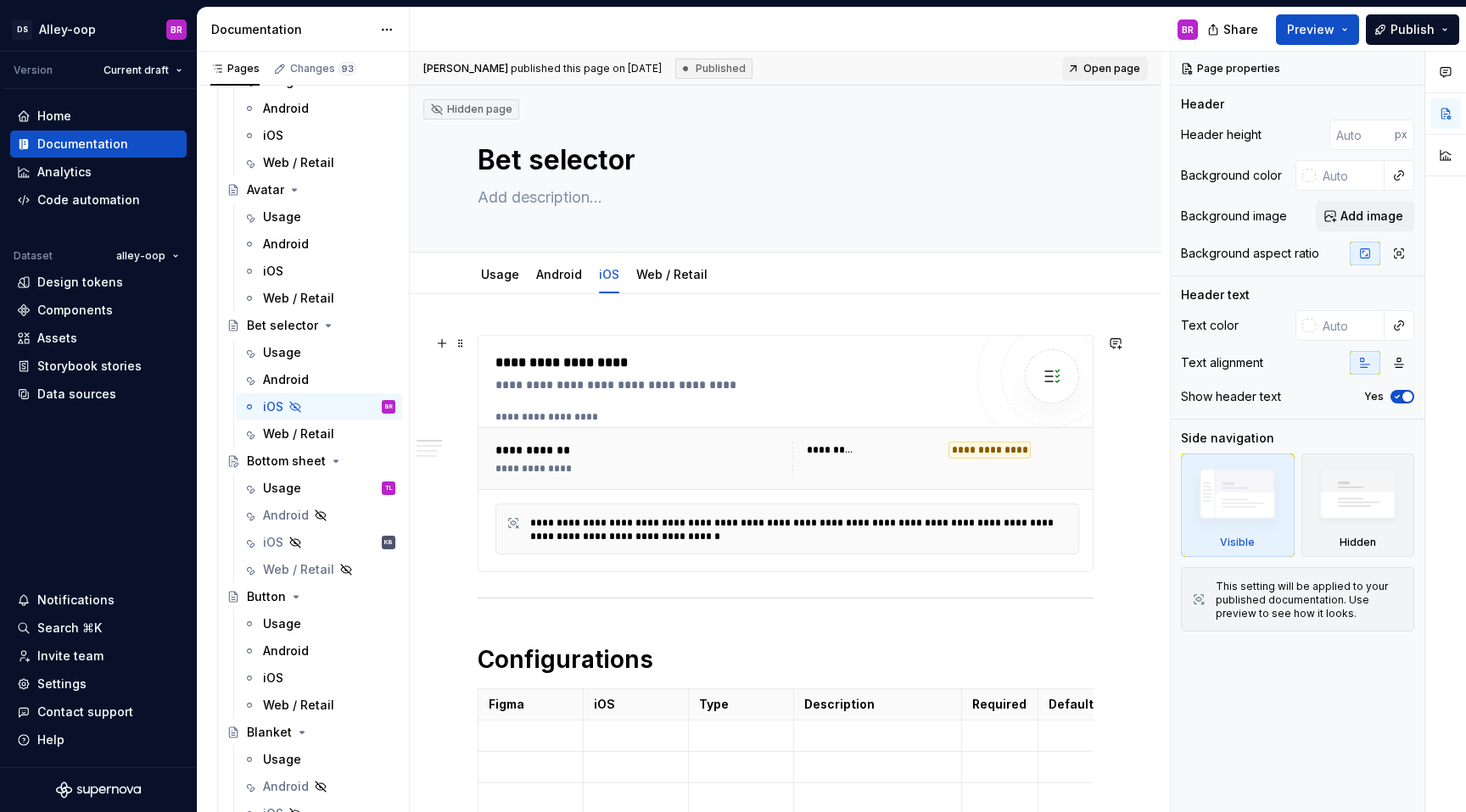
click at [733, 460] on div "**********" at bounding box center [639, 458] width 287 height 34
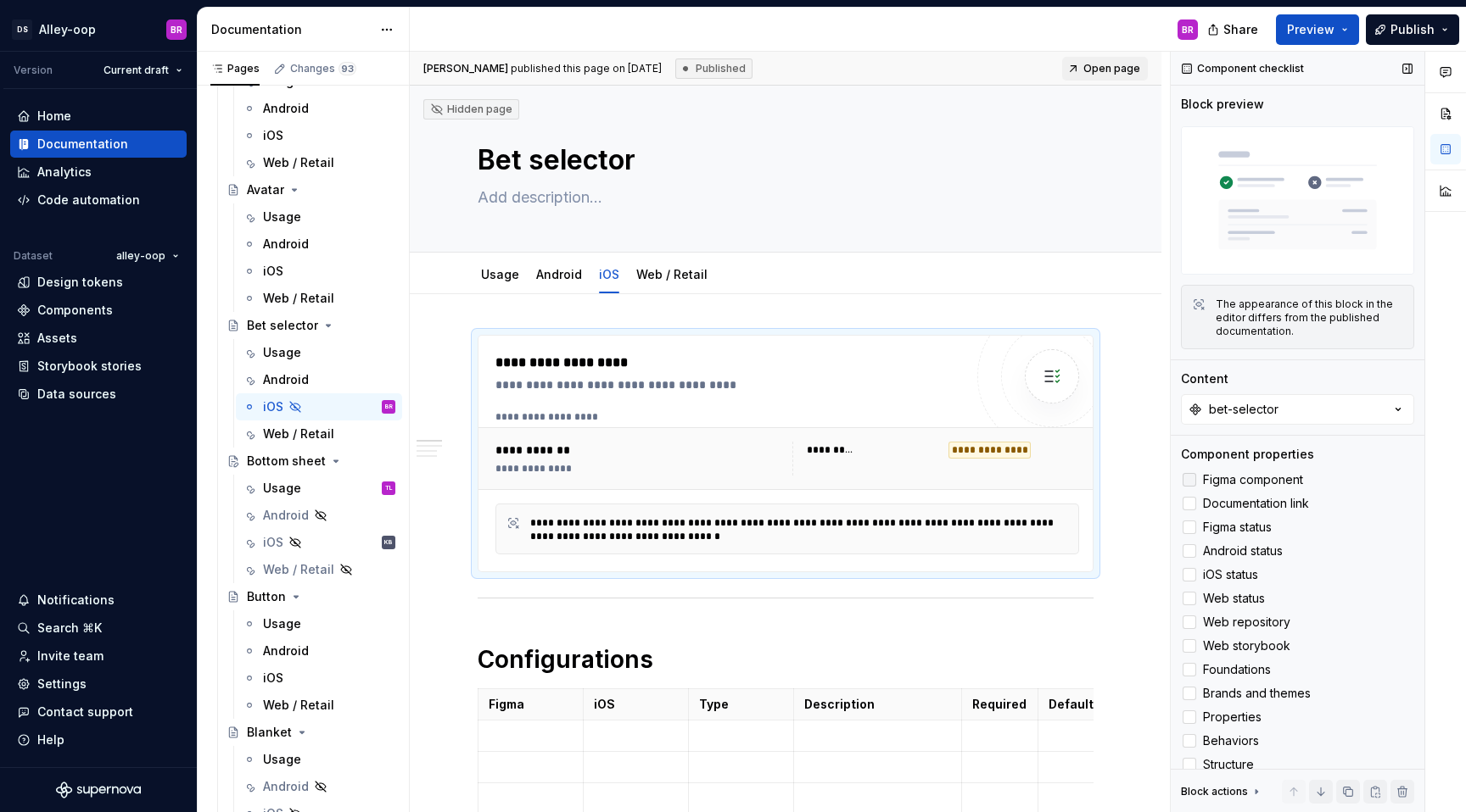
click at [1187, 471] on label "Figma component" at bounding box center [1297, 479] width 233 height 20
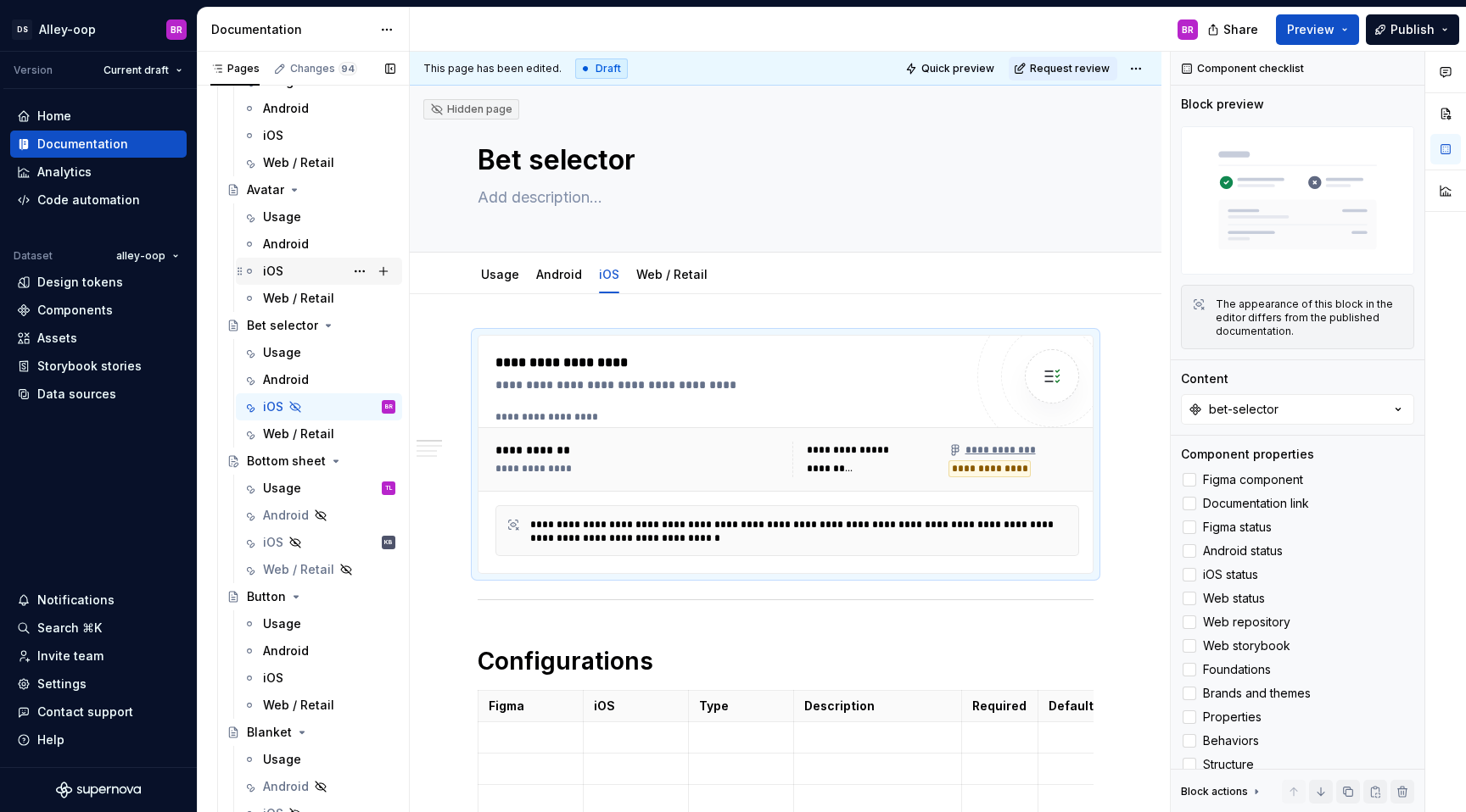
click at [293, 270] on div "iOS" at bounding box center [329, 271] width 133 height 24
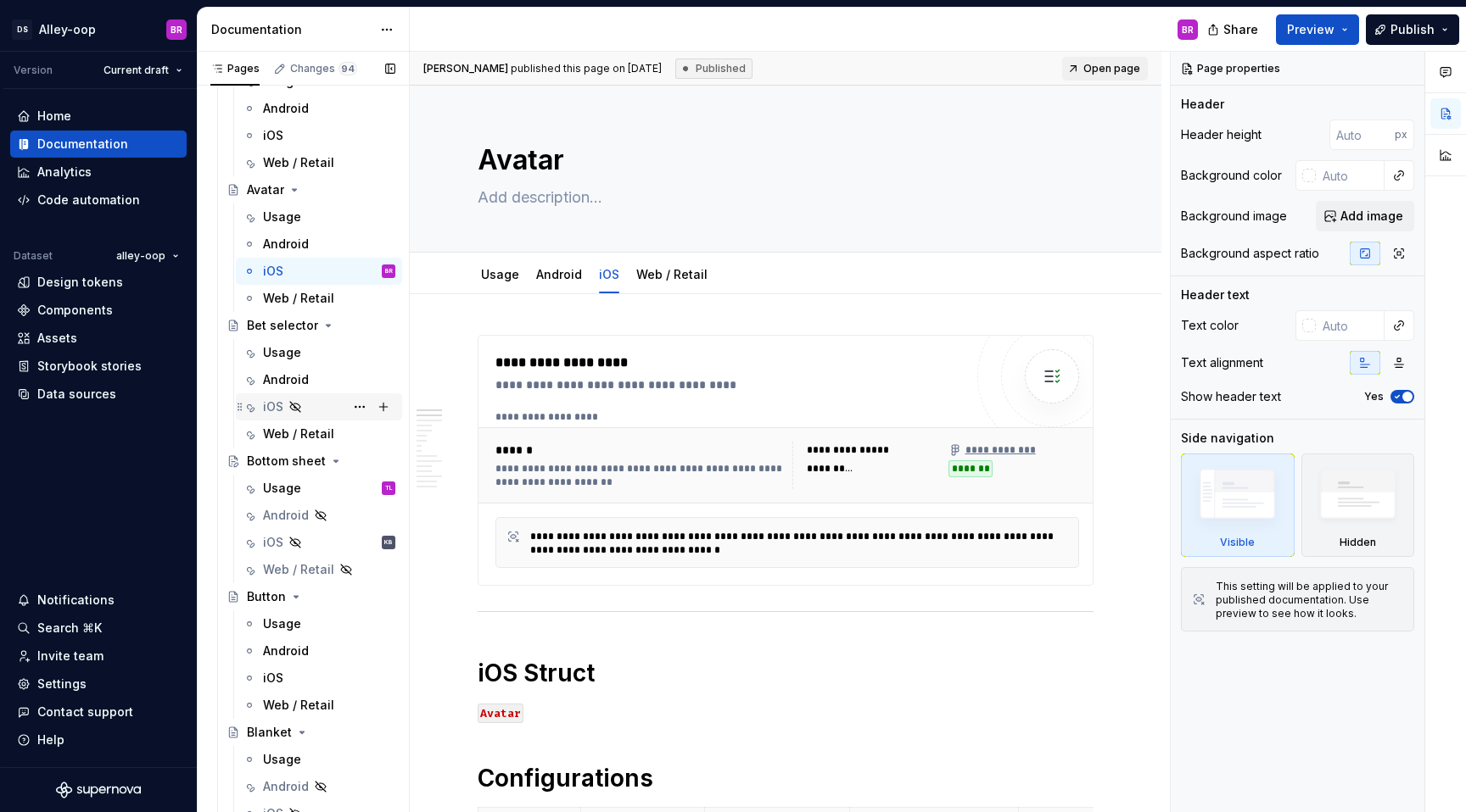
click at [318, 401] on div "iOS" at bounding box center [329, 406] width 133 height 24
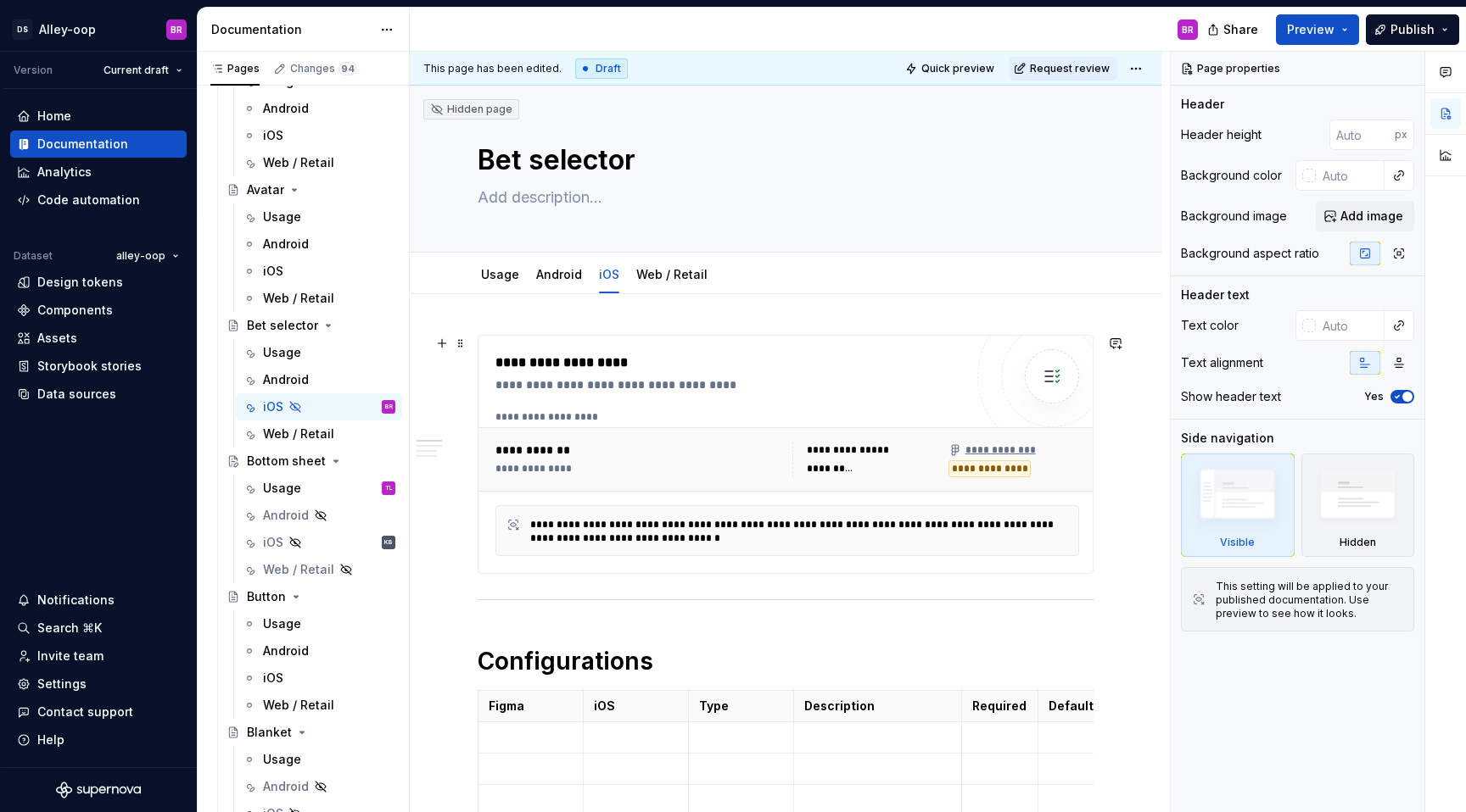
click at [519, 467] on div "**********" at bounding box center [641, 468] width 290 height 14
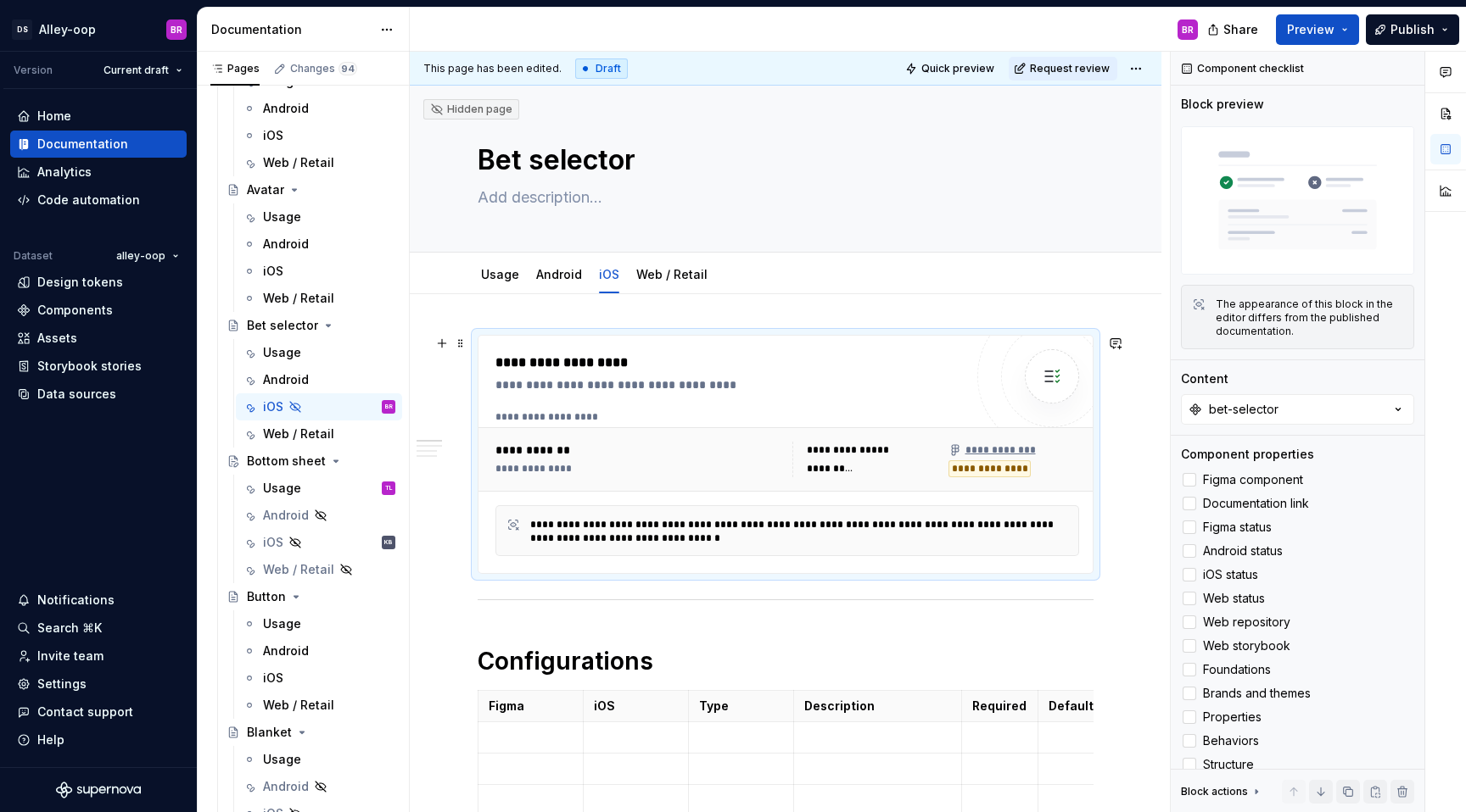
click at [507, 466] on div "**********" at bounding box center [641, 468] width 290 height 14
click at [514, 468] on div "**********" at bounding box center [641, 468] width 290 height 14
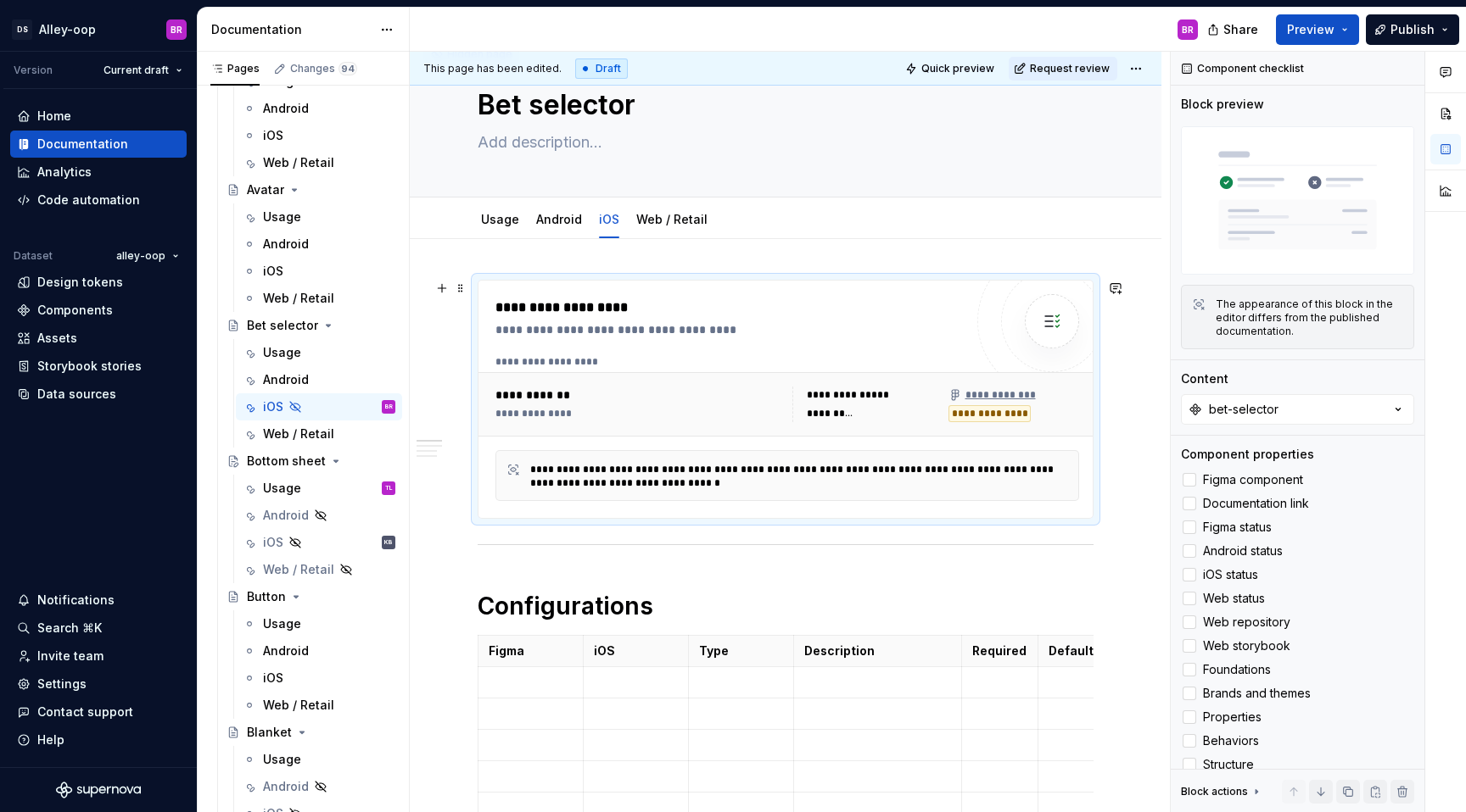
click at [518, 417] on div "**********" at bounding box center [641, 413] width 290 height 14
click at [511, 402] on div "**********" at bounding box center [641, 395] width 290 height 17
click at [550, 411] on div "**********" at bounding box center [641, 413] width 290 height 14
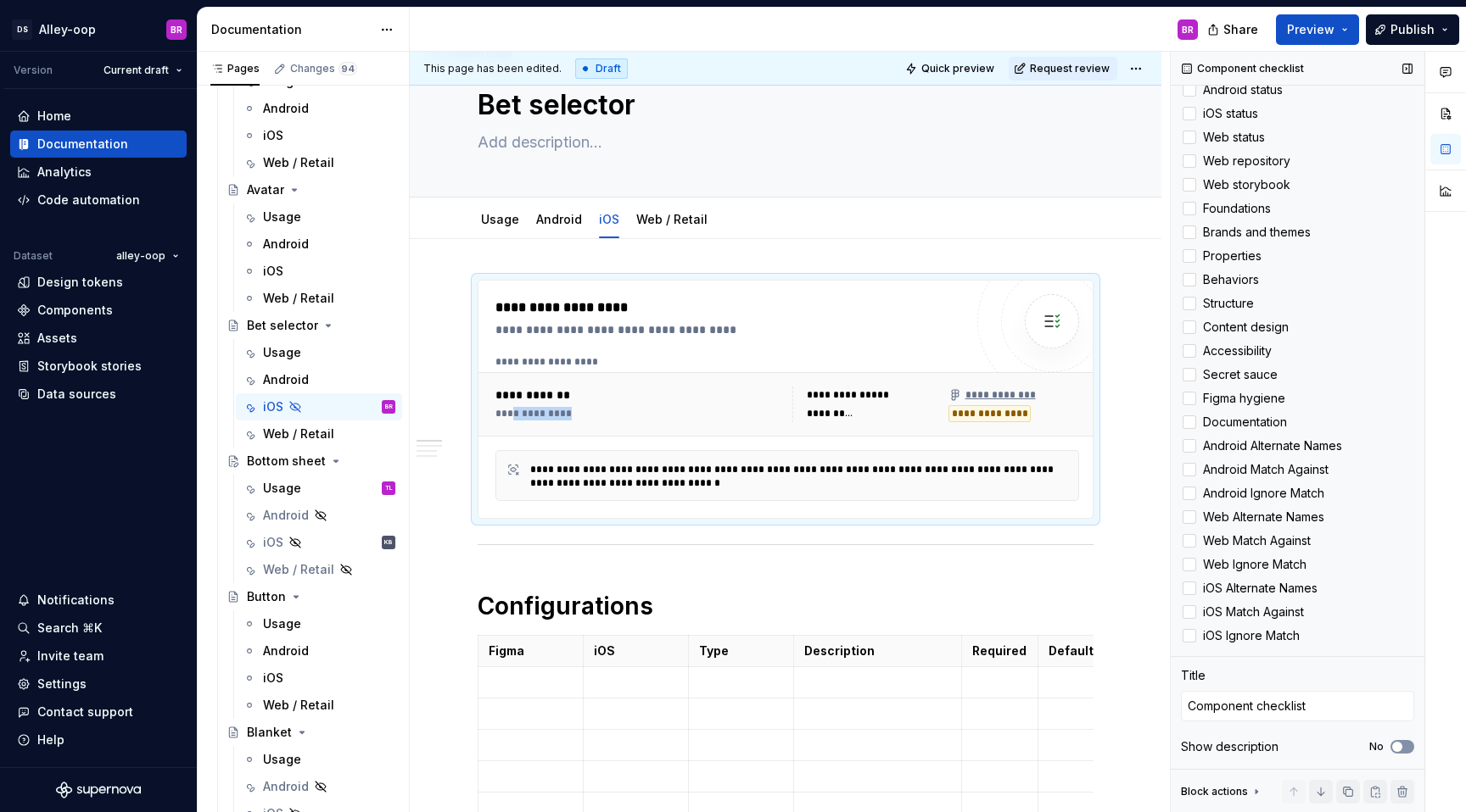
click at [1399, 744] on span "button" at bounding box center [1396, 746] width 11 height 11
click at [298, 272] on div "iOS" at bounding box center [329, 271] width 133 height 24
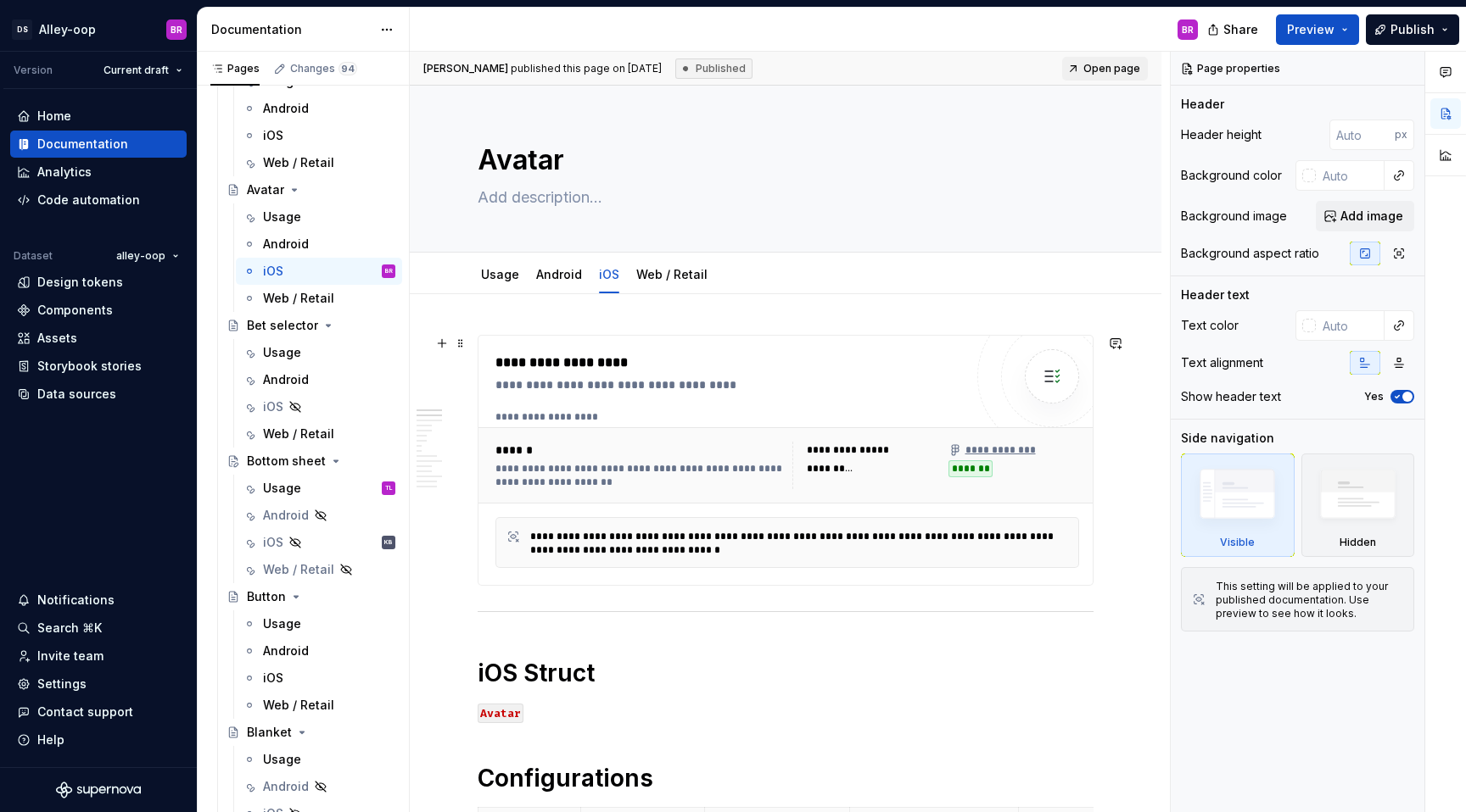
click at [639, 462] on div "**********" at bounding box center [641, 475] width 290 height 27
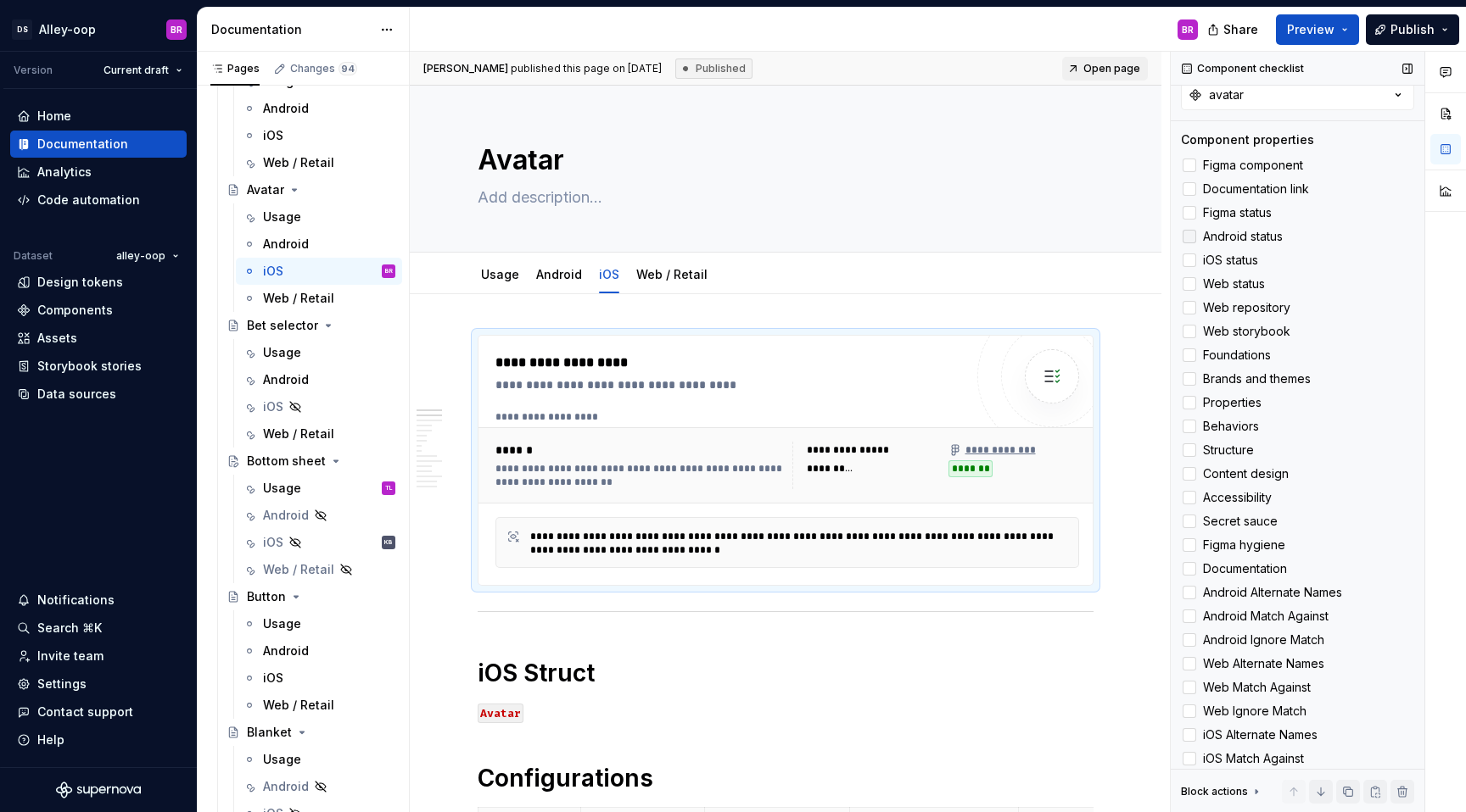
scroll to position [461, 0]
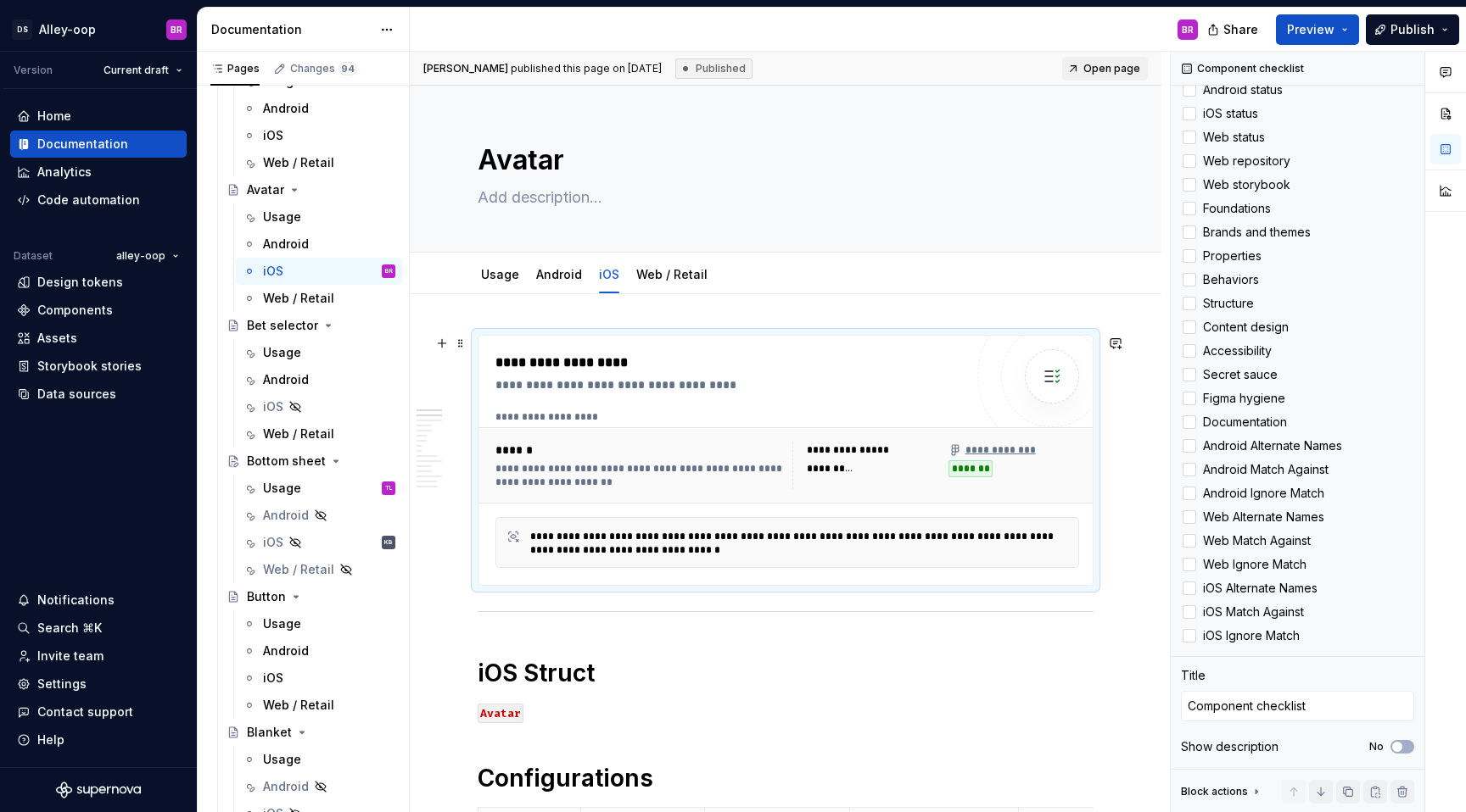
click at [645, 416] on div "**********" at bounding box center [791, 417] width 592 height 14
click at [317, 400] on div "iOS" at bounding box center [329, 406] width 133 height 24
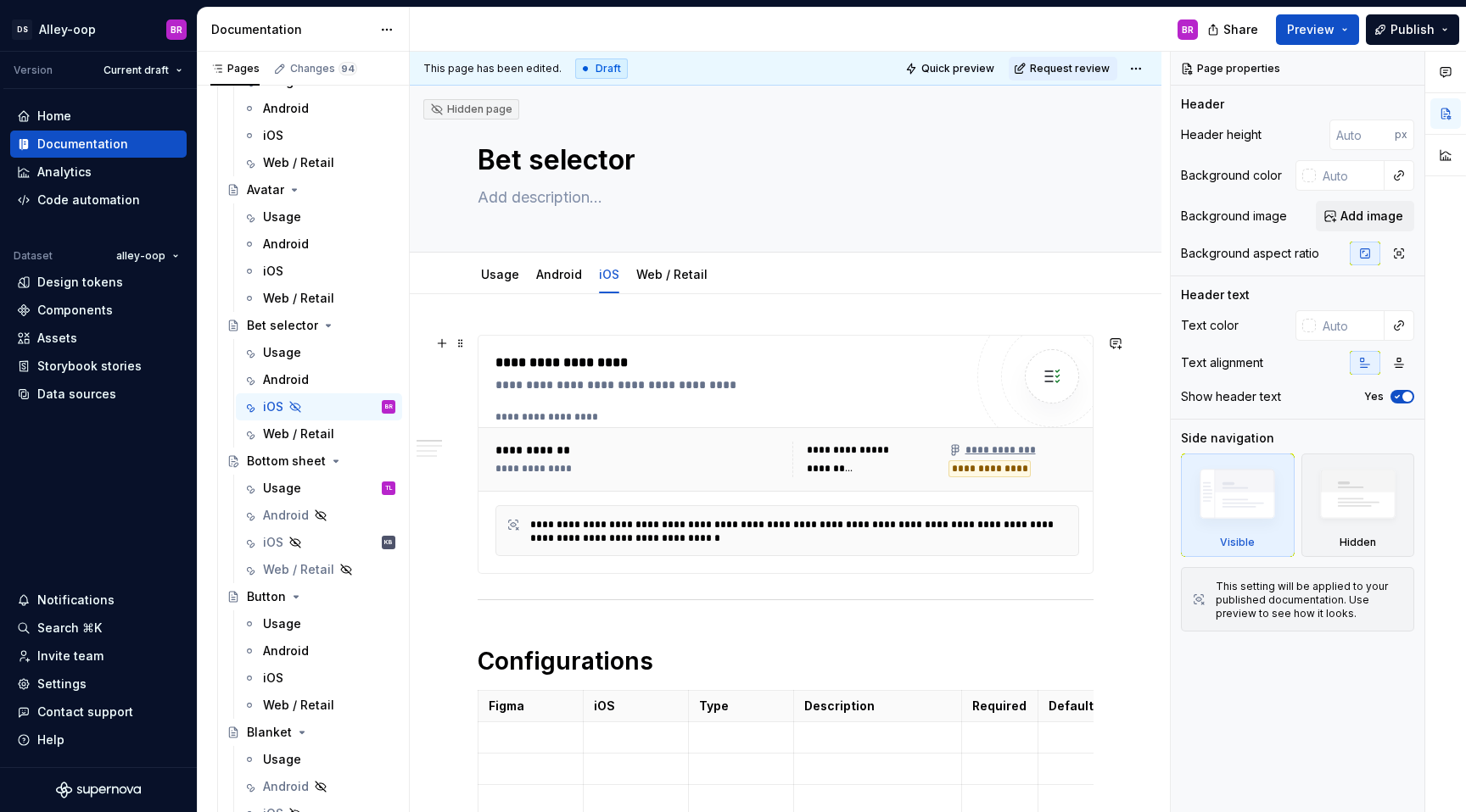
click at [659, 455] on div "**********" at bounding box center [641, 450] width 290 height 17
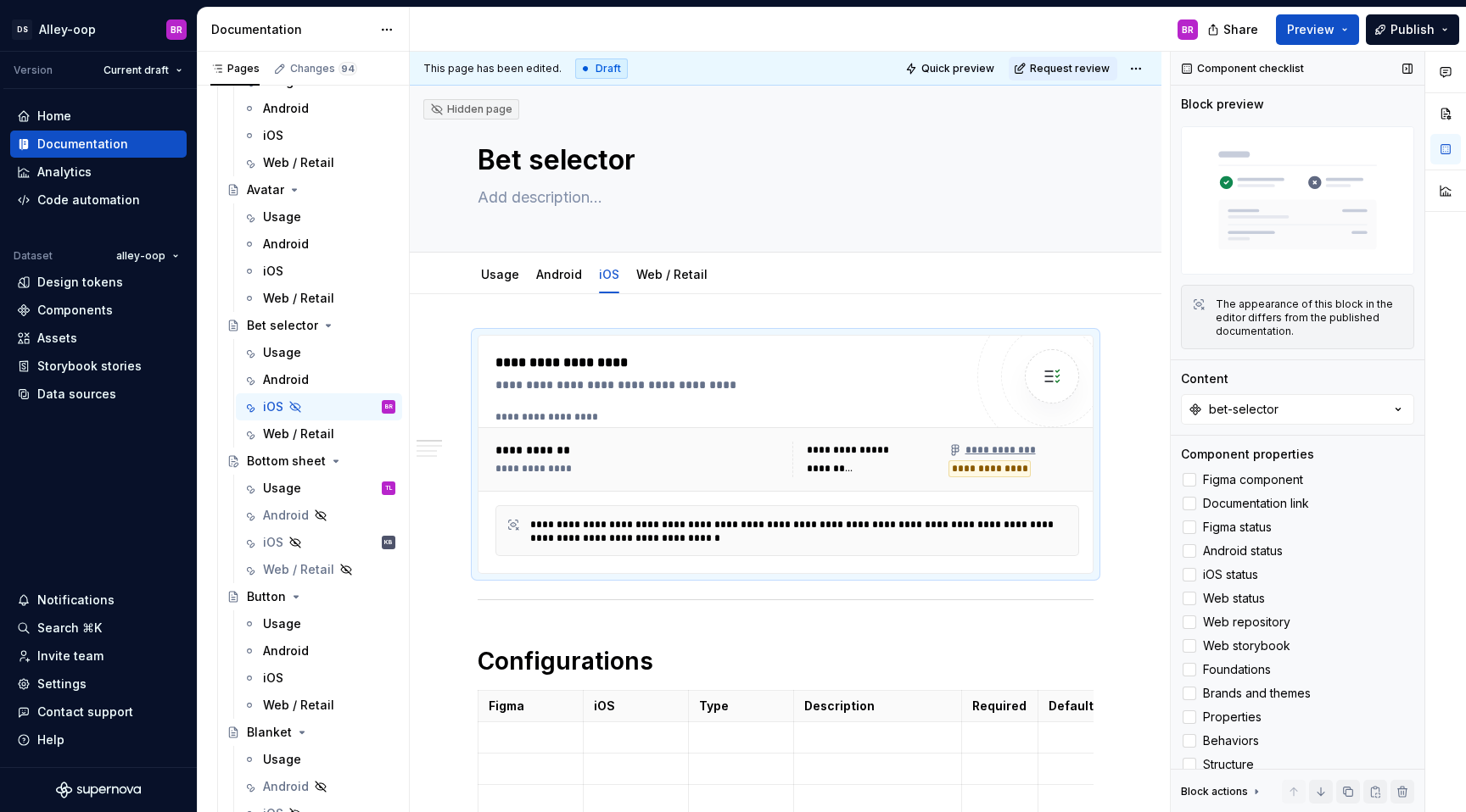
scroll to position [461, 0]
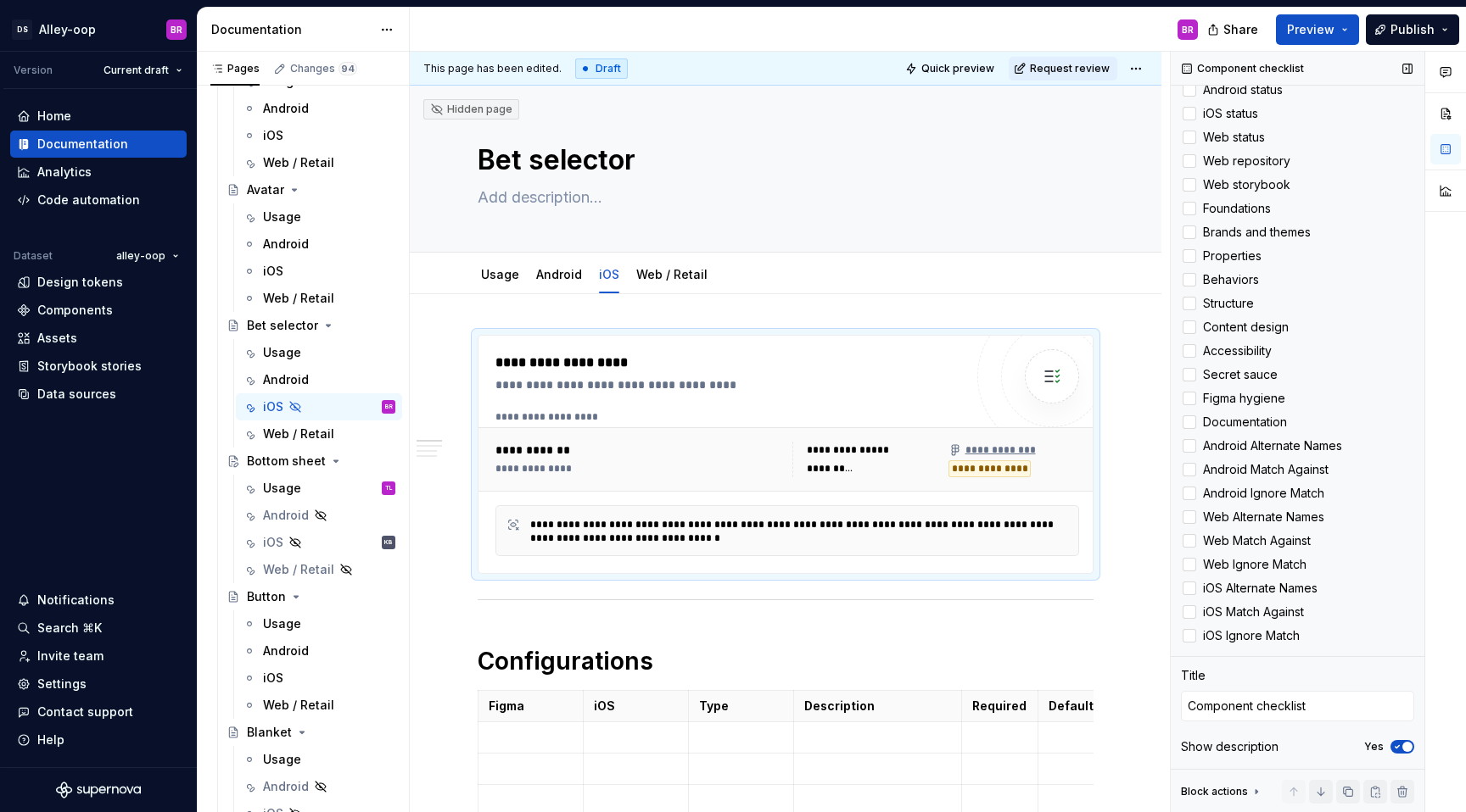
click at [1406, 741] on span "button" at bounding box center [1407, 746] width 11 height 11
click at [1398, 746] on span "button" at bounding box center [1396, 746] width 11 height 11
click at [1398, 746] on icon "button" at bounding box center [1397, 747] width 4 height 3
click at [1064, 379] on img at bounding box center [1052, 376] width 34 height 34
click at [726, 460] on div "**********" at bounding box center [639, 459] width 287 height 36
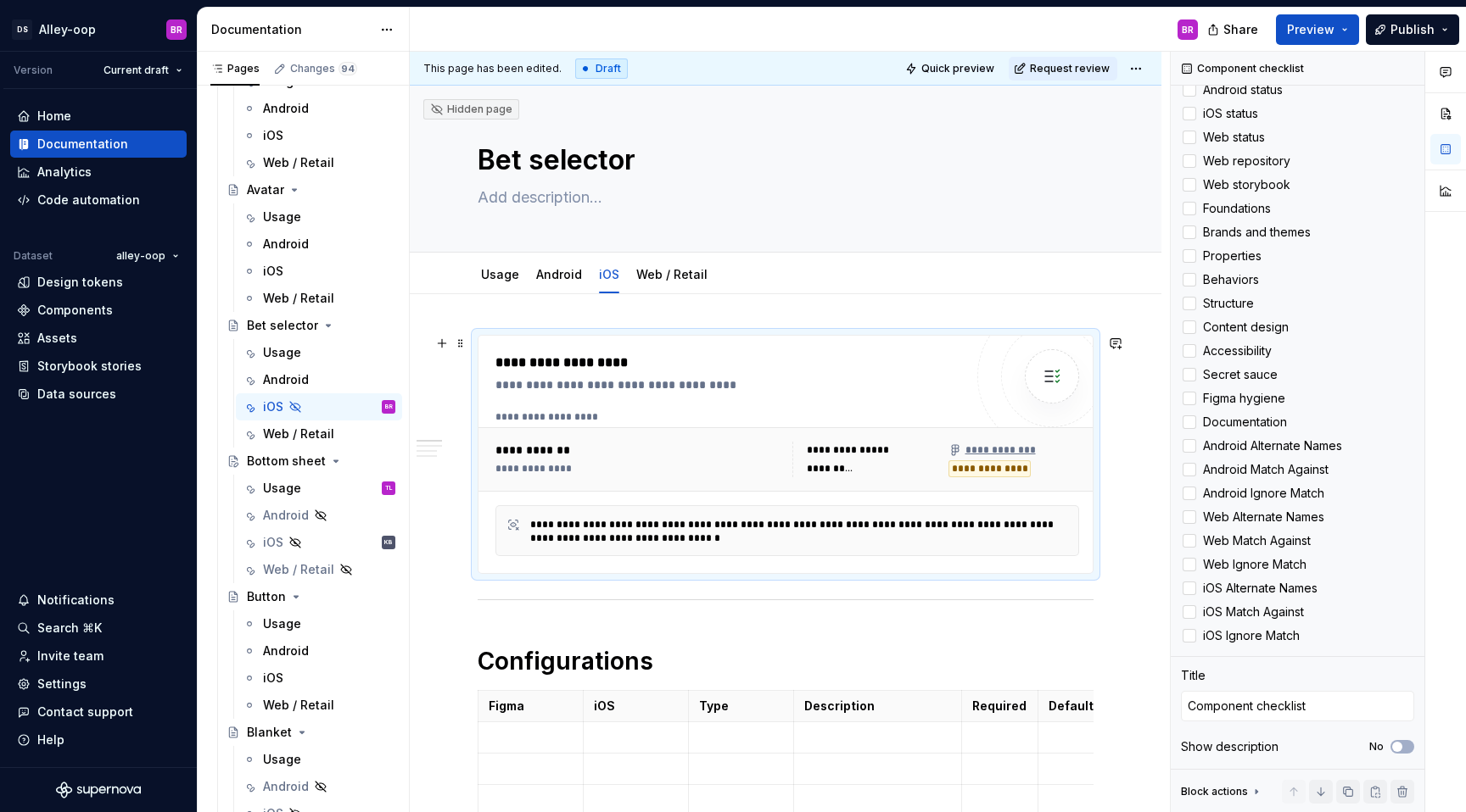
click at [726, 460] on div "**********" at bounding box center [639, 459] width 287 height 36
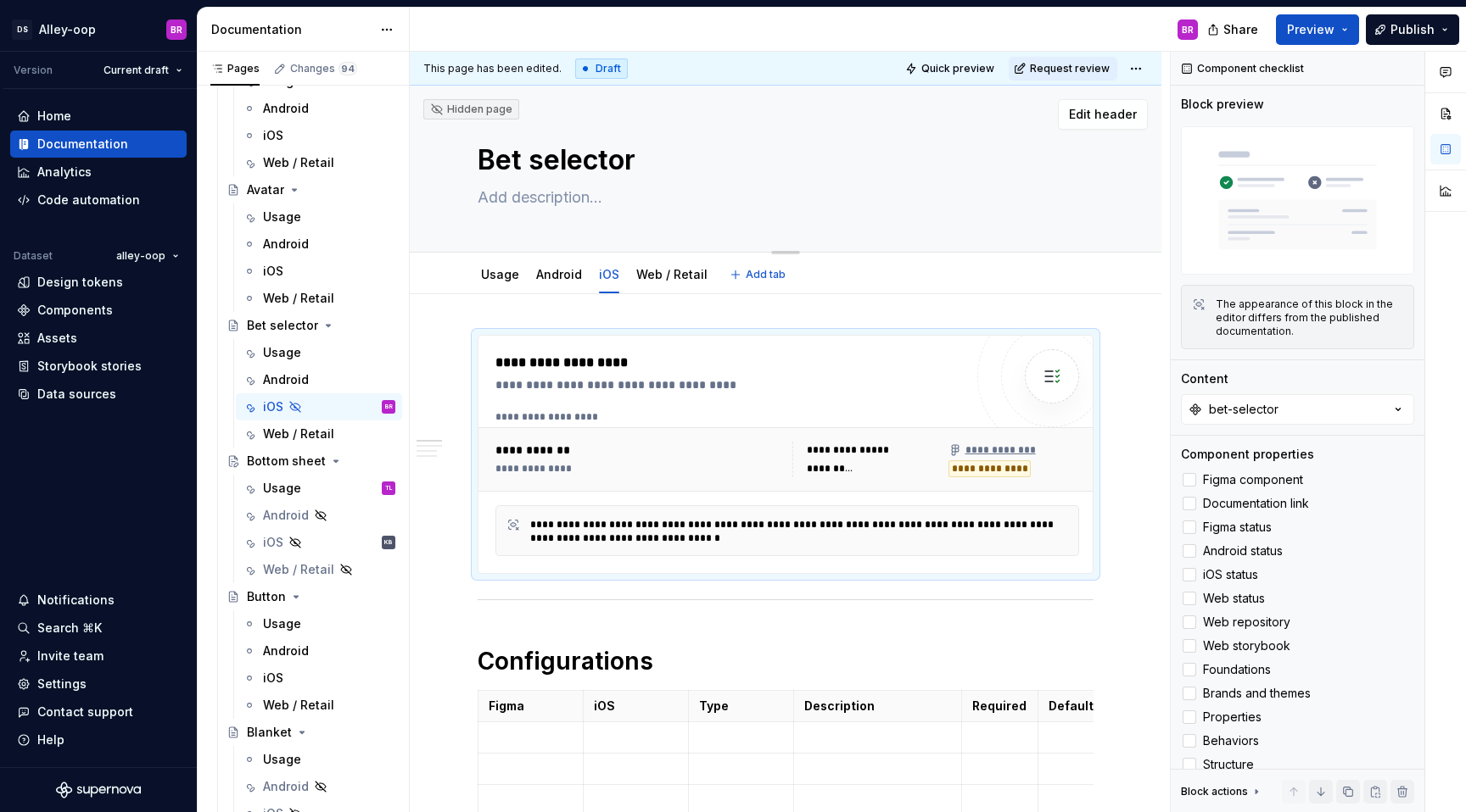
scroll to position [7, 0]
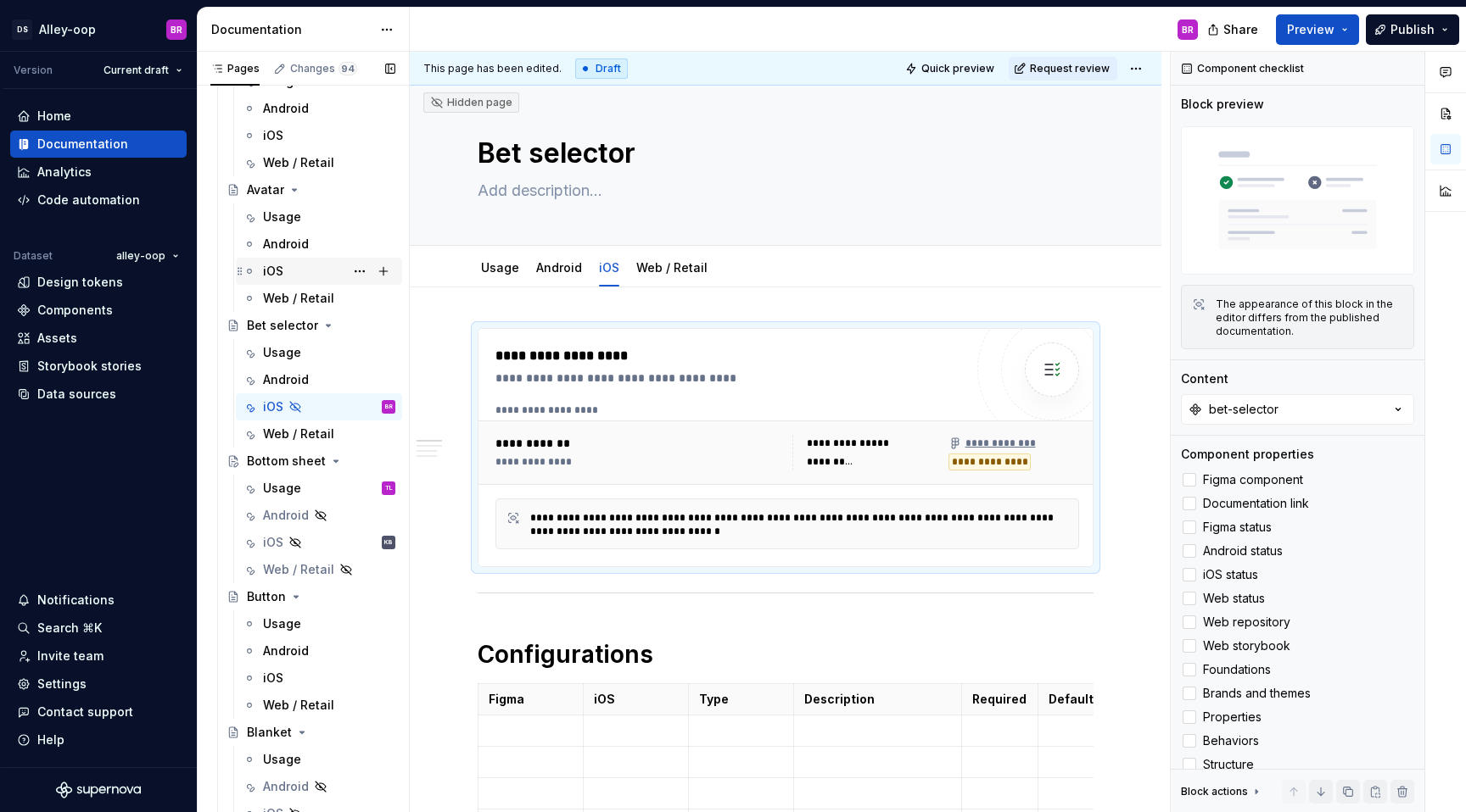
click at [319, 267] on div "iOS" at bounding box center [329, 271] width 133 height 24
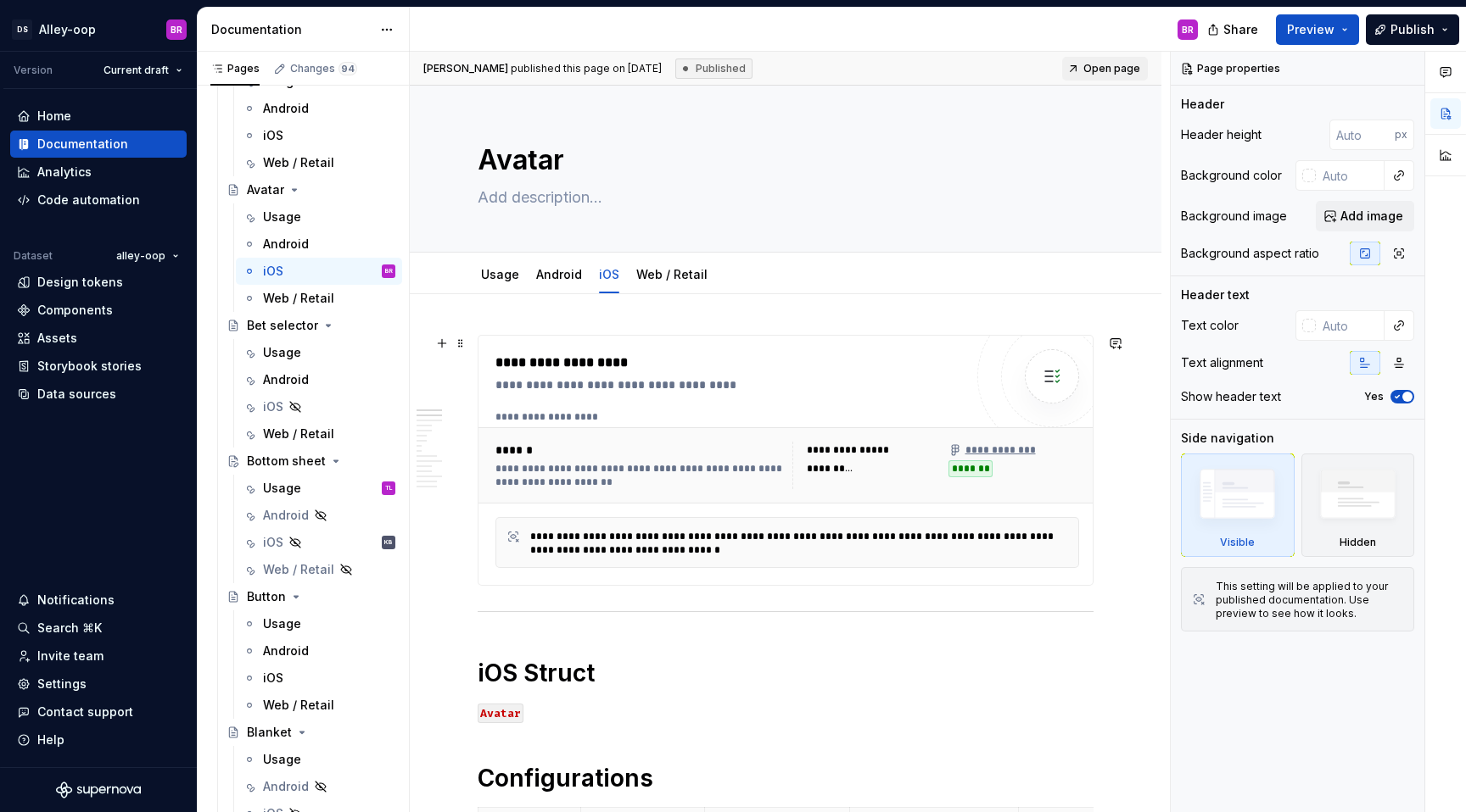
click at [771, 471] on div "**********" at bounding box center [641, 475] width 290 height 27
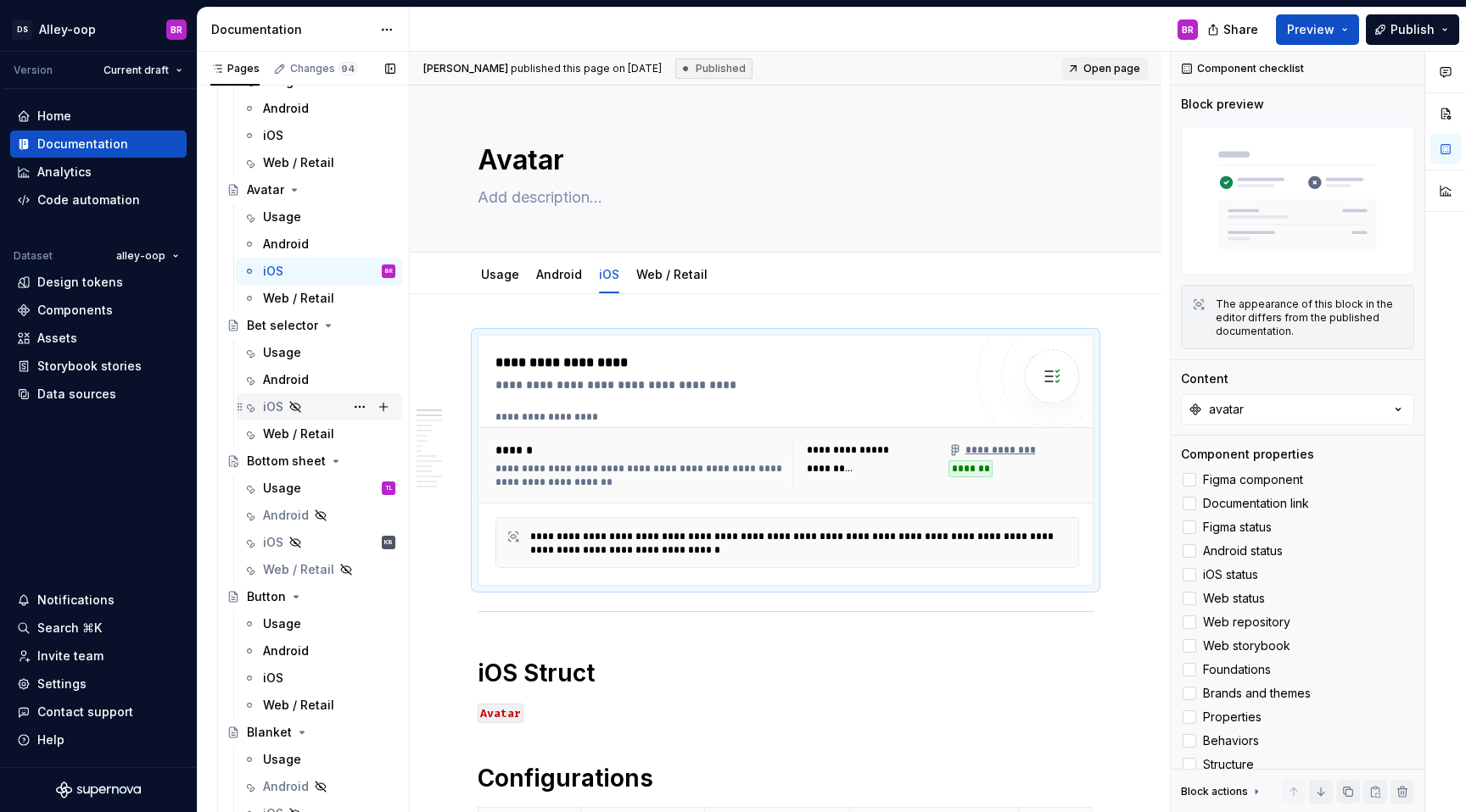
click at [309, 403] on div "iOS" at bounding box center [329, 406] width 133 height 24
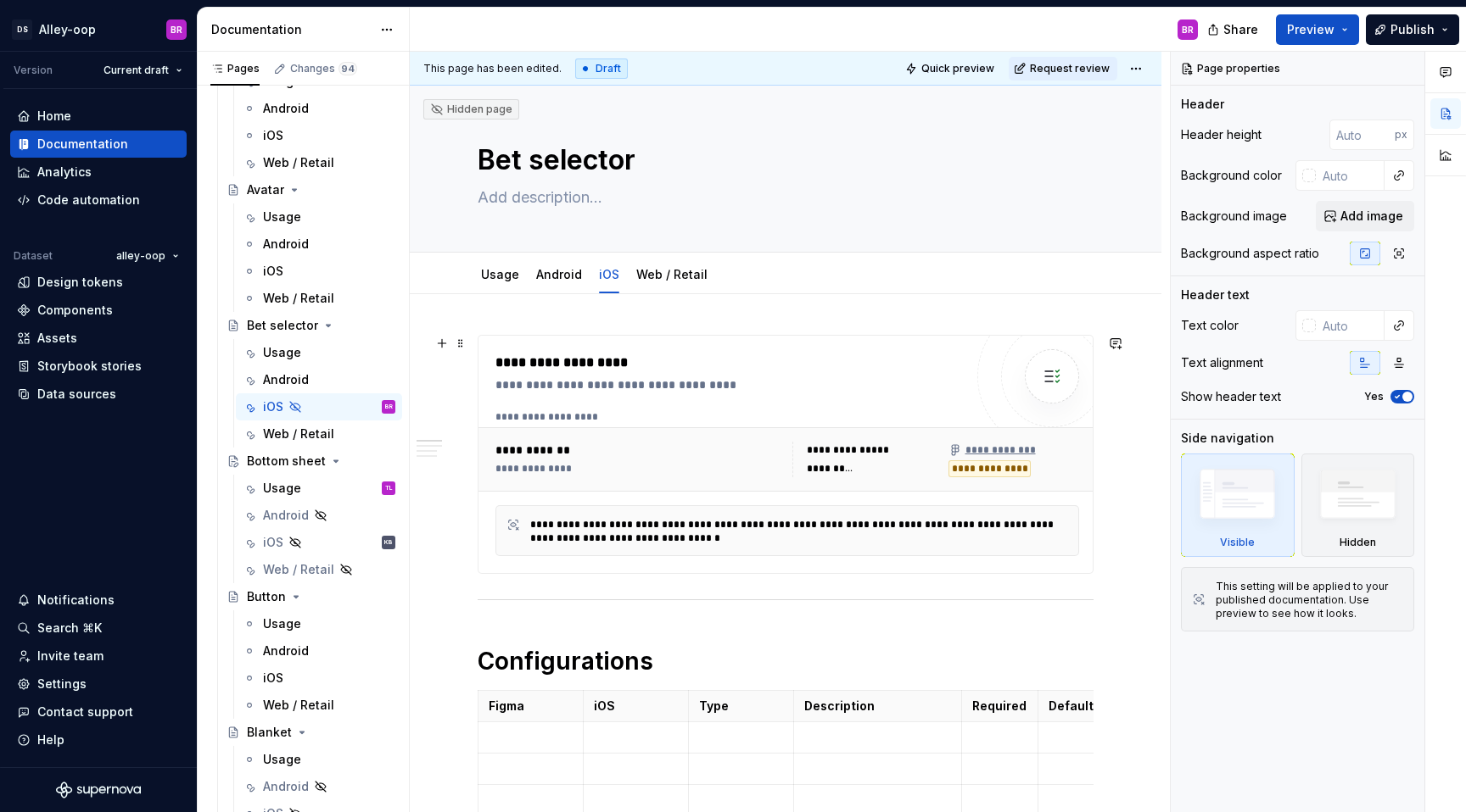
click at [735, 359] on div "**********" at bounding box center [734, 362] width 476 height 20
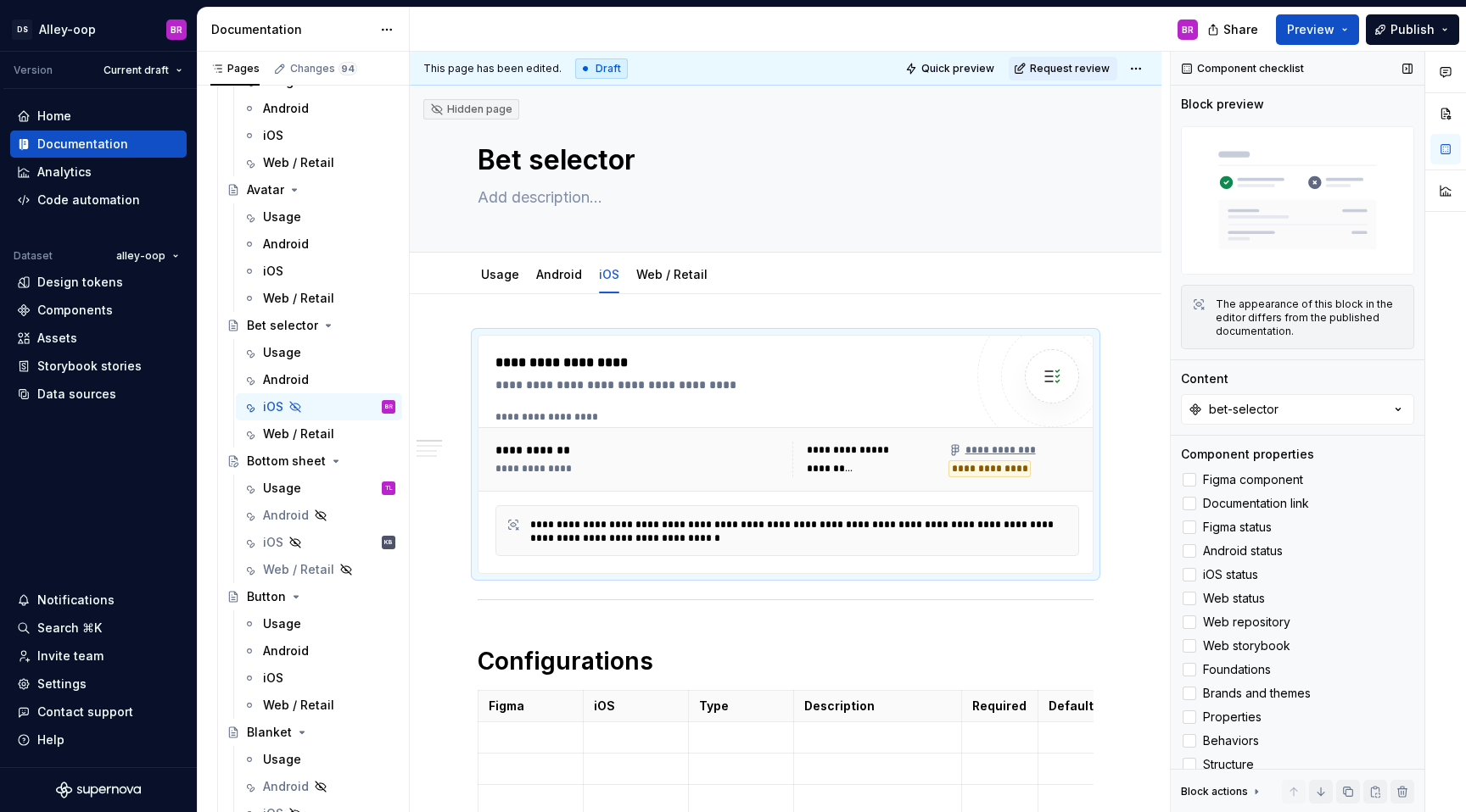
click at [1300, 311] on div "The appearance of this block in the editor differs from the published documenta…" at bounding box center [1309, 317] width 188 height 41
click at [1216, 181] on img at bounding box center [1297, 200] width 233 height 148
click at [460, 345] on span at bounding box center [461, 343] width 14 height 24
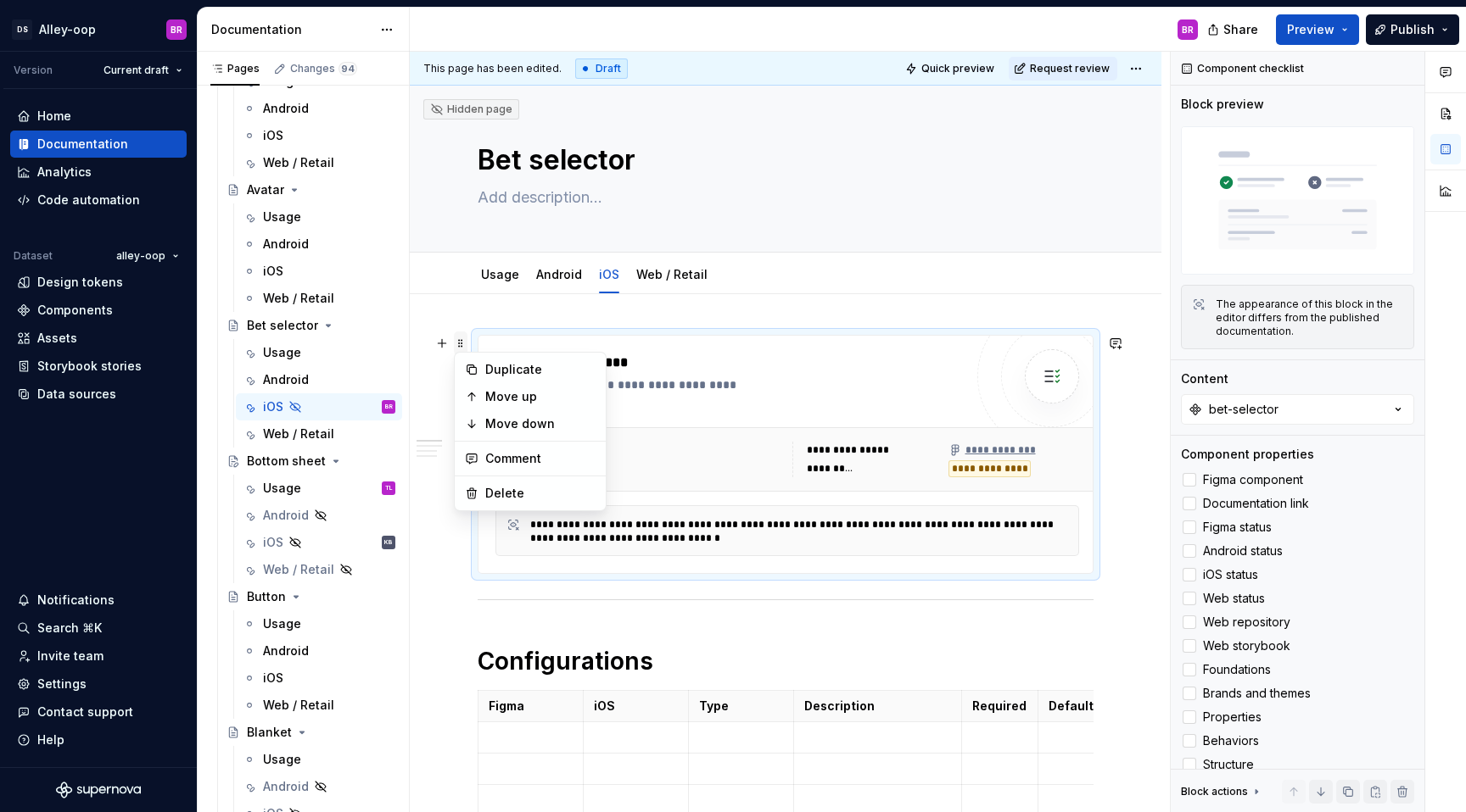
click at [460, 345] on span at bounding box center [461, 343] width 14 height 24
click at [437, 345] on button "button" at bounding box center [442, 343] width 24 height 24
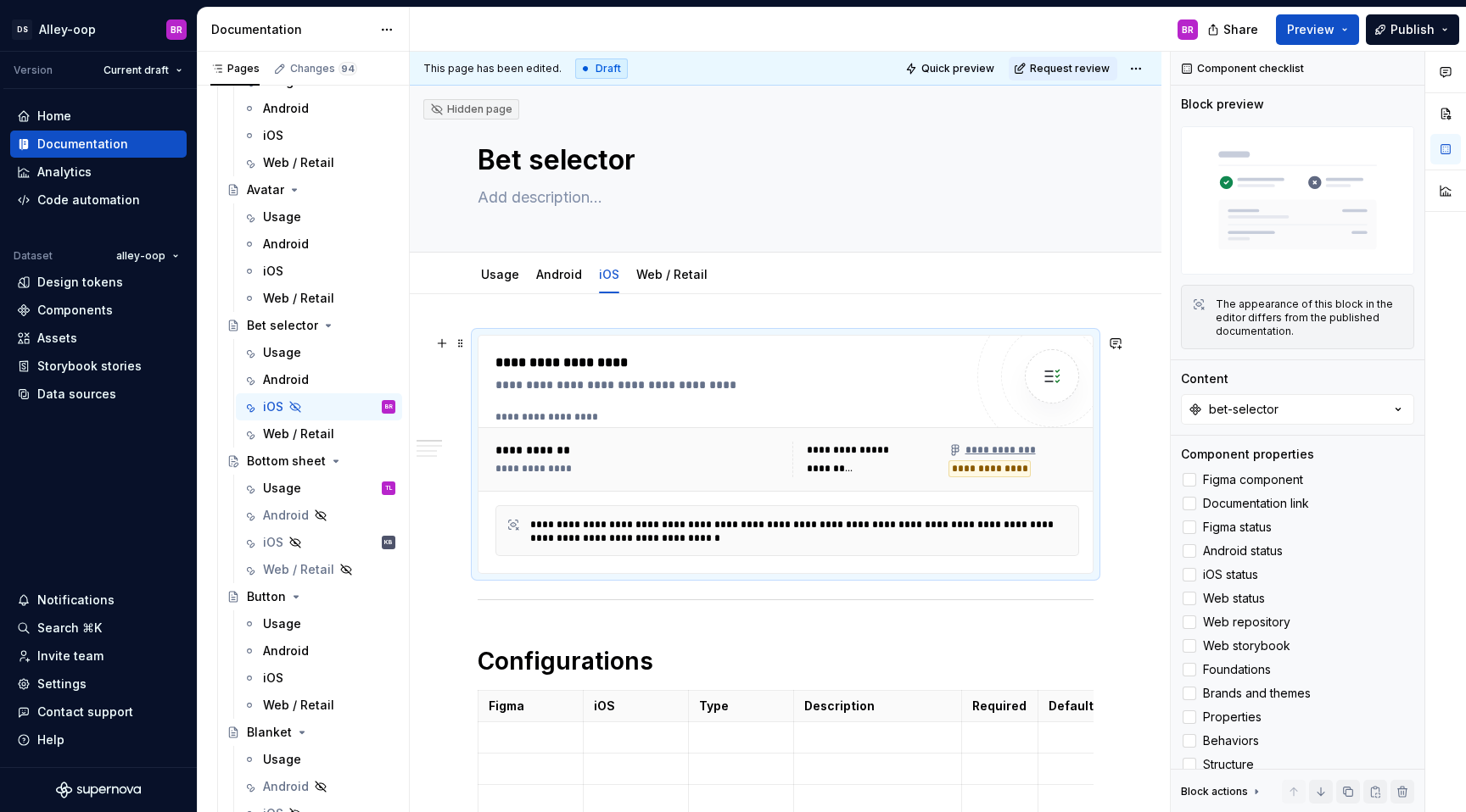
click at [635, 370] on div "**********" at bounding box center [734, 362] width 476 height 20
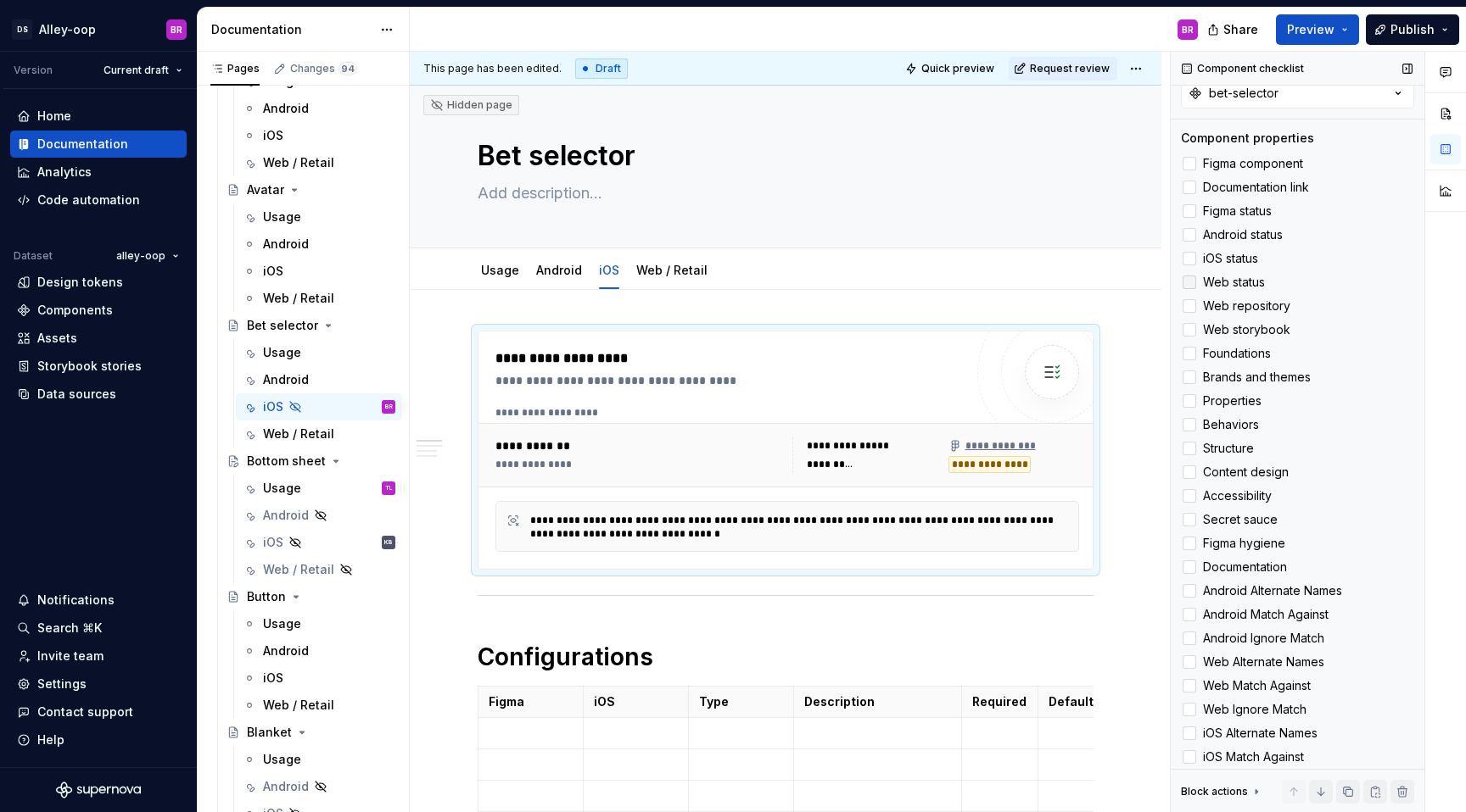
scroll to position [461, 0]
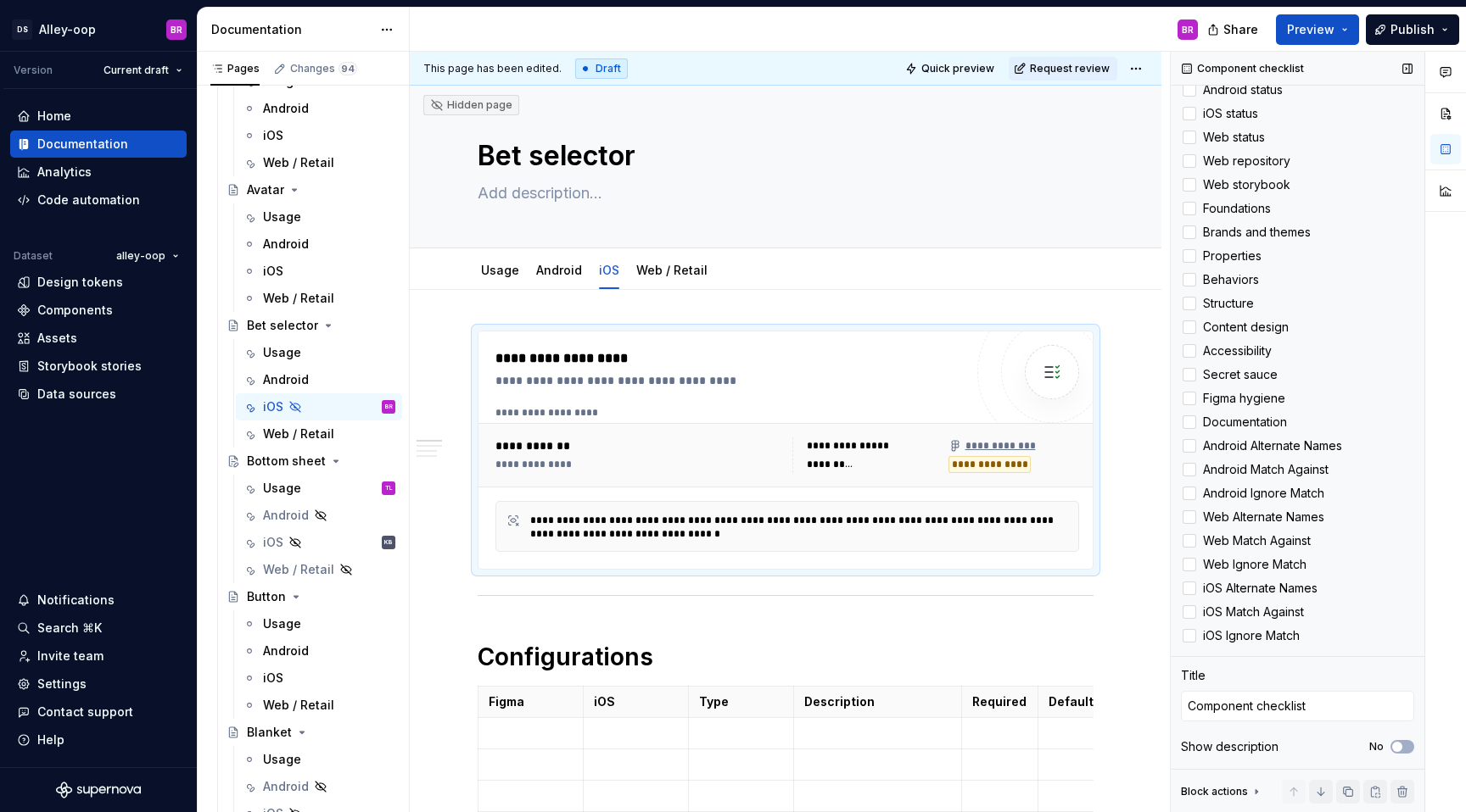
click at [1255, 794] on icon at bounding box center [1256, 792] width 2 height 4
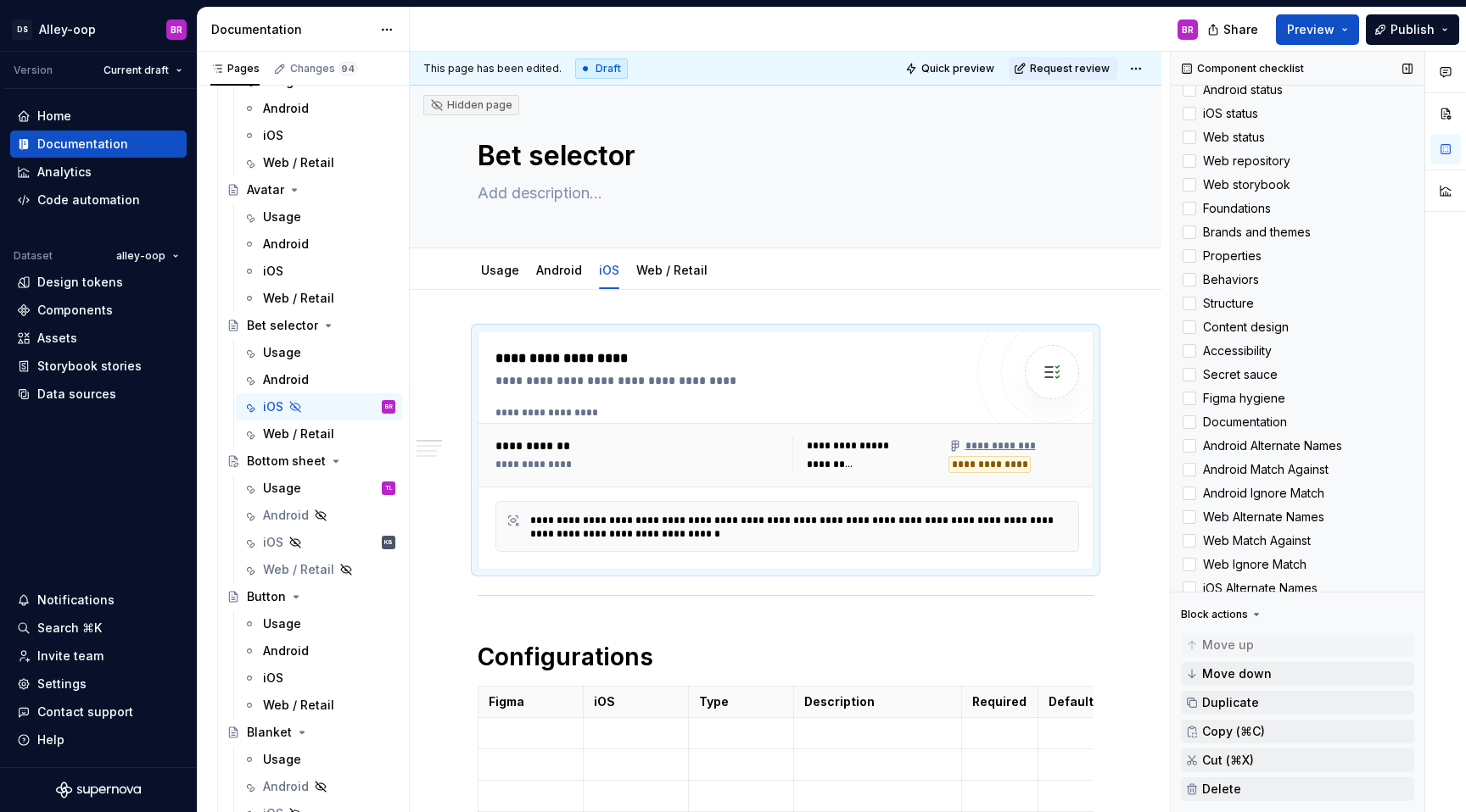
click at [1252, 617] on icon at bounding box center [1256, 615] width 14 height 14
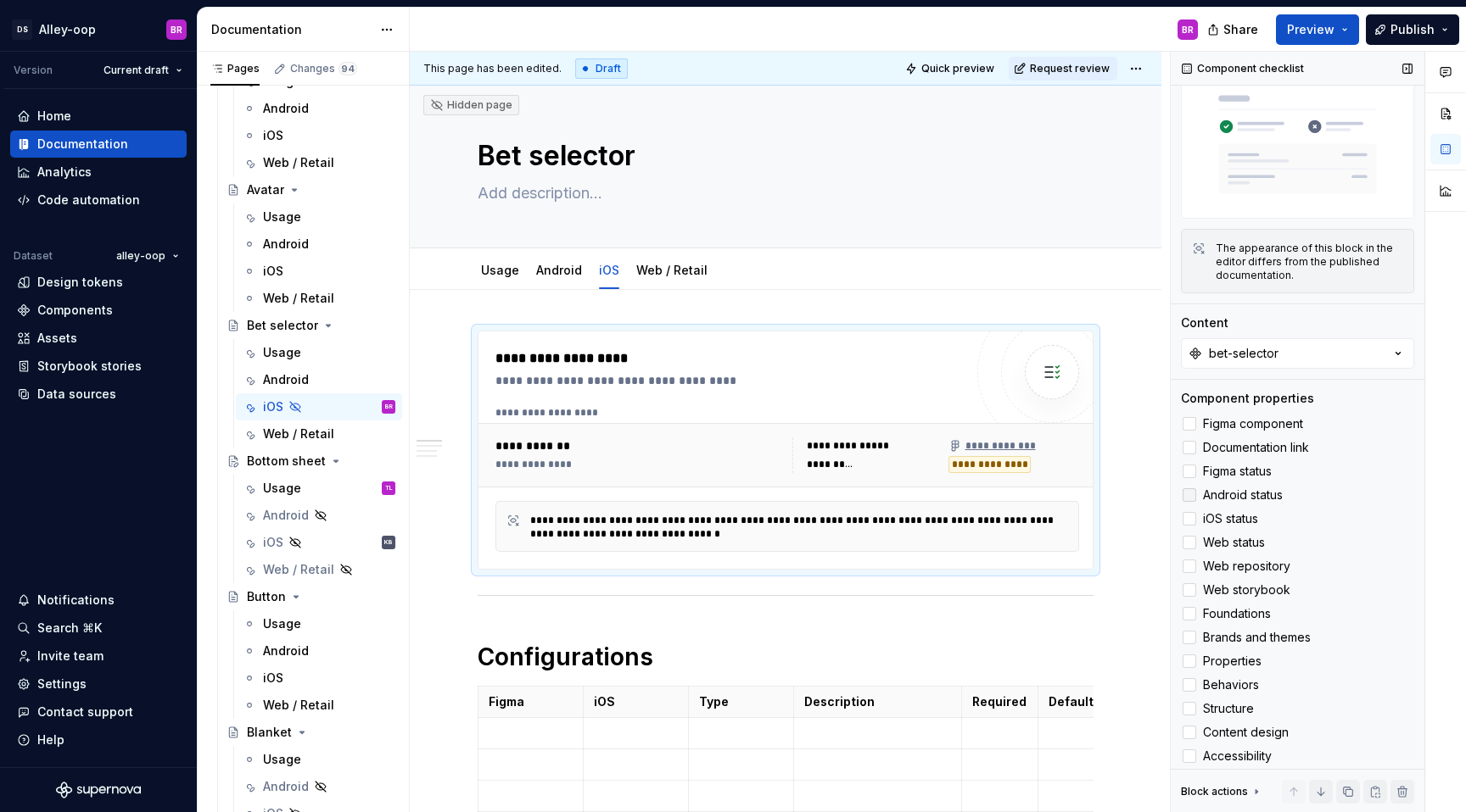
scroll to position [53, 0]
click at [276, 270] on div "iOS" at bounding box center [273, 272] width 20 height 17
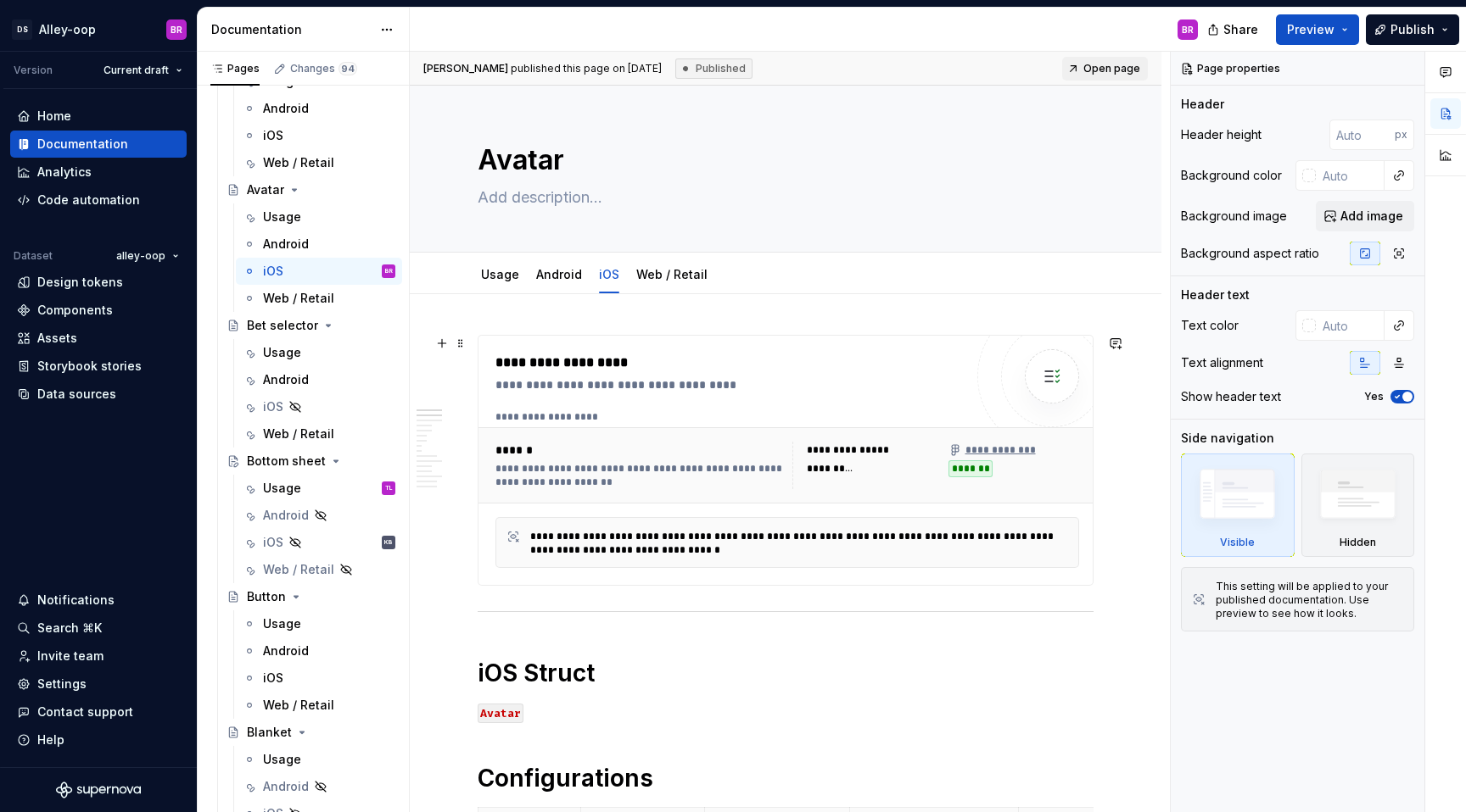
click at [541, 466] on div "**********" at bounding box center [641, 475] width 290 height 27
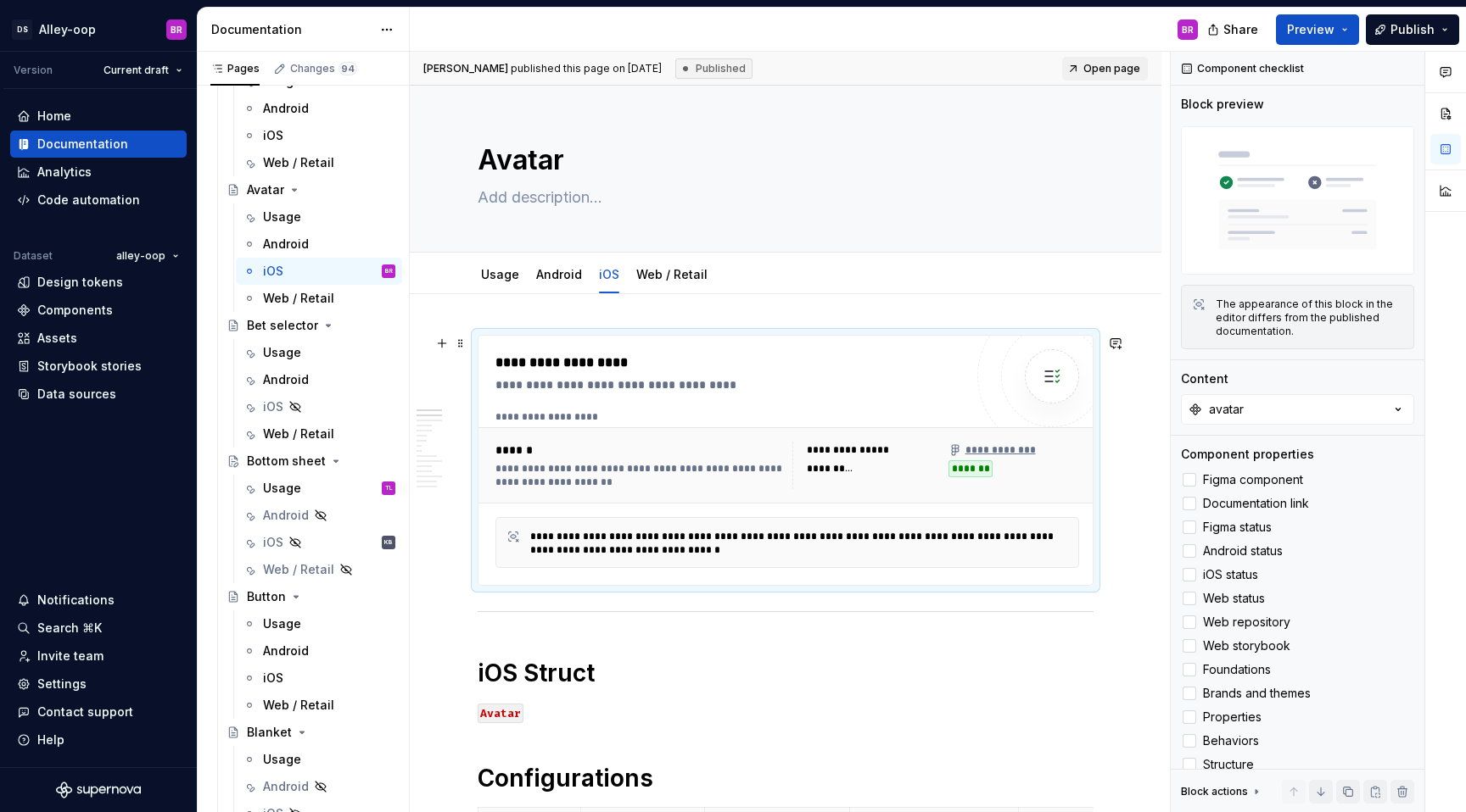
click at [536, 477] on div "**********" at bounding box center [641, 475] width 290 height 27
click at [534, 480] on div "**********" at bounding box center [641, 475] width 290 height 27
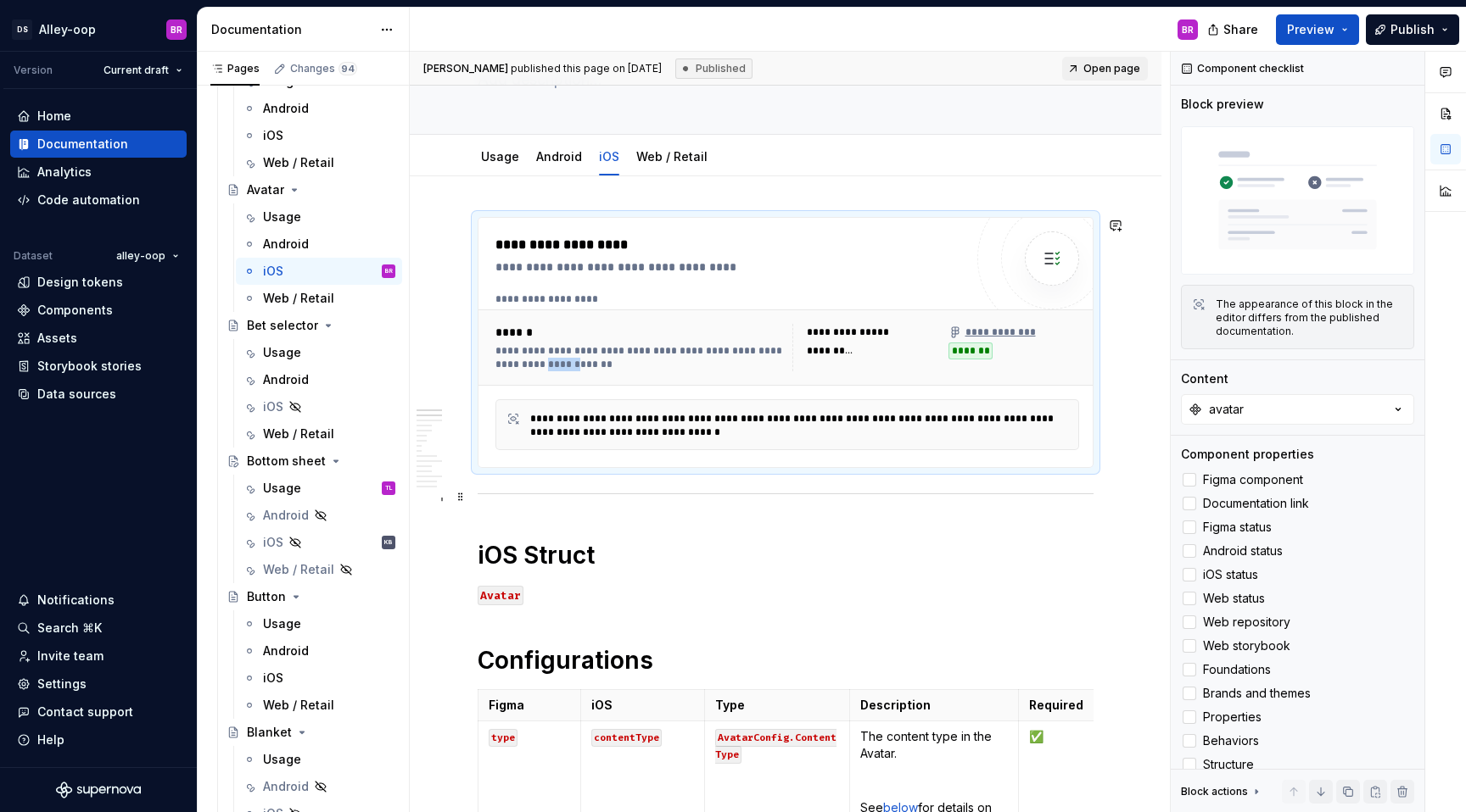
scroll to position [121, 0]
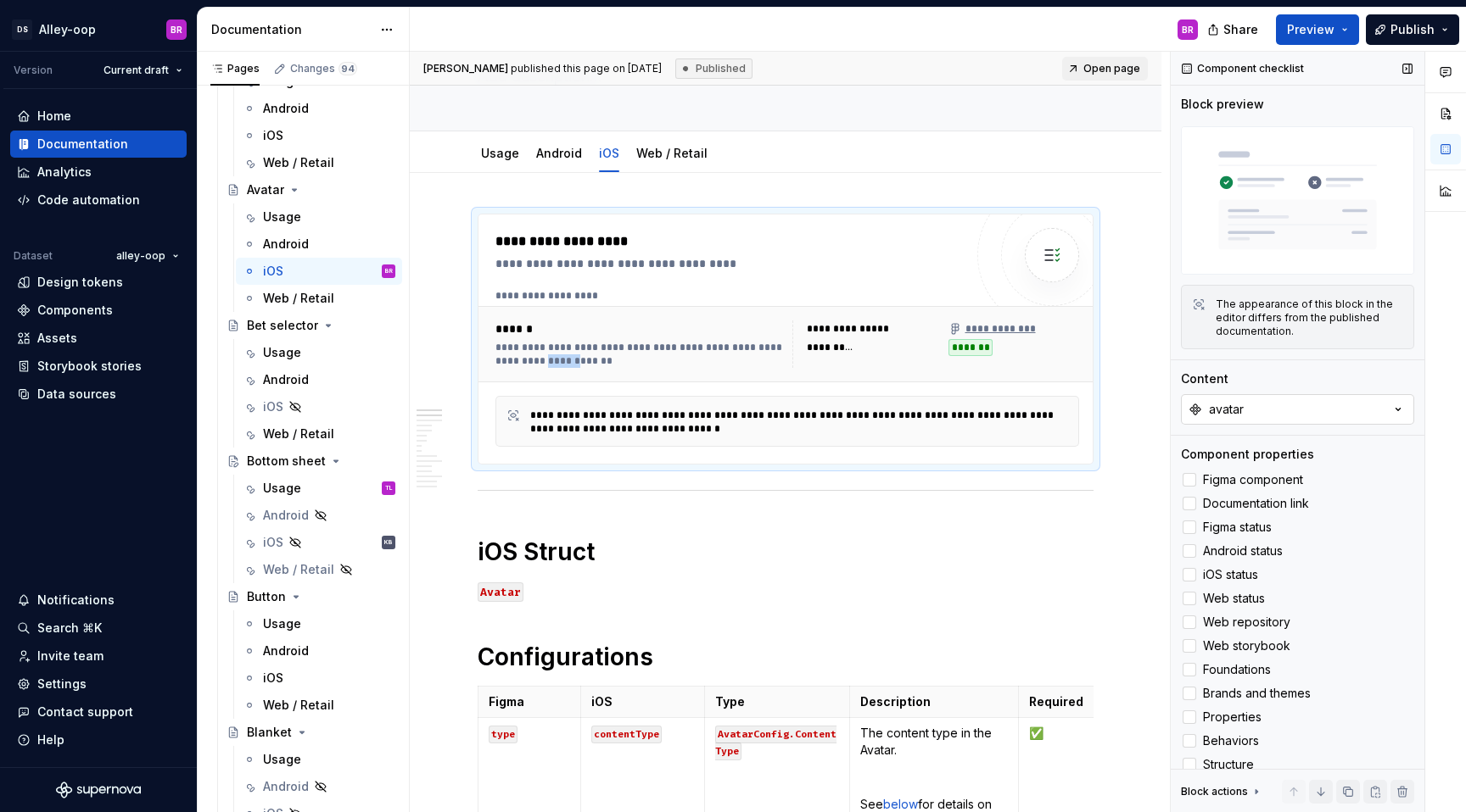
click at [1341, 423] on button "avatar" at bounding box center [1297, 409] width 233 height 31
click at [321, 406] on div "iOS" at bounding box center [329, 406] width 133 height 24
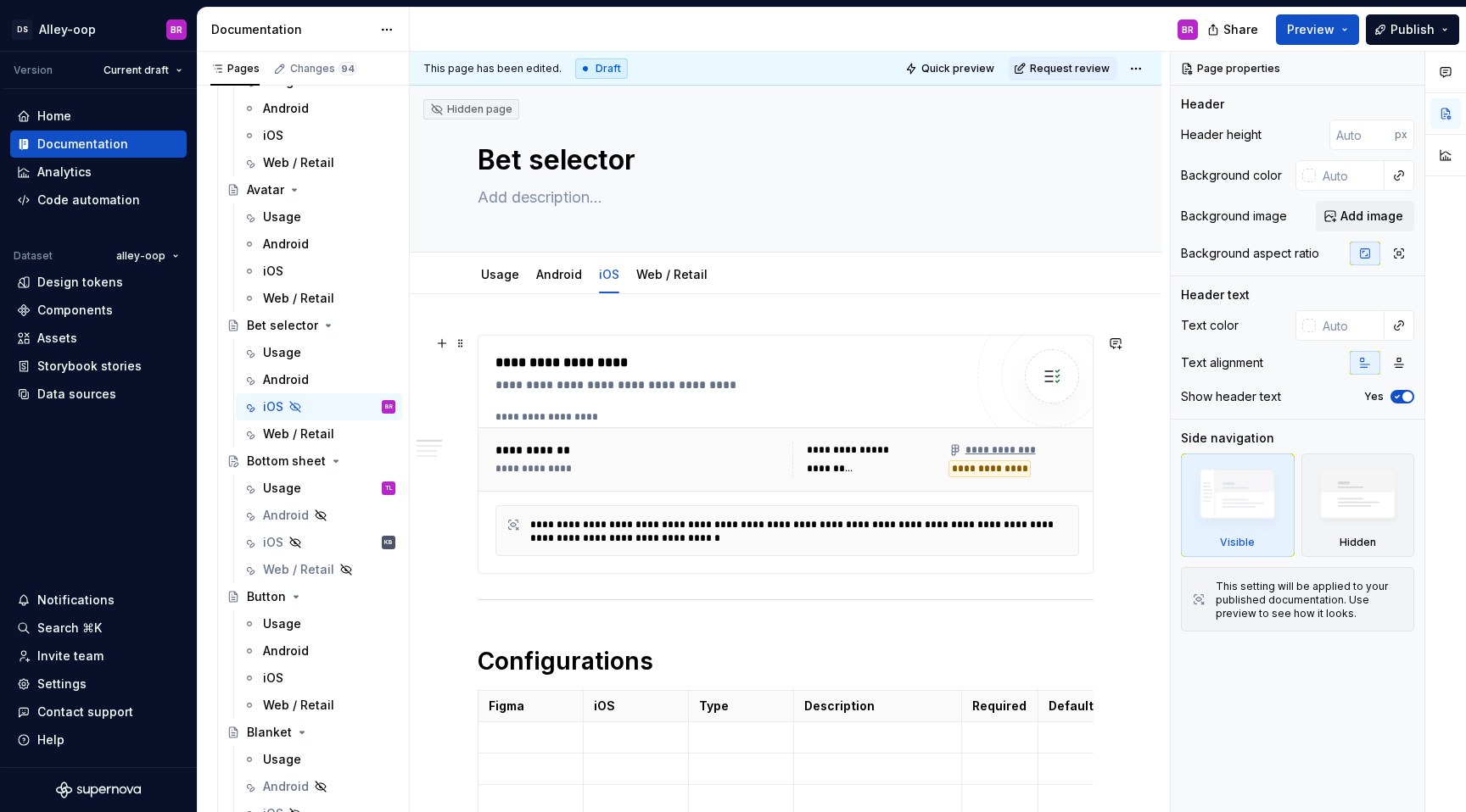
click at [583, 480] on div "**********" at bounding box center [787, 459] width 597 height 49
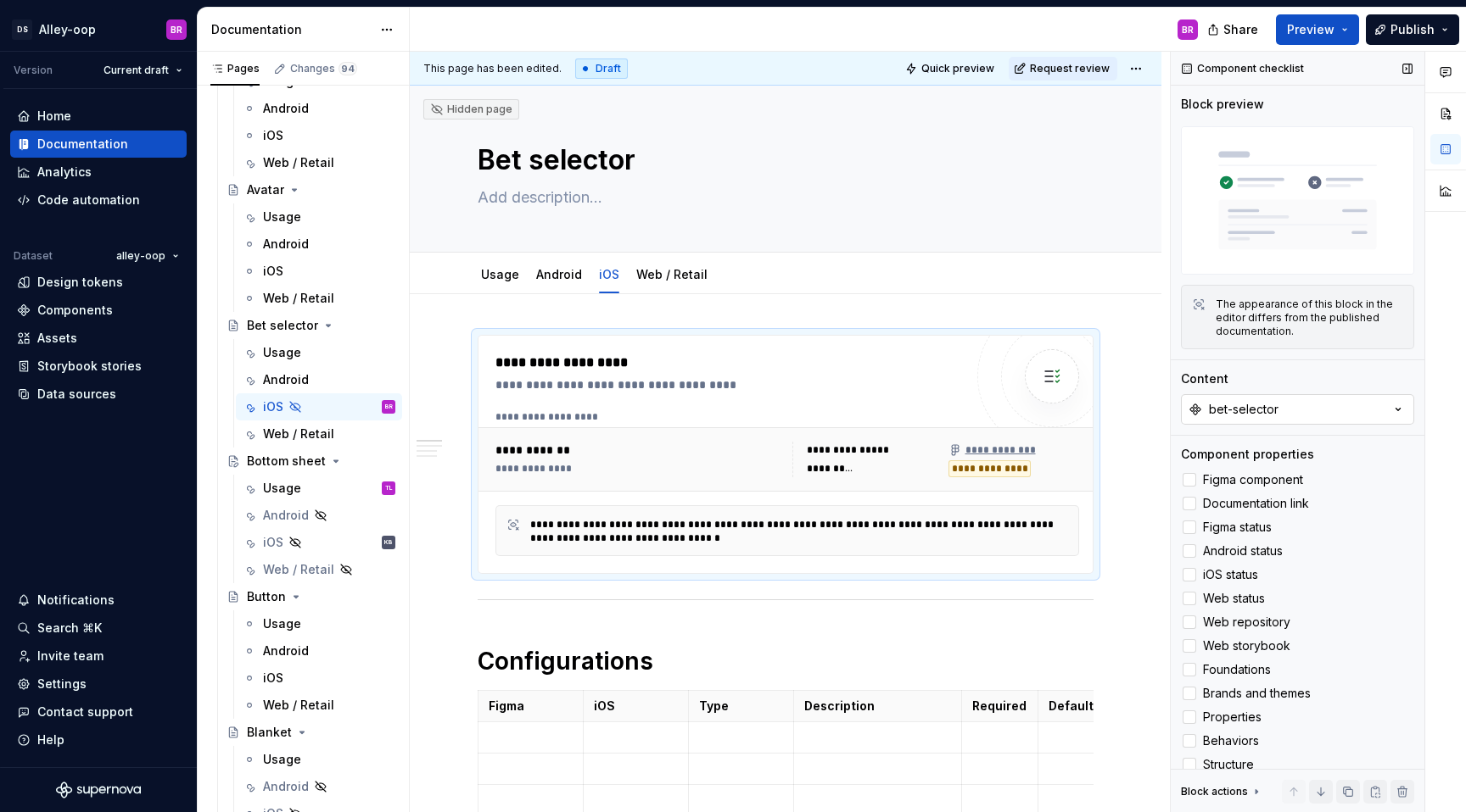
click at [1349, 402] on button "bet-selector" at bounding box center [1297, 409] width 233 height 31
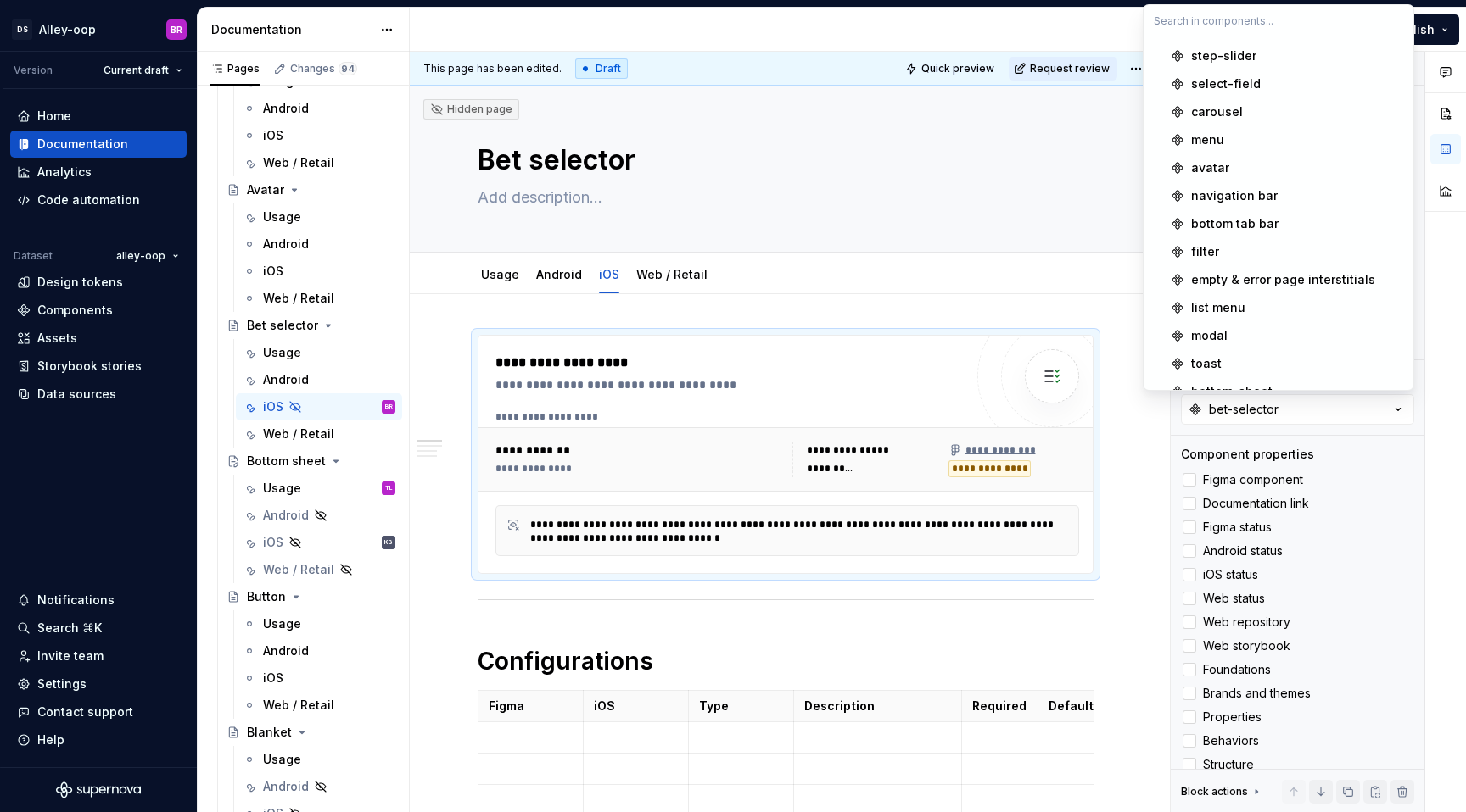
scroll to position [391, 0]
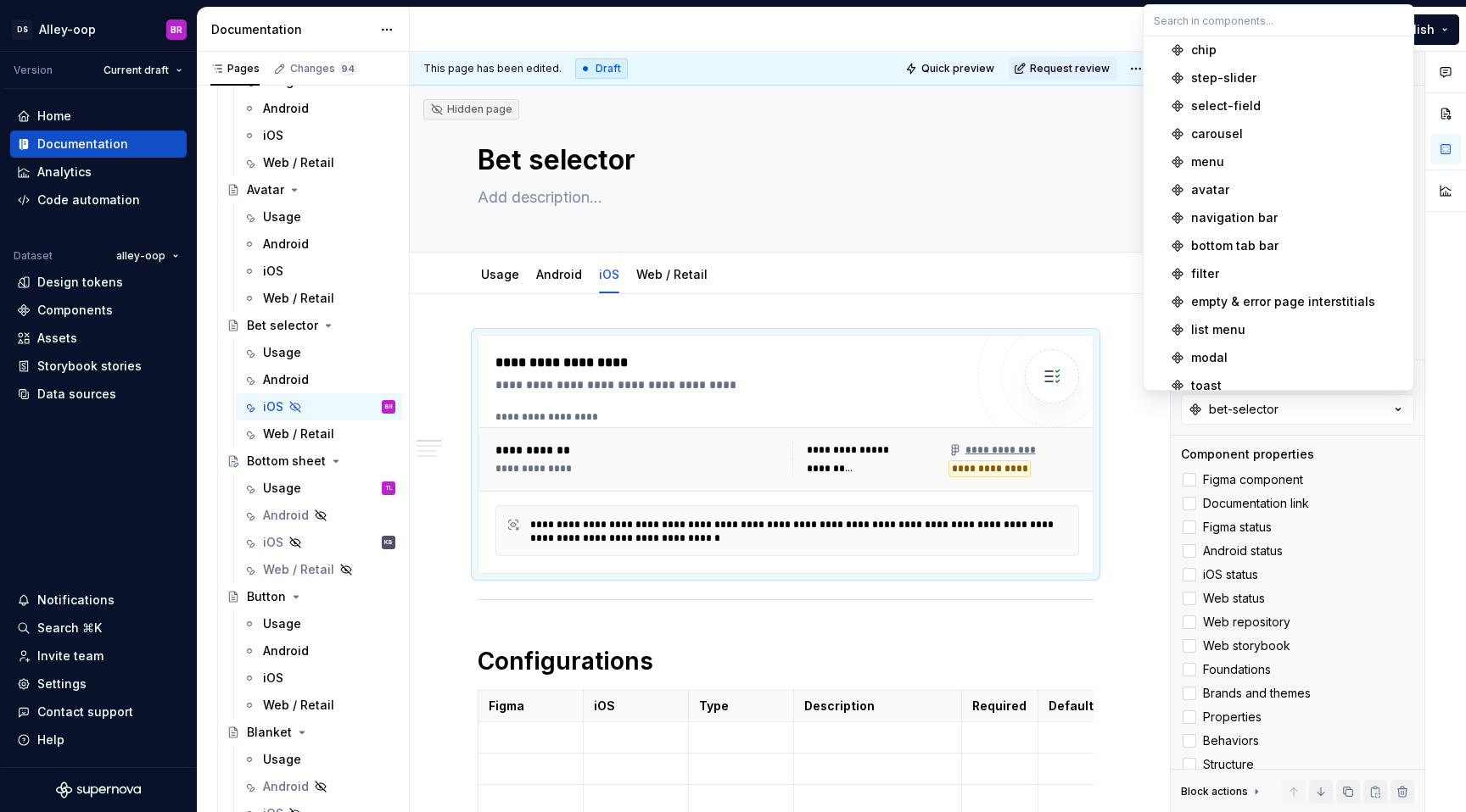
click at [1237, 183] on div "avatar" at bounding box center [1297, 190] width 212 height 17
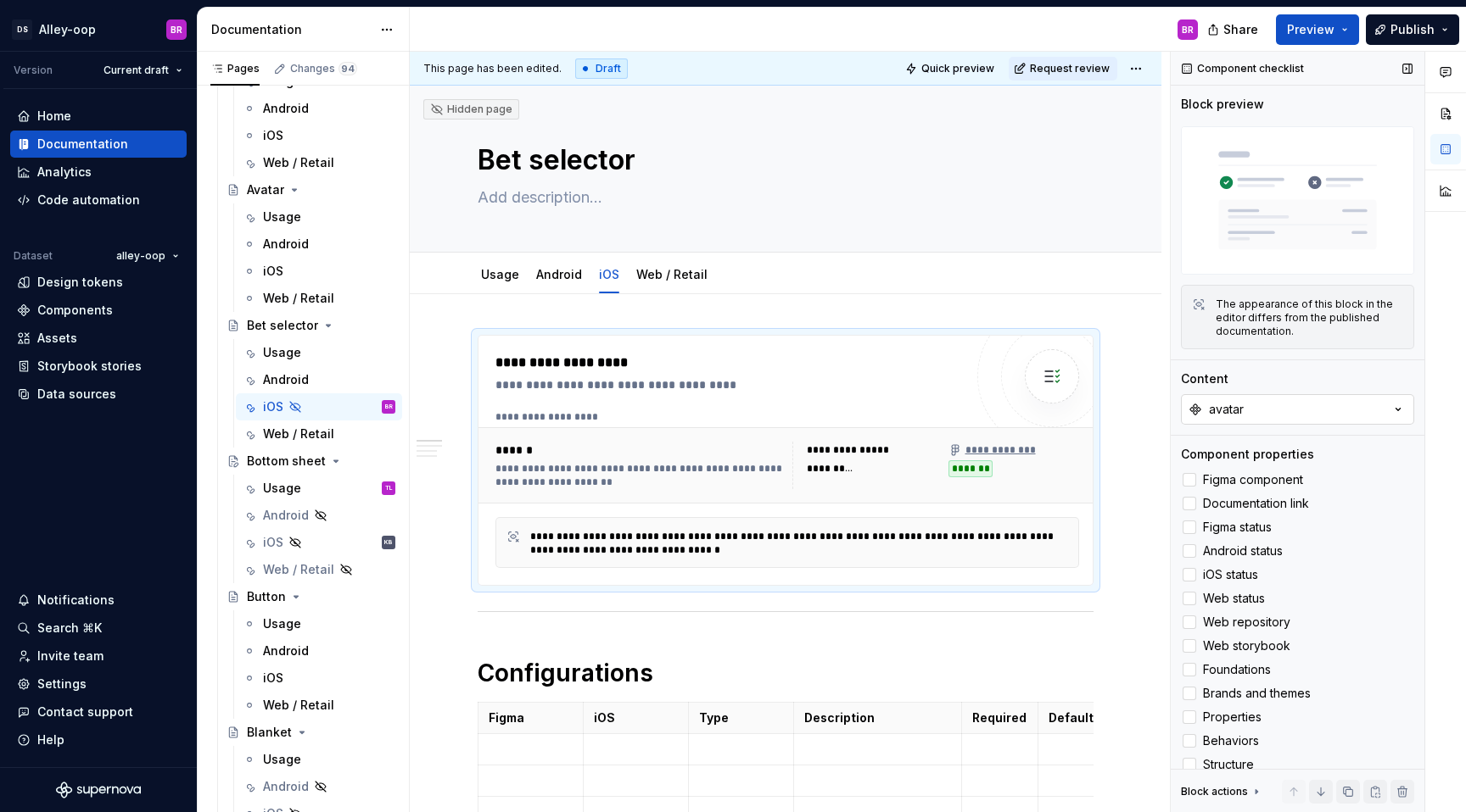
click at [1309, 400] on button "avatar" at bounding box center [1297, 409] width 233 height 31
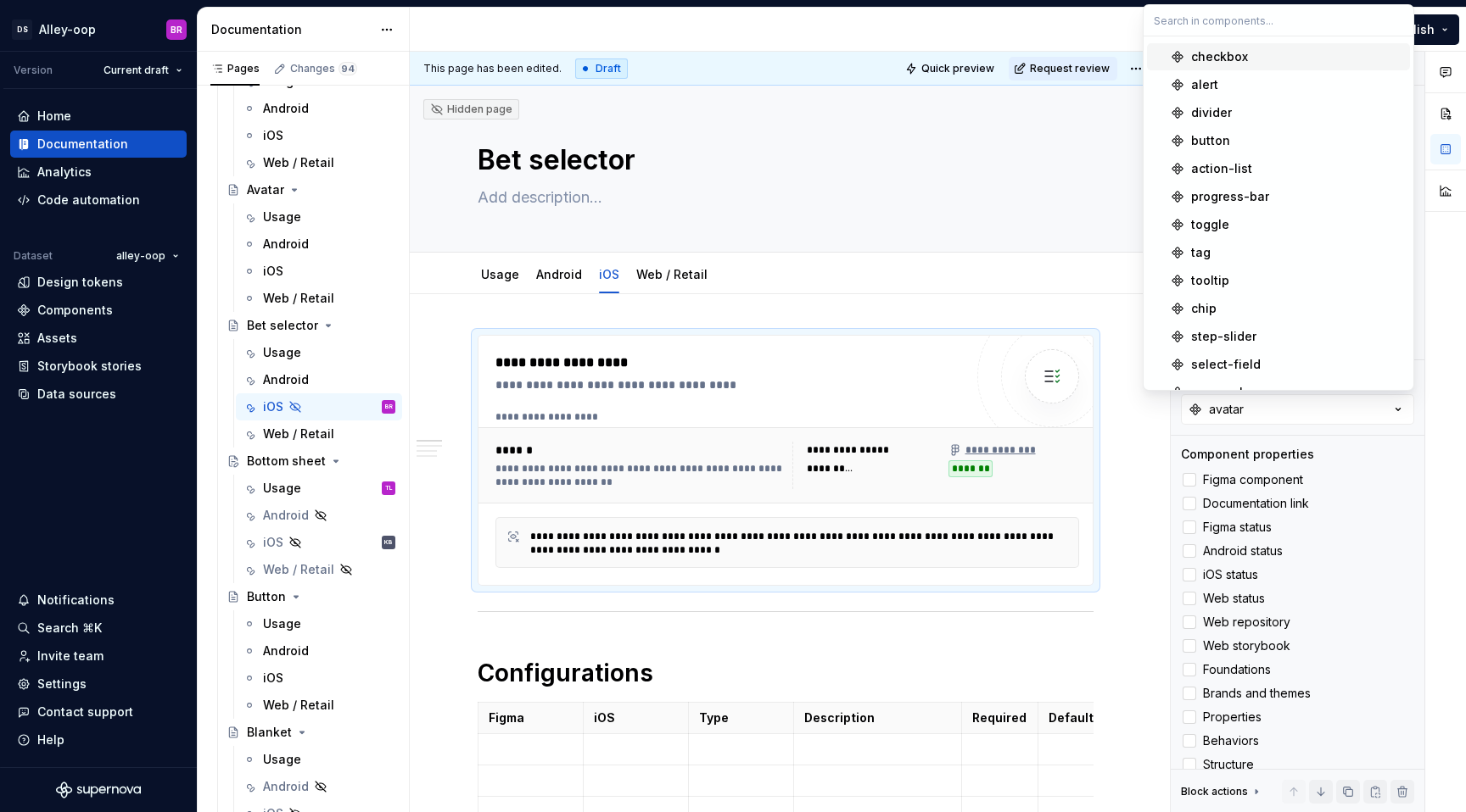
scroll to position [146, 0]
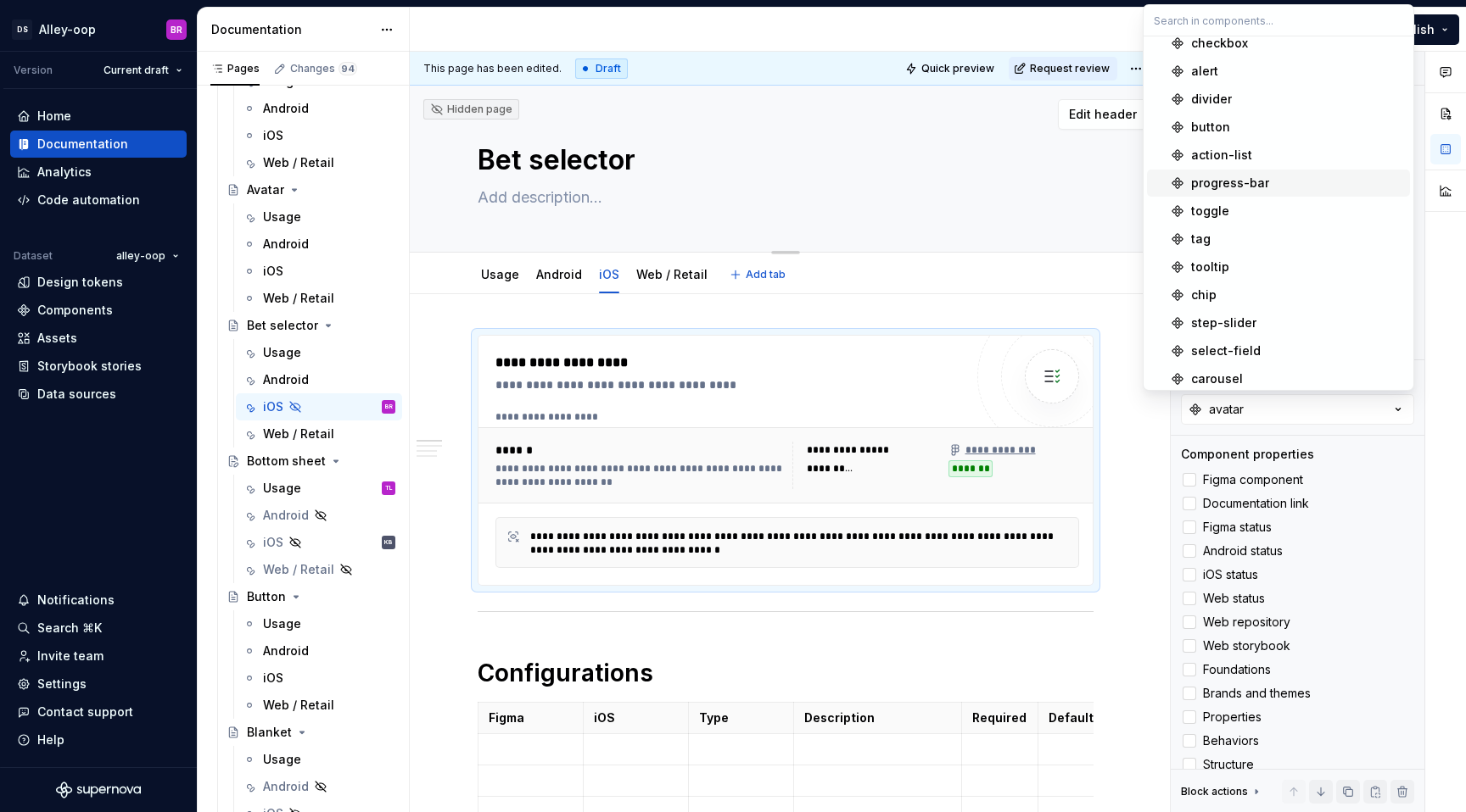
click at [954, 225] on div "Bet selector" at bounding box center [785, 168] width 616 height 166
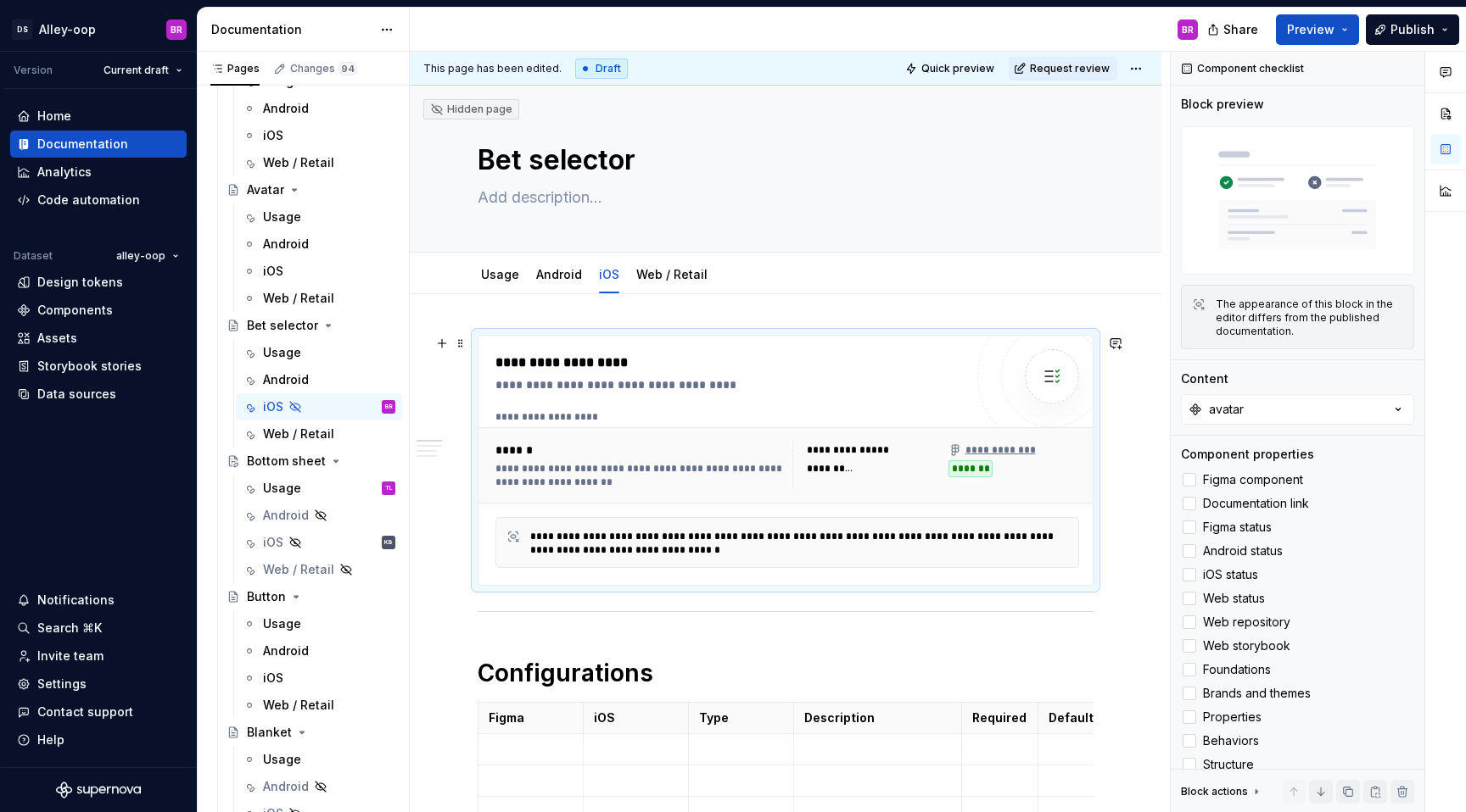
click at [636, 453] on div "******" at bounding box center [641, 450] width 290 height 17
type textarea "*"
click at [1343, 418] on button "avatar" at bounding box center [1297, 409] width 233 height 31
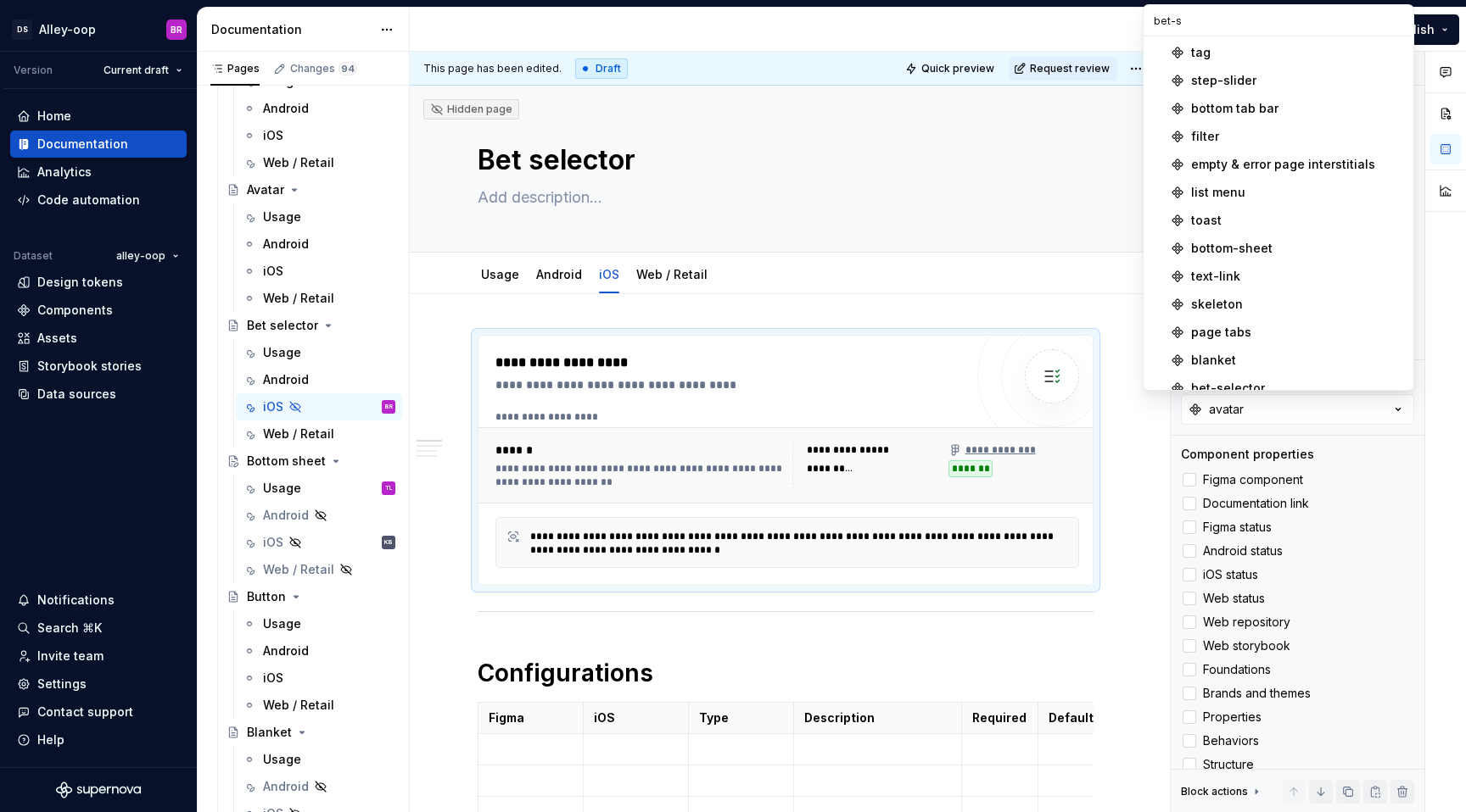
scroll to position [0, 0]
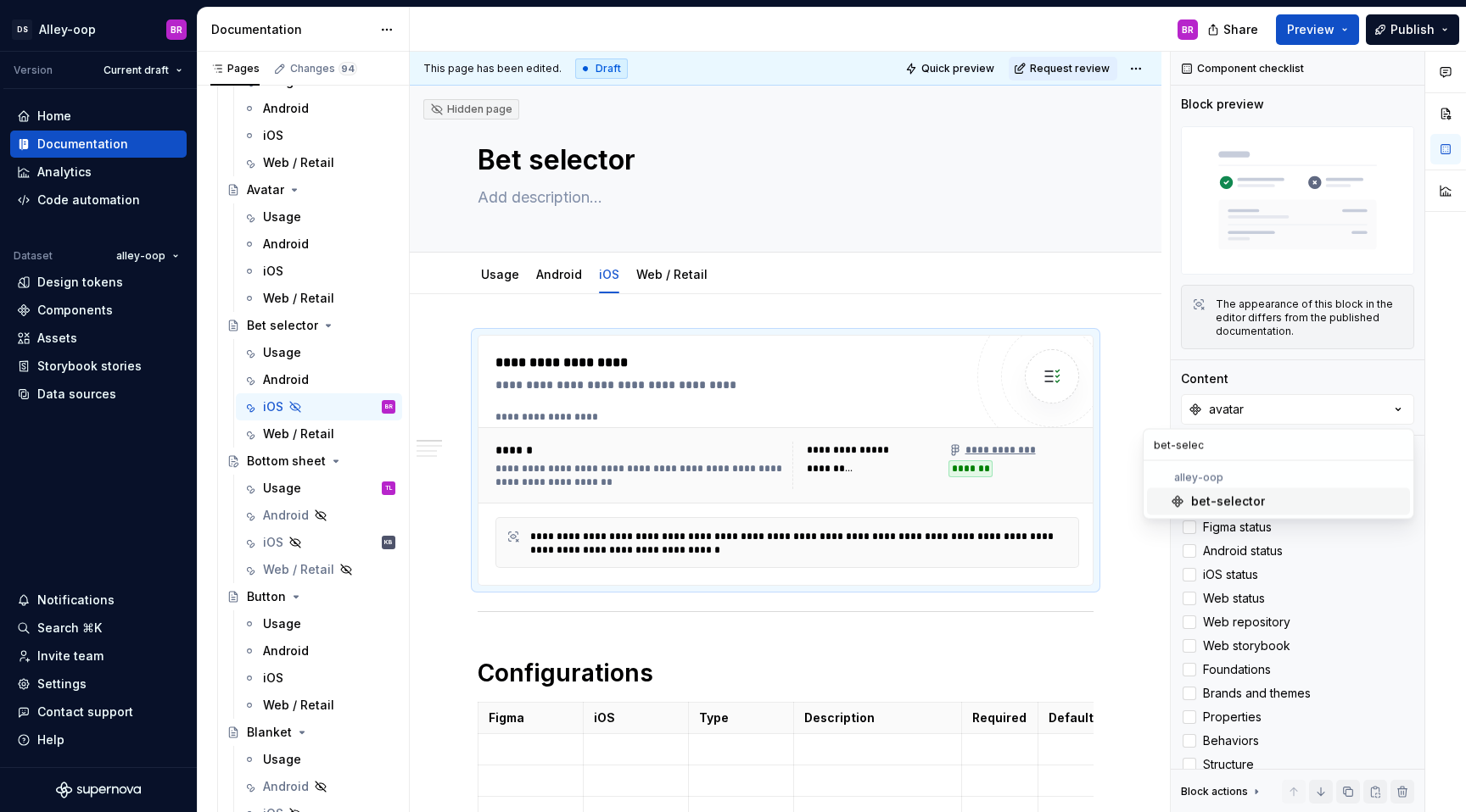
type input "bet-selec"
click at [1268, 497] on div "bet-selector" at bounding box center [1297, 502] width 212 height 17
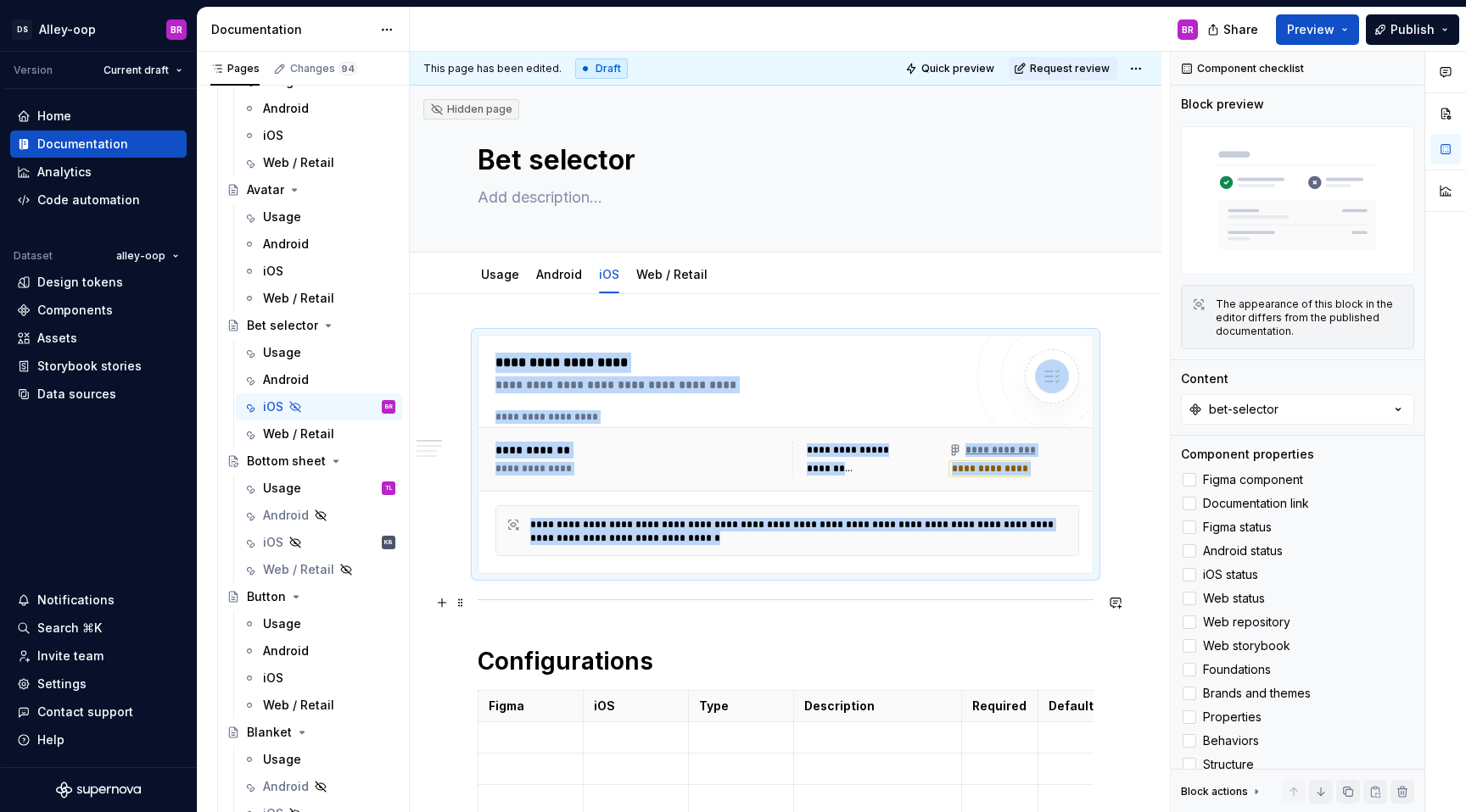
click at [694, 598] on div at bounding box center [785, 599] width 616 height 11
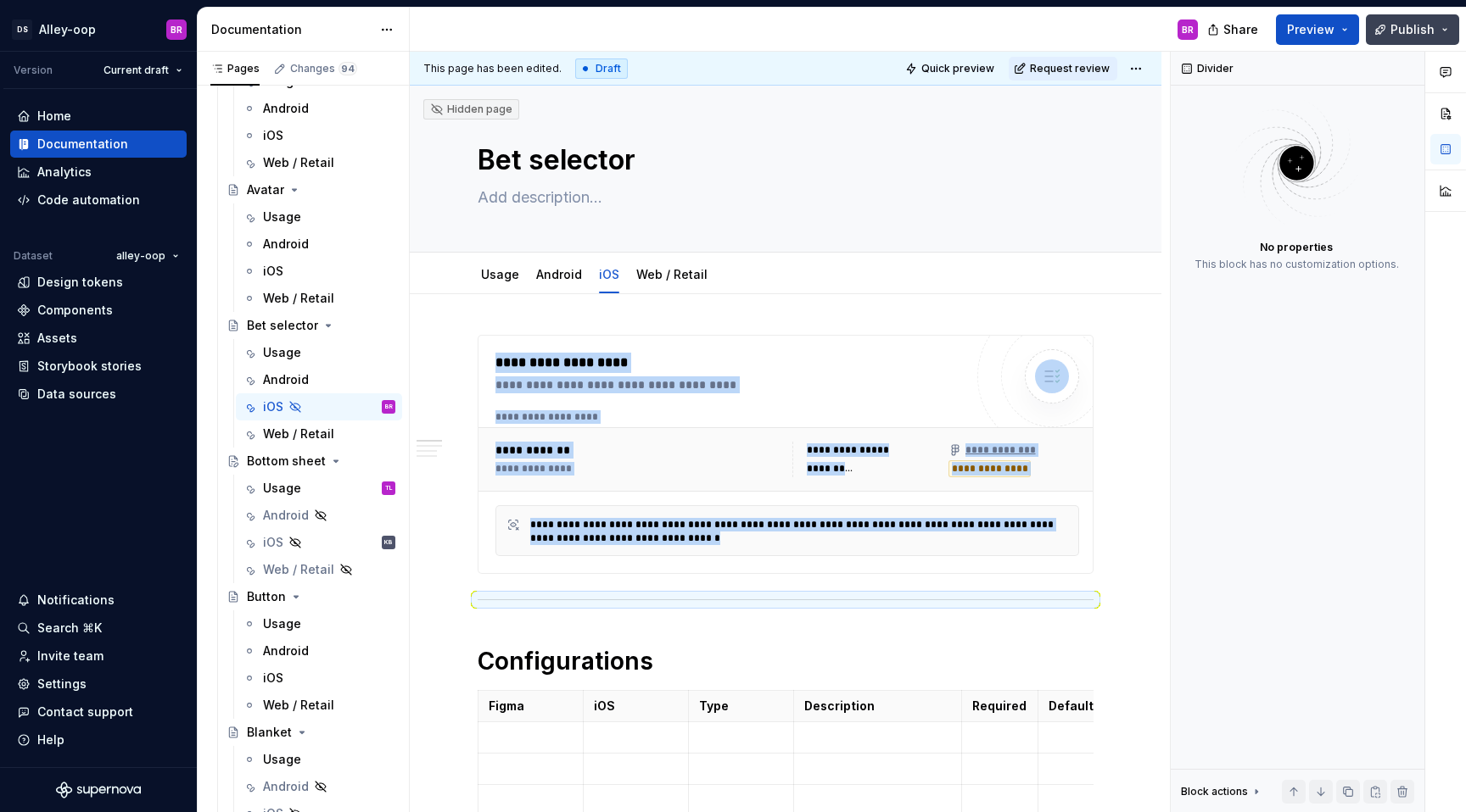
click at [1413, 27] on span "Publish" at bounding box center [1413, 30] width 45 height 17
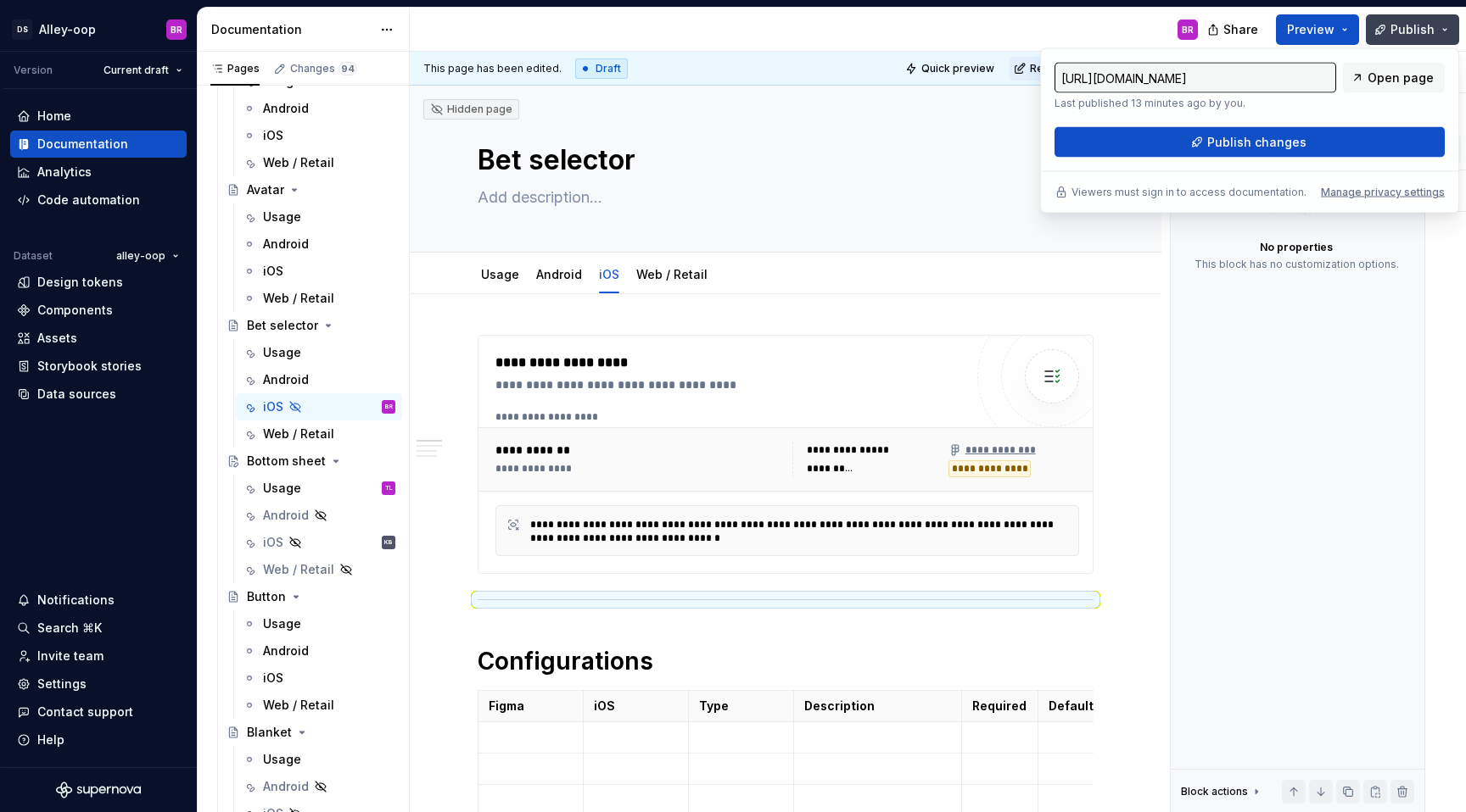
type textarea "*"
click at [1262, 149] on span "Publish changes" at bounding box center [1256, 142] width 99 height 17
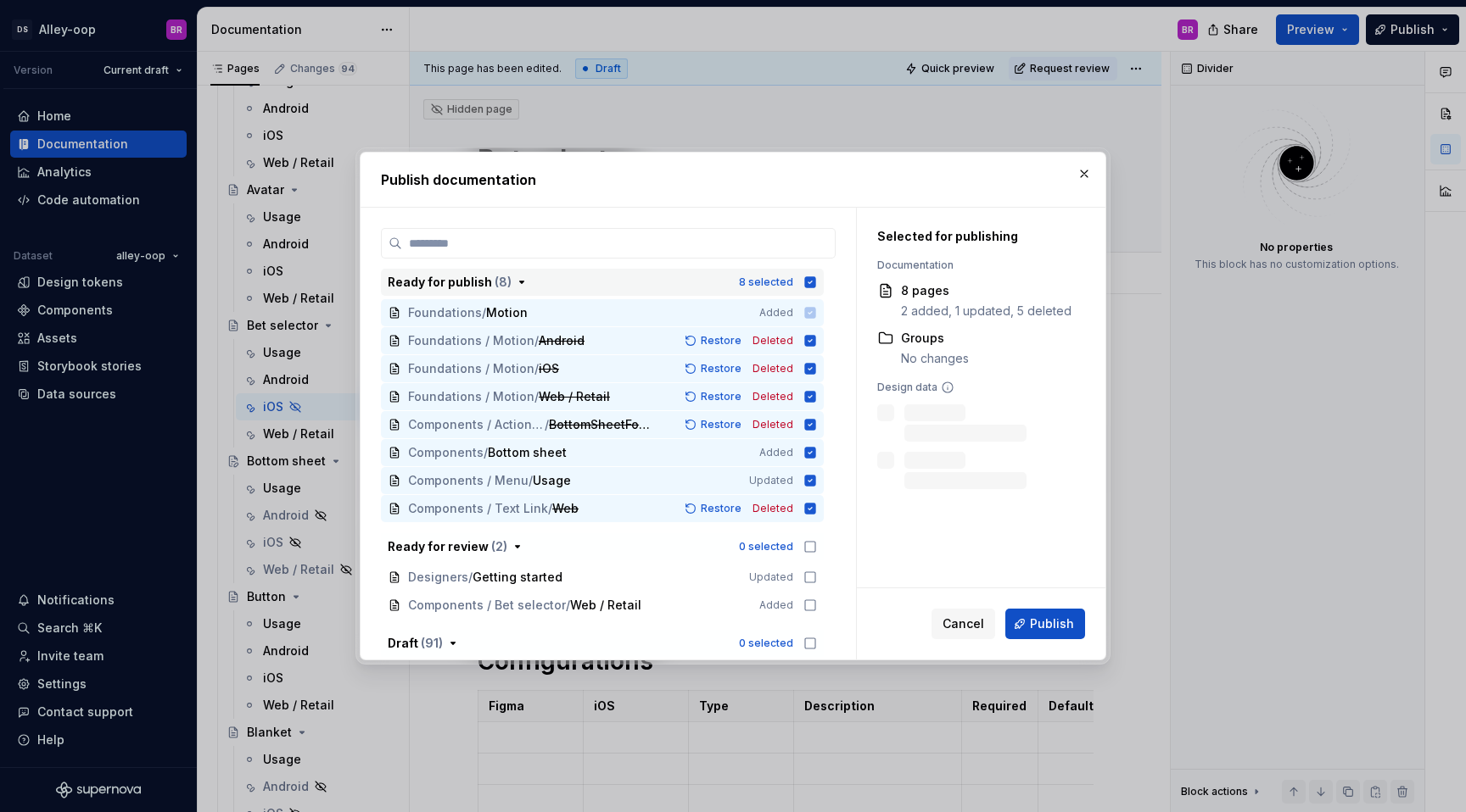
click at [816, 280] on icon "button" at bounding box center [809, 282] width 11 height 11
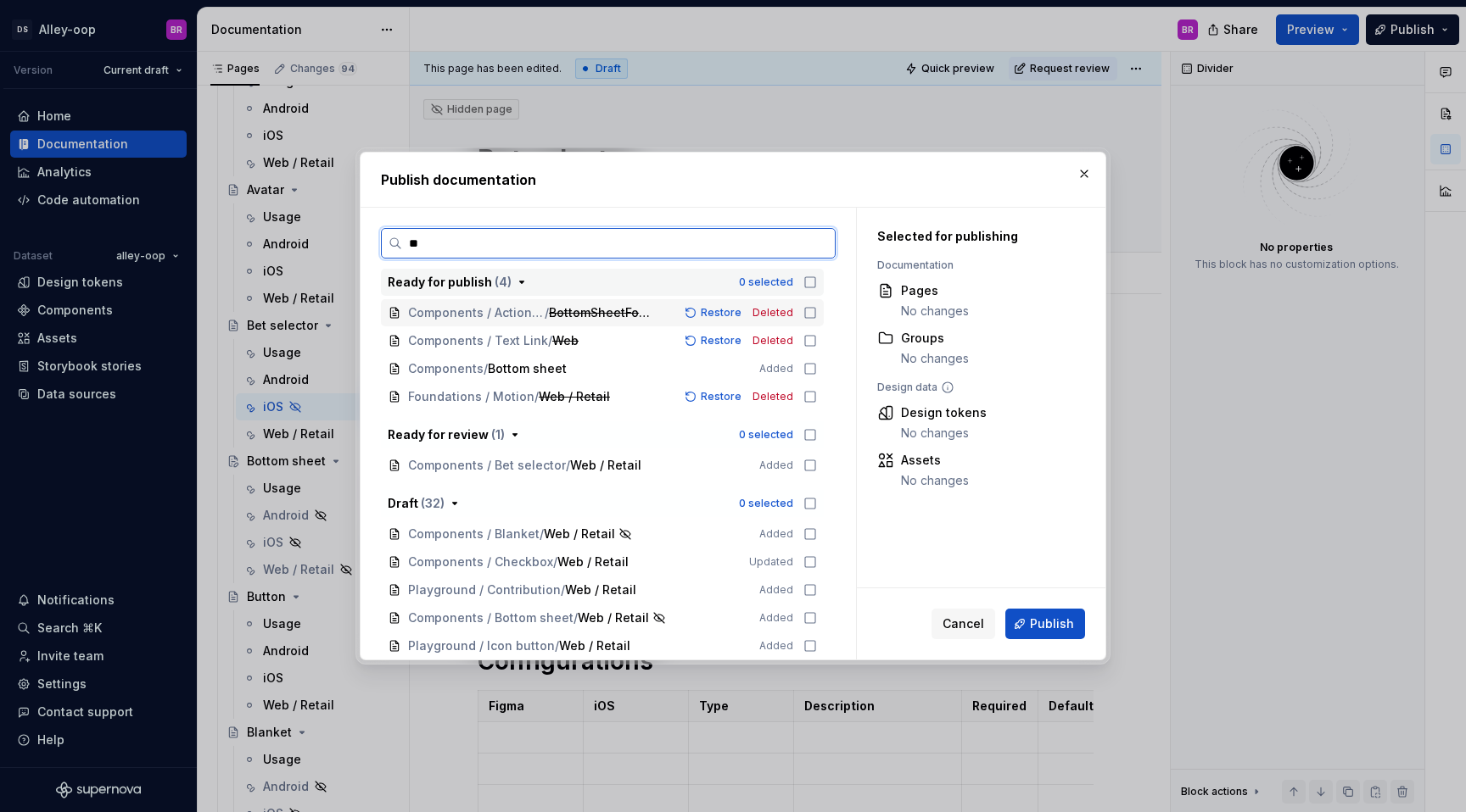
type input "***"
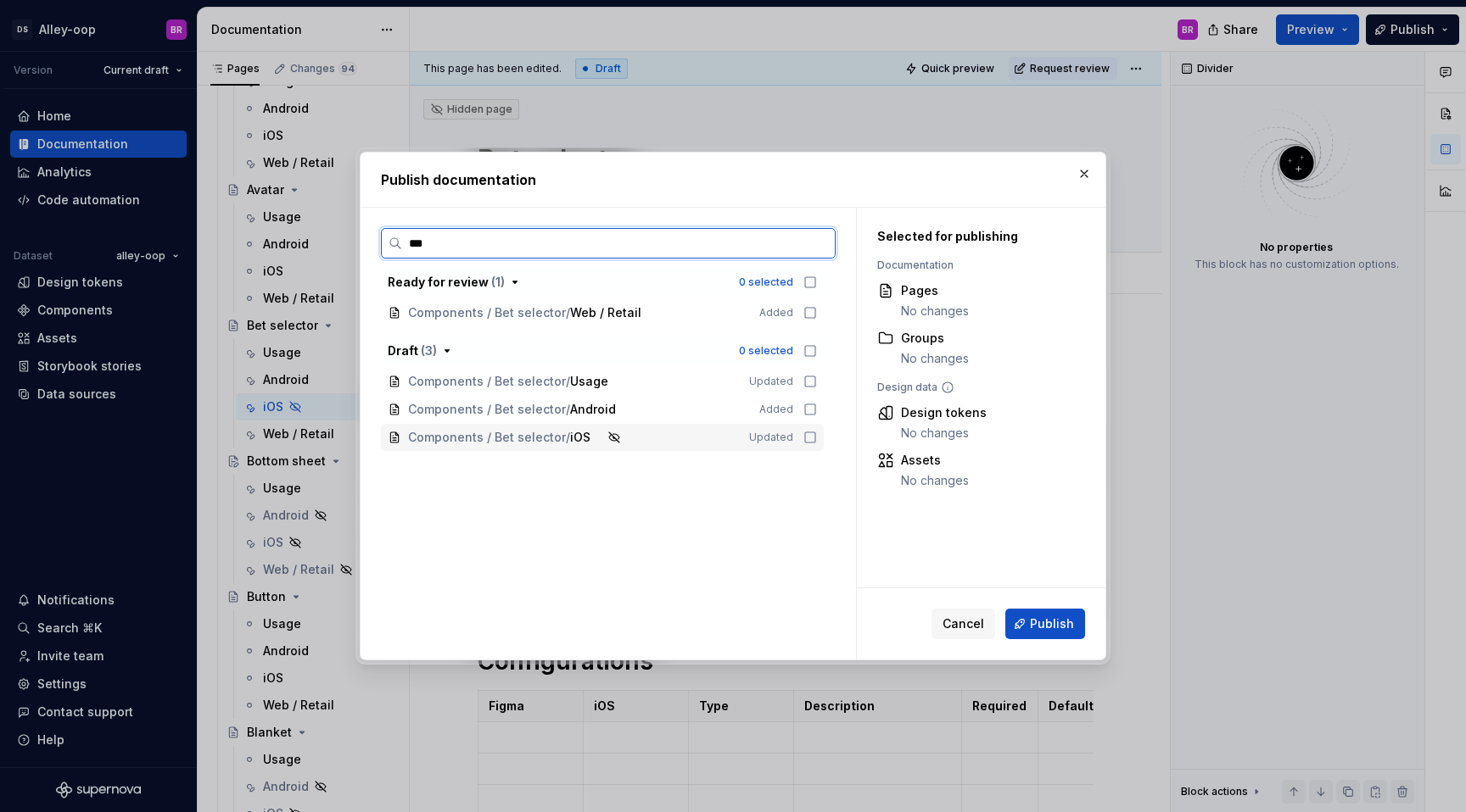
click at [810, 438] on div "Components / Bet selector / iOS Updated" at bounding box center [601, 437] width 443 height 27
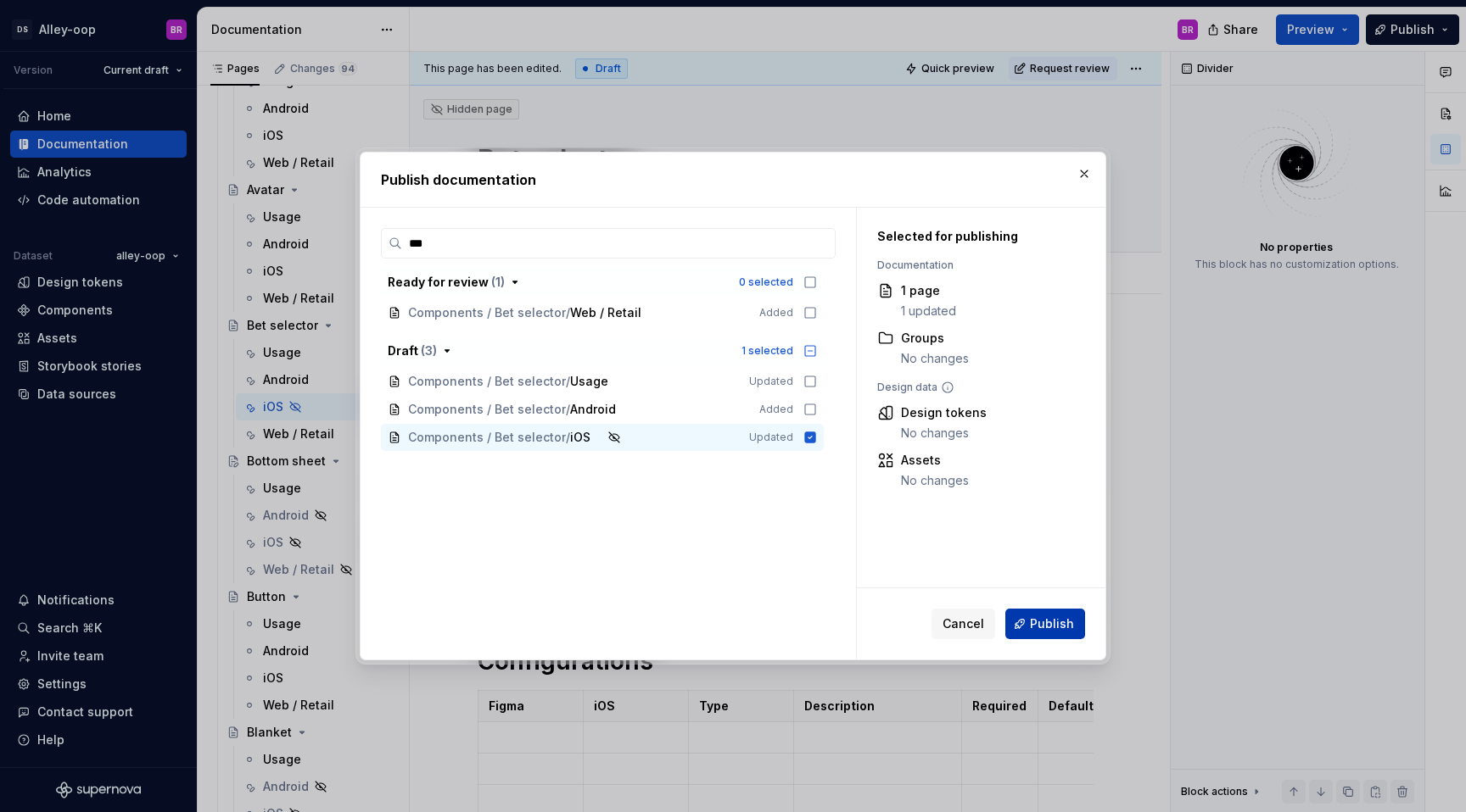
click at [1054, 625] on span "Publish" at bounding box center [1052, 624] width 45 height 17
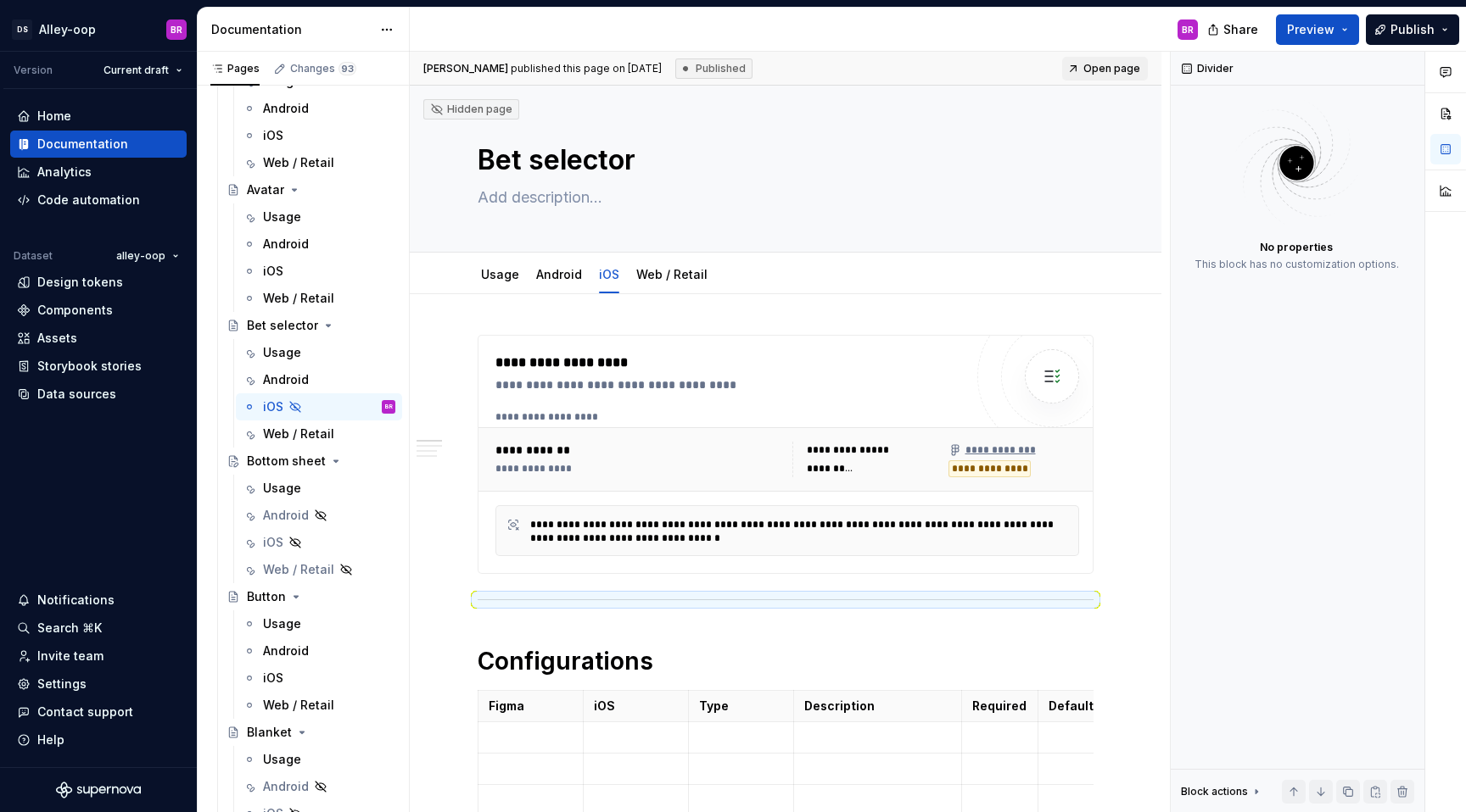
type textarea "*"
